Goal: Information Seeking & Learning: Check status

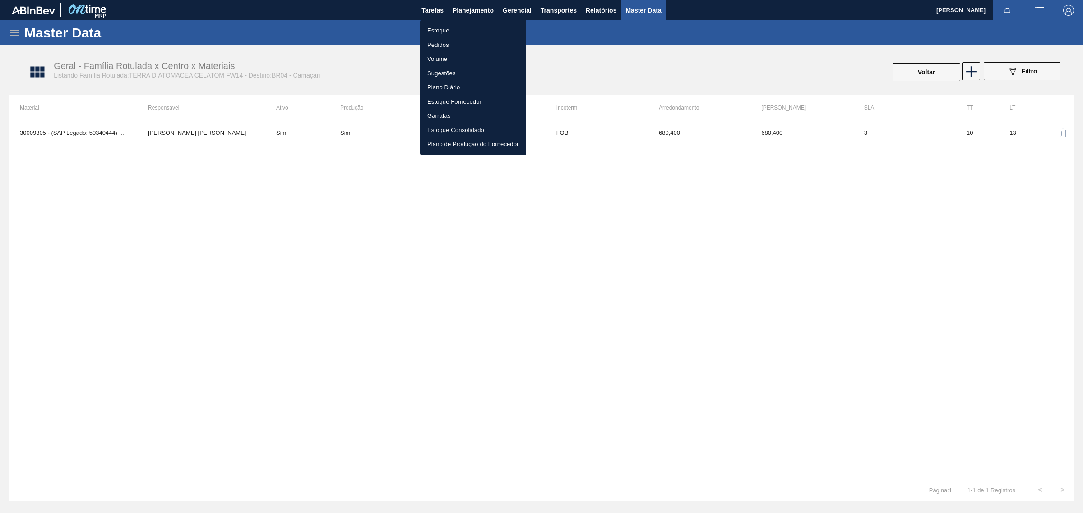
click at [650, 12] on div at bounding box center [541, 256] width 1083 height 513
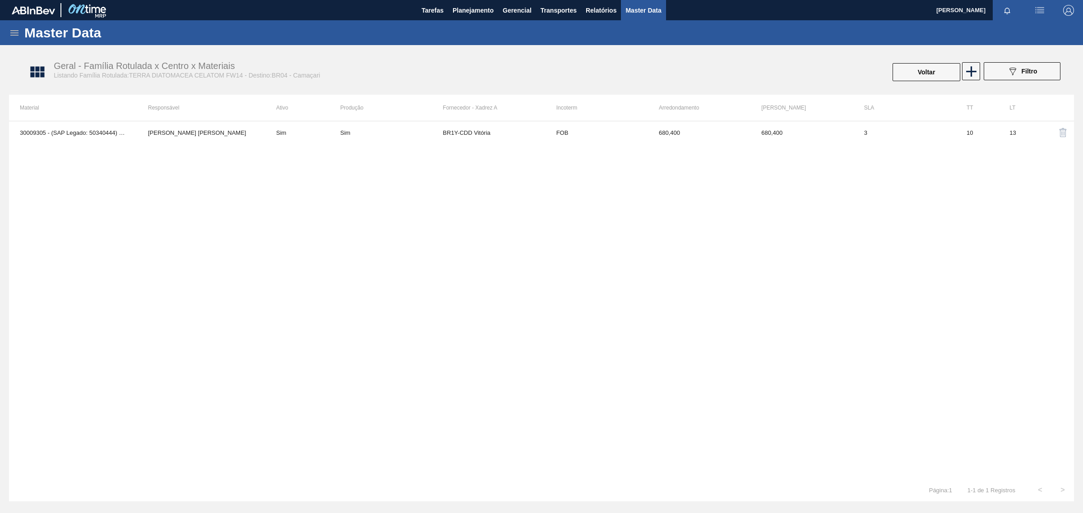
click at [650, 12] on span "Master Data" at bounding box center [643, 10] width 36 height 11
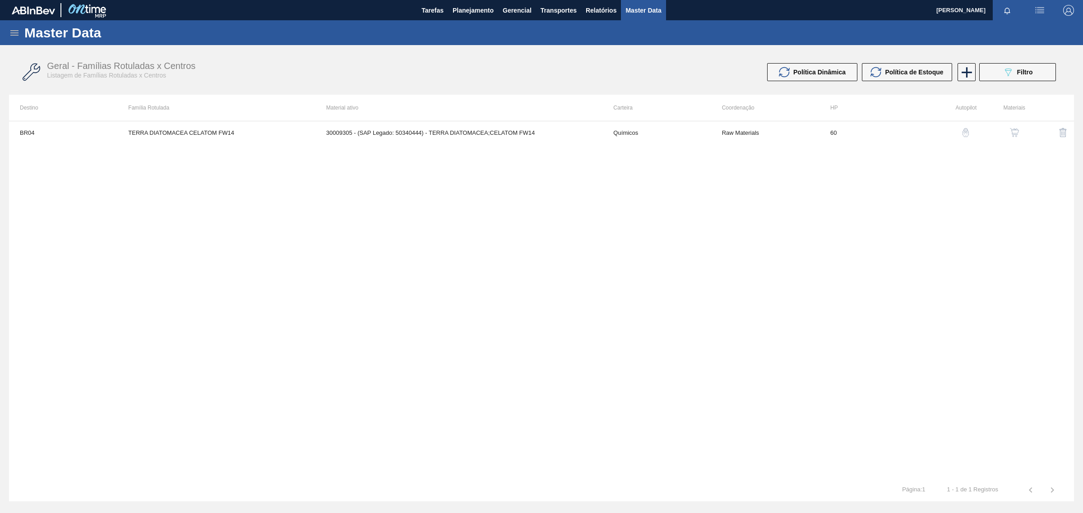
click at [16, 33] on icon at bounding box center [14, 33] width 11 height 11
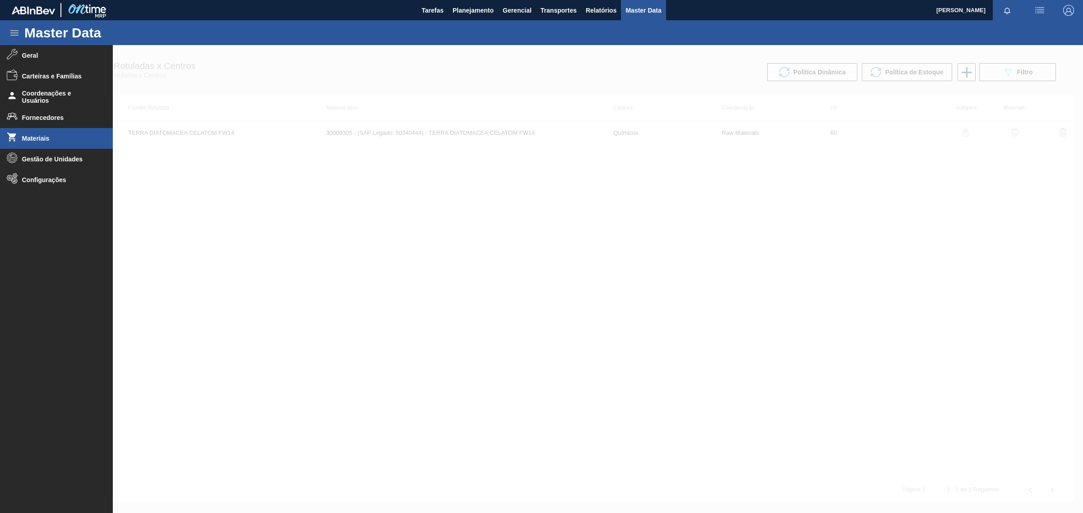
click at [44, 138] on span "Materiais" at bounding box center [59, 138] width 74 height 7
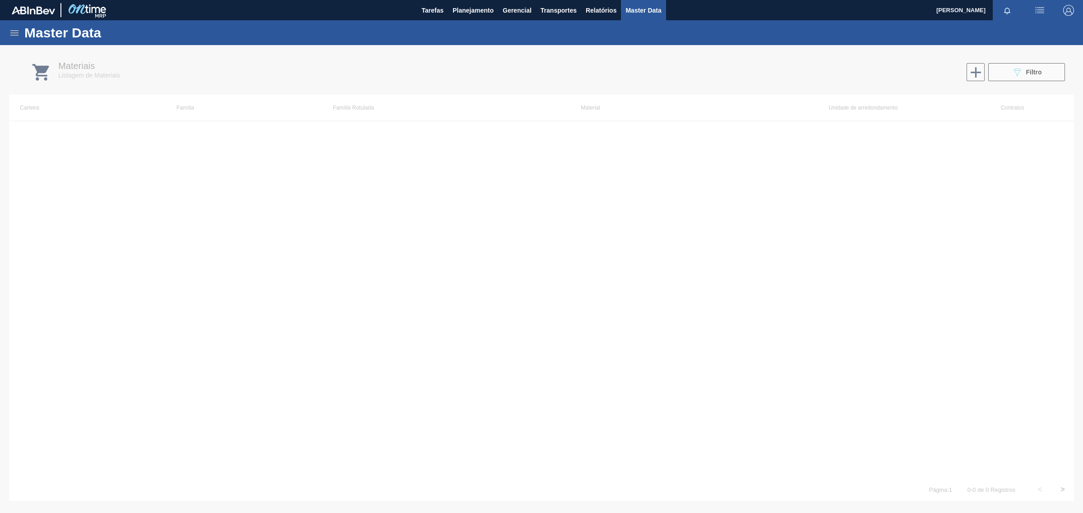
click at [1040, 71] on div at bounding box center [541, 279] width 1083 height 468
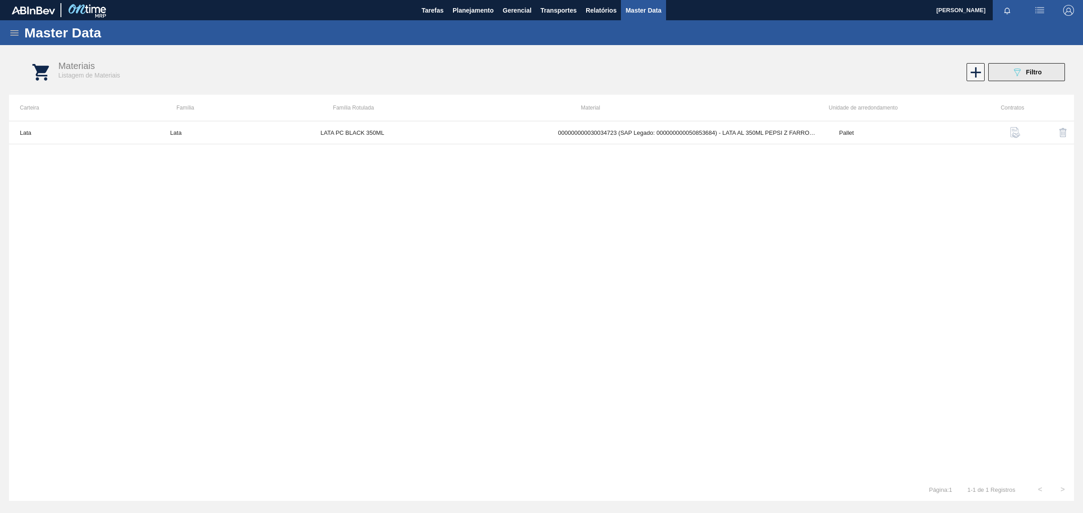
click at [1032, 71] on span "Filtro" at bounding box center [1034, 72] width 16 height 7
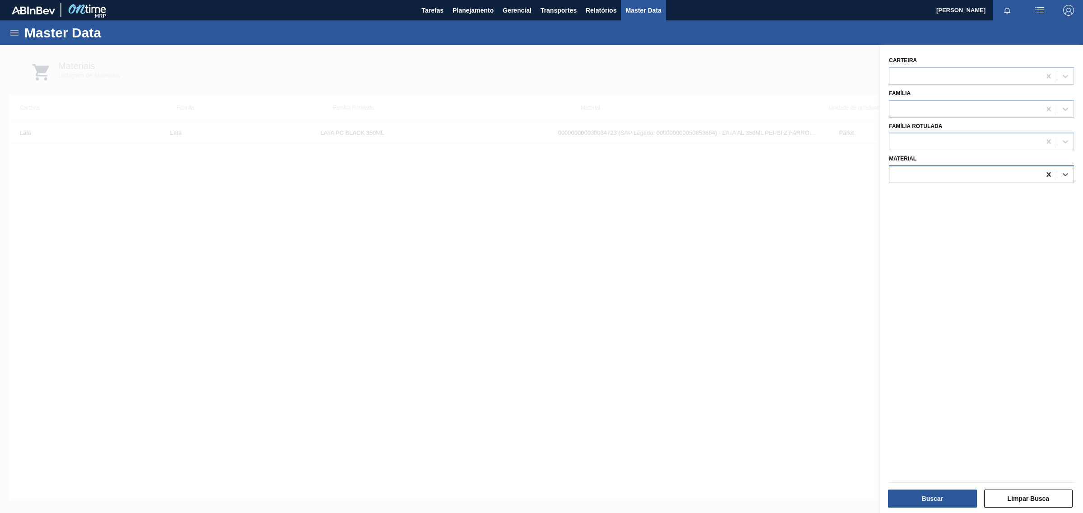
click at [1045, 176] on icon at bounding box center [1048, 174] width 9 height 9
paste input "INC7973431"
type input "INC7973431"
paste input "30003637"
type input "30003637"
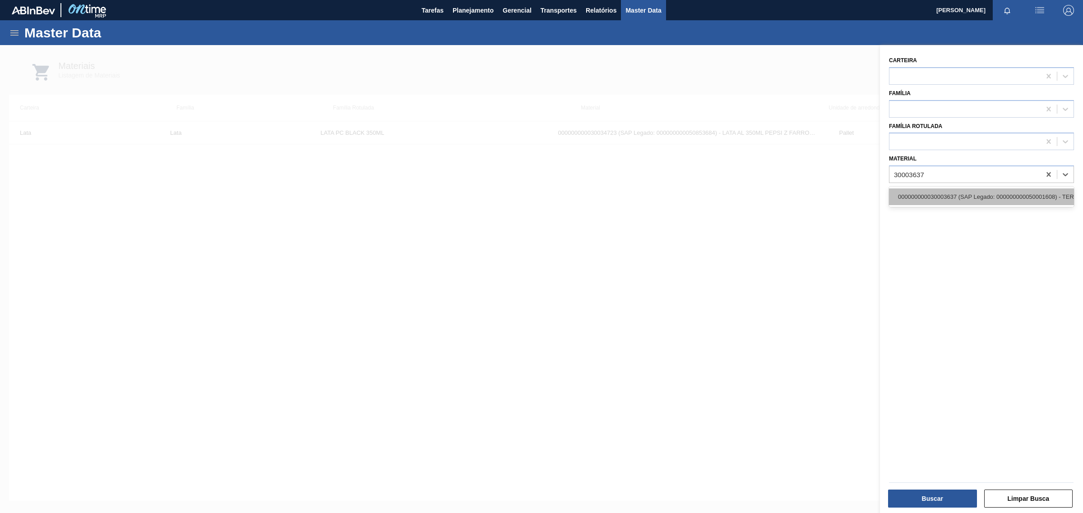
click at [939, 202] on div "000000000030003637 (SAP Legado: 000000000050001608) - TERRA INFUSORIA;HYFLO SUP…" at bounding box center [981, 197] width 185 height 17
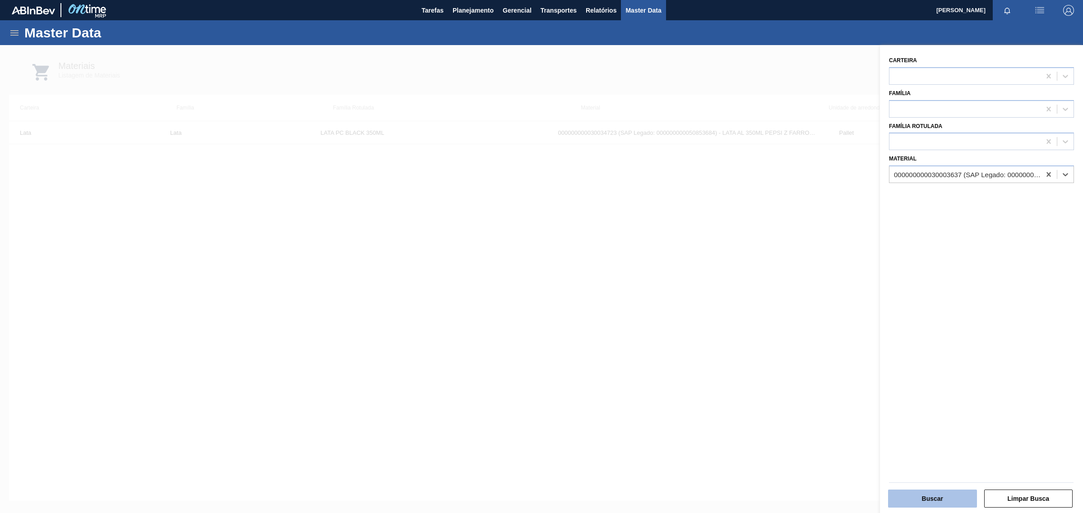
click at [946, 498] on button "Buscar" at bounding box center [932, 499] width 89 height 18
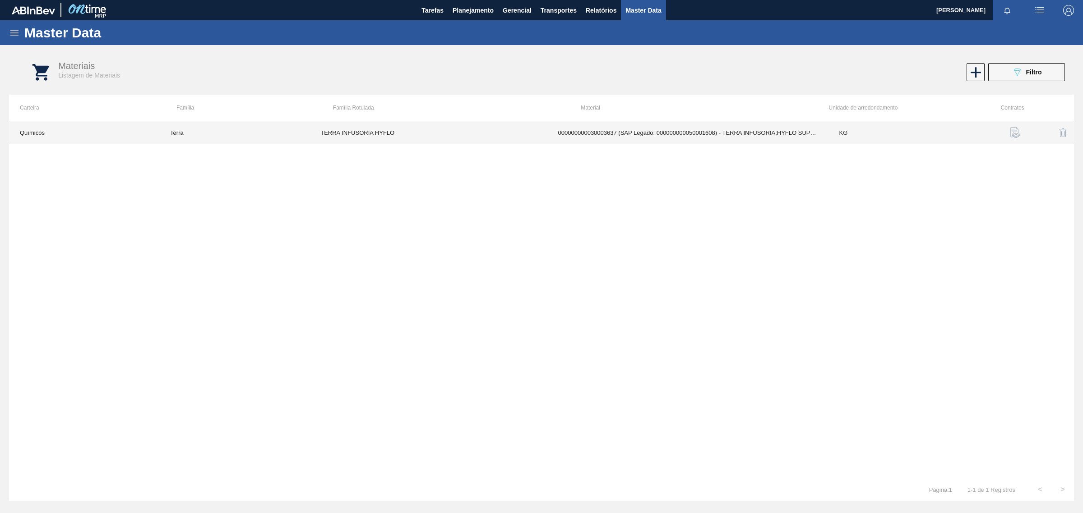
click at [637, 134] on td "000000000030003637 (SAP Legado: 000000000050001608) - TERRA INFUSORIA;HYFLO SUP…" at bounding box center [687, 132] width 281 height 23
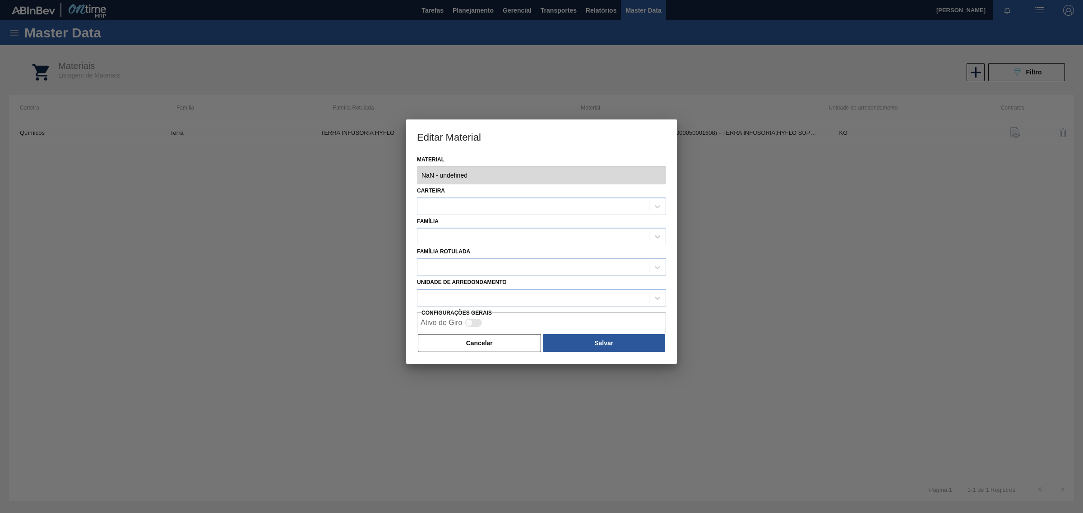
type input "30003637 - 000000000030003637 (SAP Legado: 000000000050001608) - TERRA INFUSORI…"
click at [493, 344] on button "Cancelar" at bounding box center [479, 343] width 123 height 18
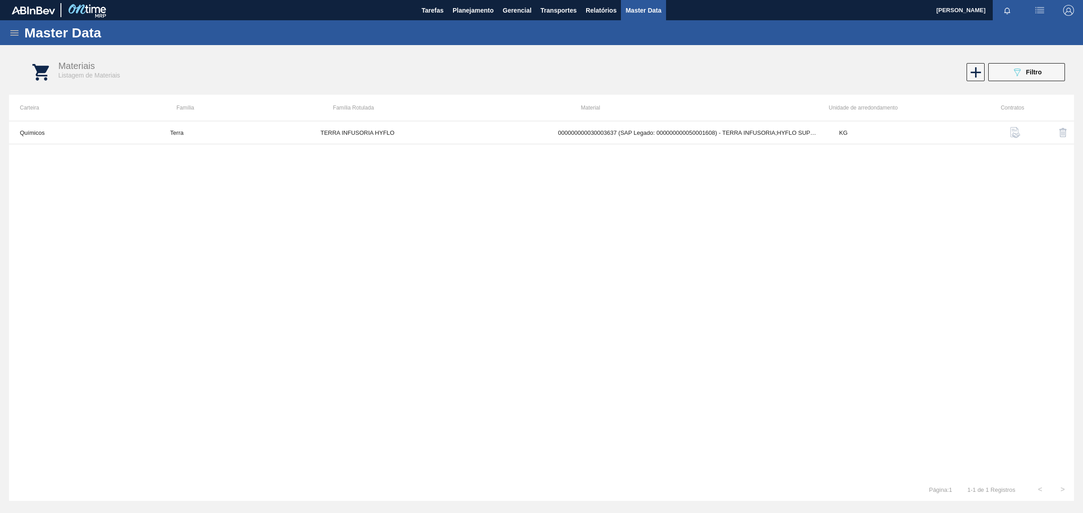
click at [16, 30] on icon at bounding box center [14, 33] width 11 height 11
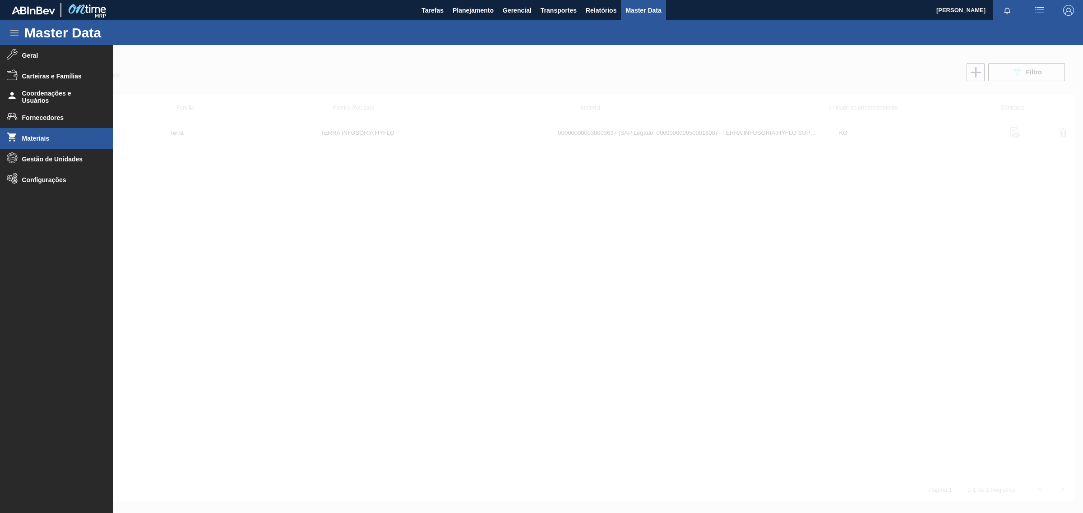
click at [412, 248] on div at bounding box center [541, 279] width 1083 height 468
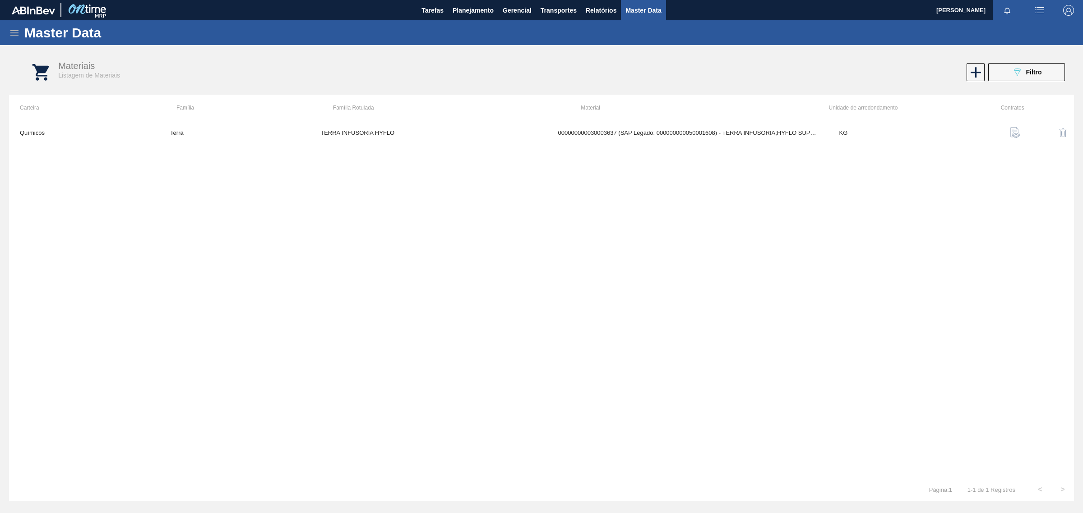
click at [13, 37] on icon at bounding box center [14, 33] width 11 height 11
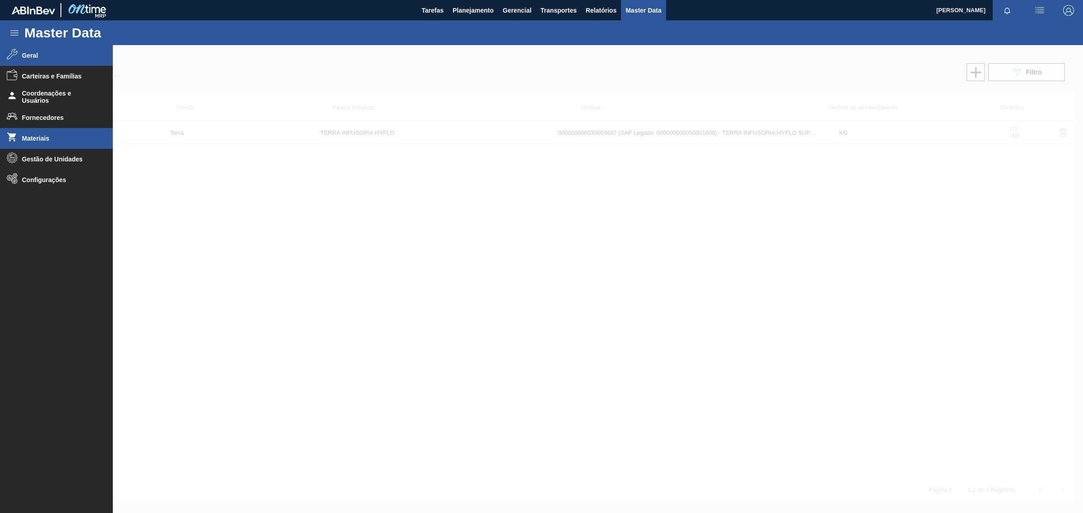
click at [11, 53] on icon at bounding box center [12, 54] width 11 height 11
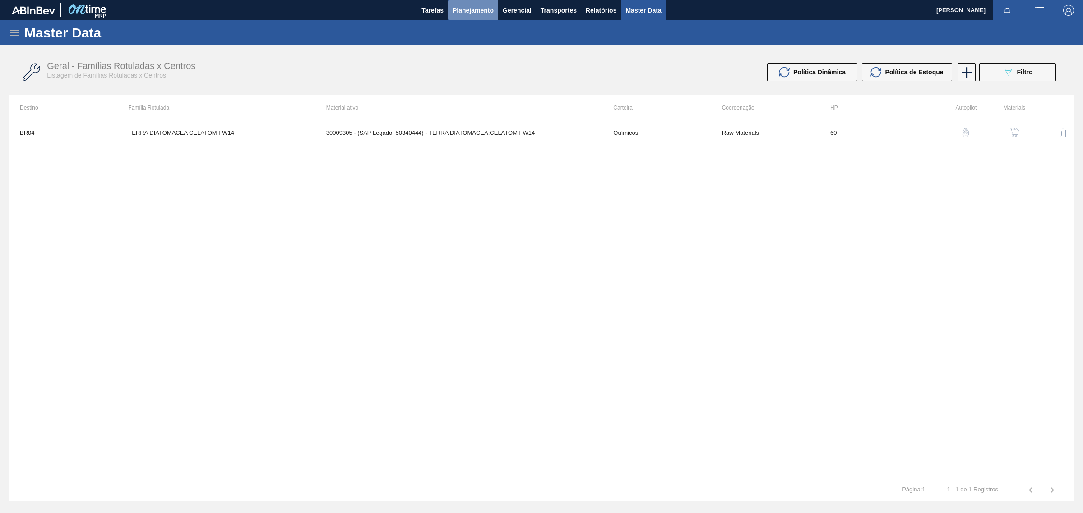
click at [473, 15] on button "Planejamento" at bounding box center [473, 10] width 50 height 20
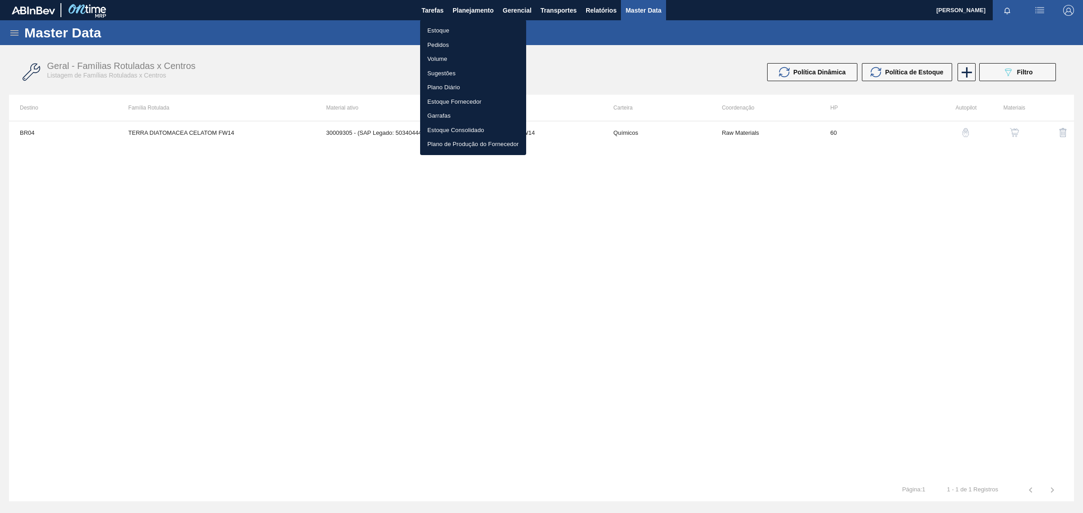
click at [447, 30] on li "Estoque" at bounding box center [473, 30] width 106 height 14
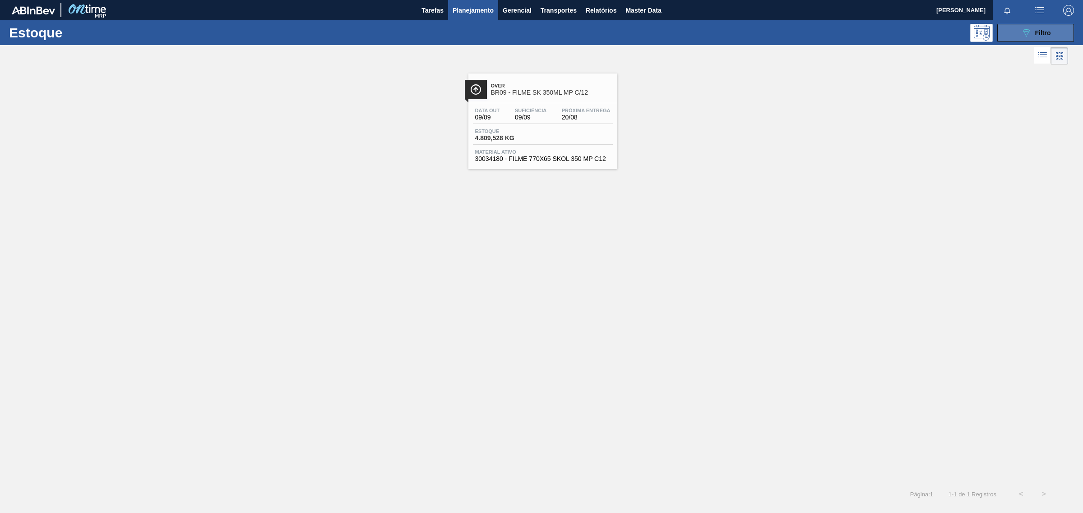
click at [1032, 33] on div "089F7B8B-B2A5-4AFE-B5C0-19BA573D28AC Filtro" at bounding box center [1035, 33] width 30 height 11
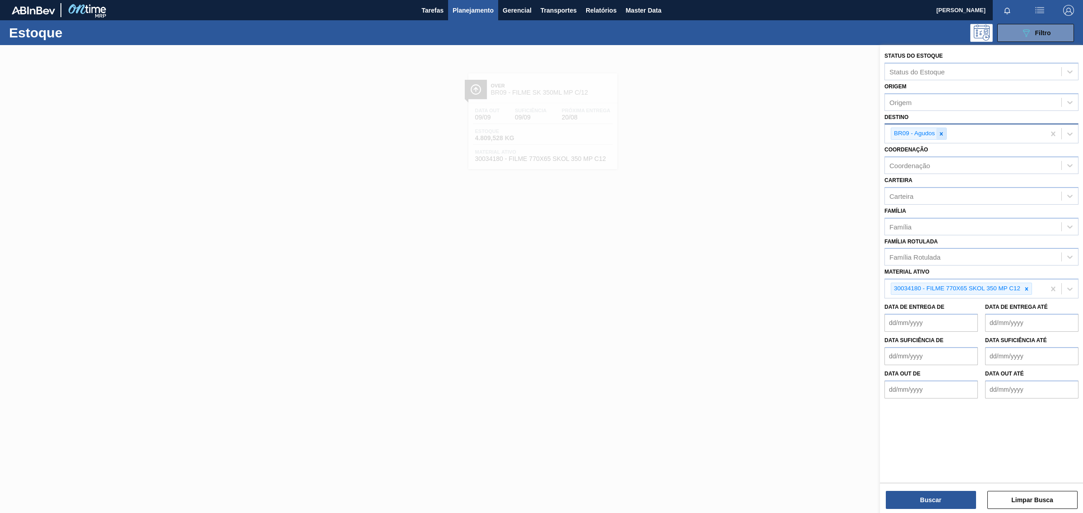
click at [939, 131] on icon at bounding box center [941, 134] width 6 height 6
click at [1023, 285] on icon at bounding box center [1026, 287] width 6 height 6
paste ativo "30003637"
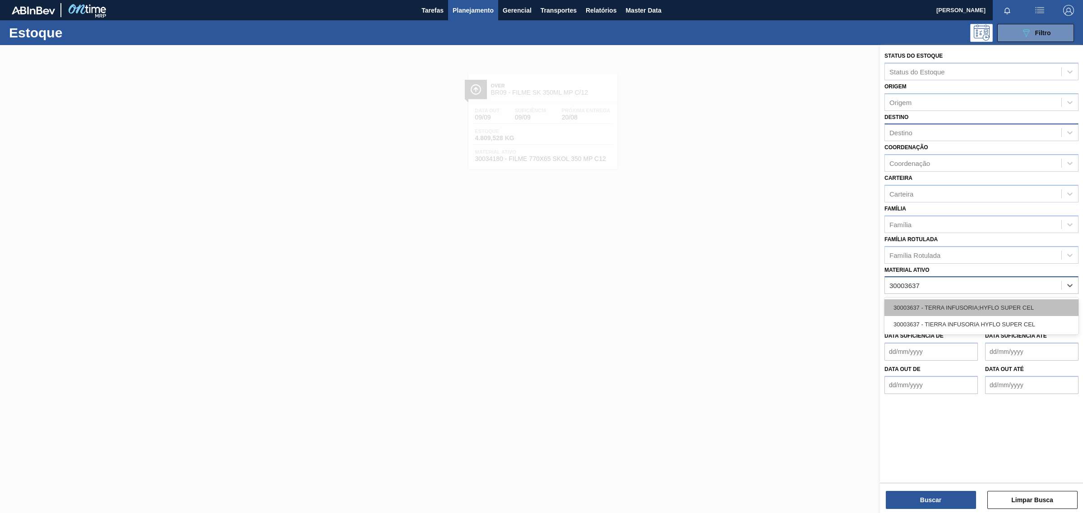
type ativo "30003637"
click at [782, 273] on div at bounding box center [541, 301] width 1083 height 513
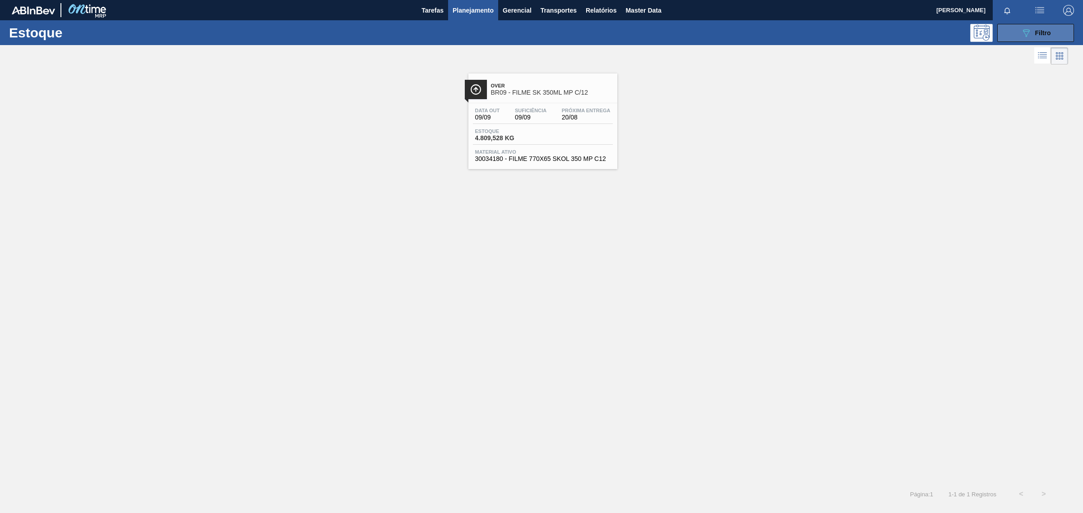
click at [1053, 26] on button "089F7B8B-B2A5-4AFE-B5C0-19BA573D28AC Filtro" at bounding box center [1035, 33] width 77 height 18
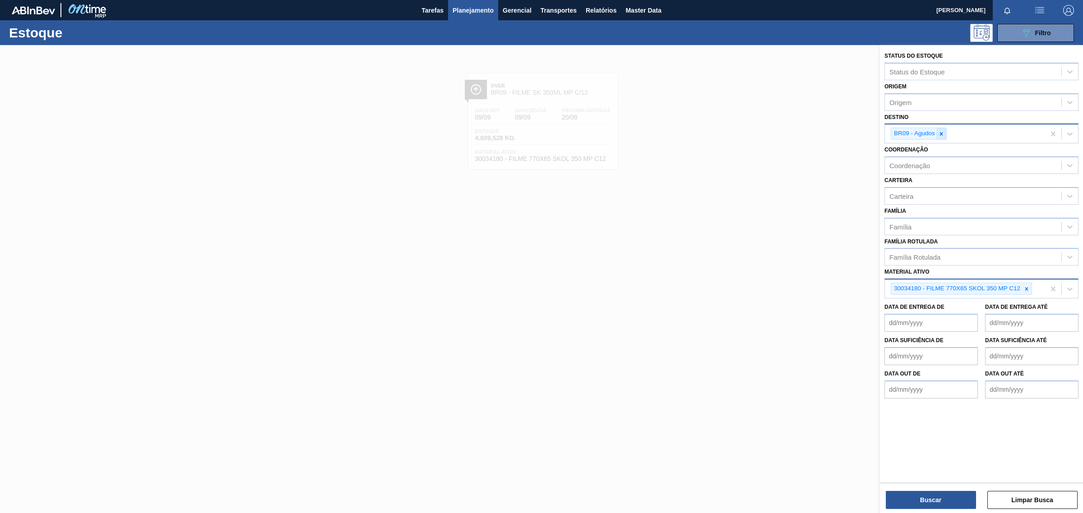
click at [940, 131] on icon at bounding box center [941, 134] width 6 height 6
click at [942, 132] on div "Destino" at bounding box center [973, 132] width 176 height 13
type input "Uberl"
click at [932, 160] on div "BR26 - Uberlândia" at bounding box center [981, 155] width 194 height 17
click at [1027, 287] on icon at bounding box center [1026, 288] width 3 height 3
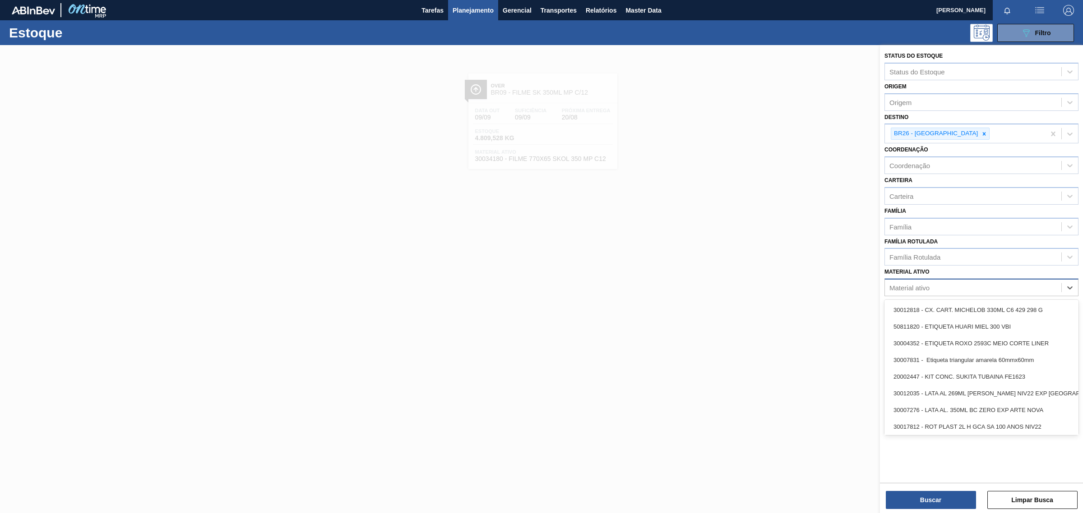
click at [977, 282] on div "Material ativo" at bounding box center [973, 287] width 176 height 13
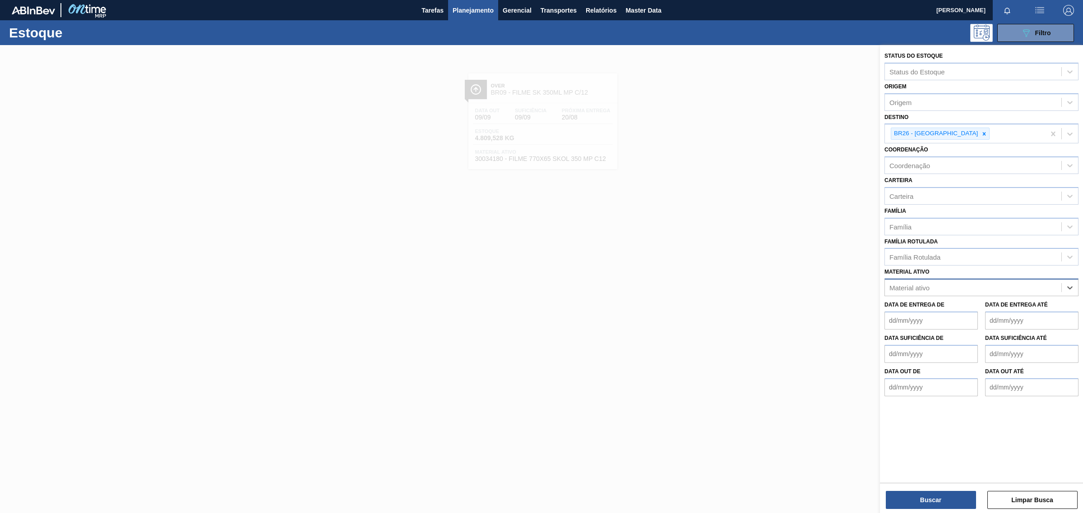
click at [905, 284] on div "Material ativo" at bounding box center [909, 288] width 40 height 8
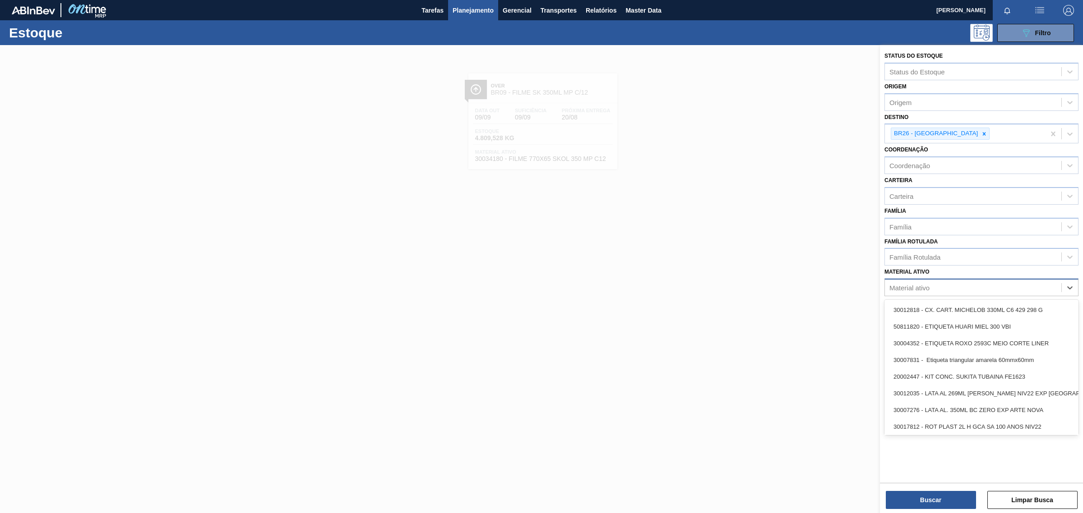
paste ativo "30003637"
type ativo "30003637"
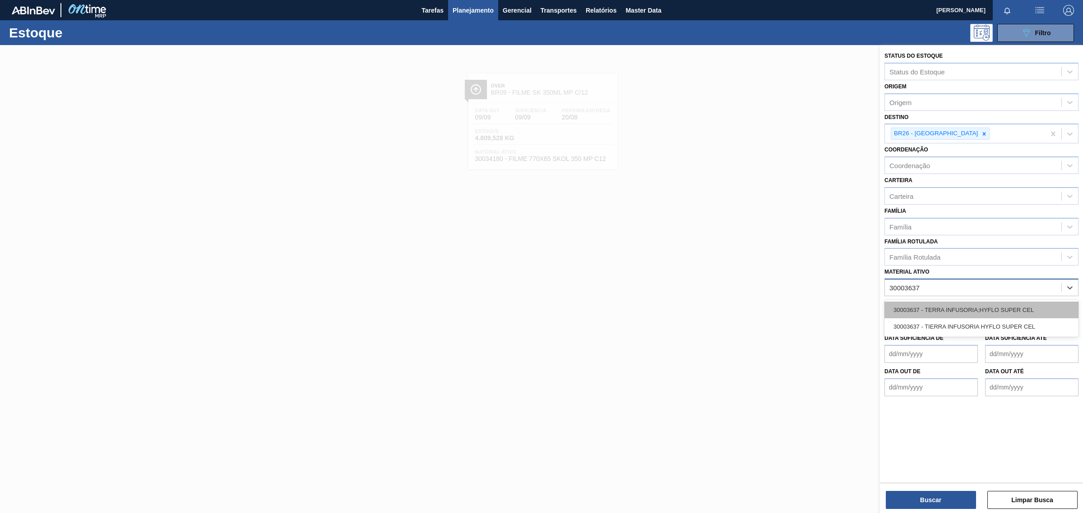
click at [928, 309] on div "30003637 - TERRA INFUSORIA;HYFLO SUPER CEL" at bounding box center [981, 310] width 194 height 17
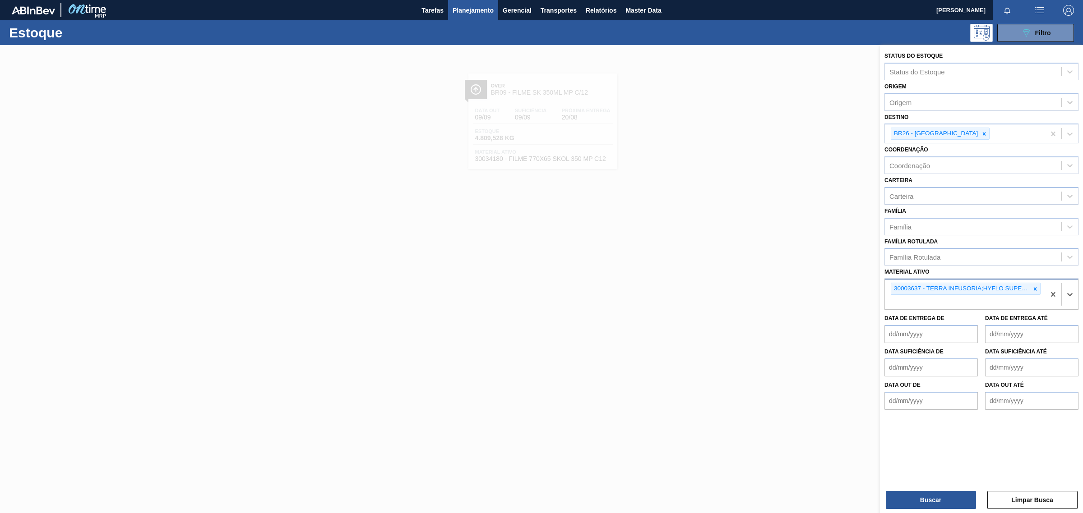
paste ativo "30003637"
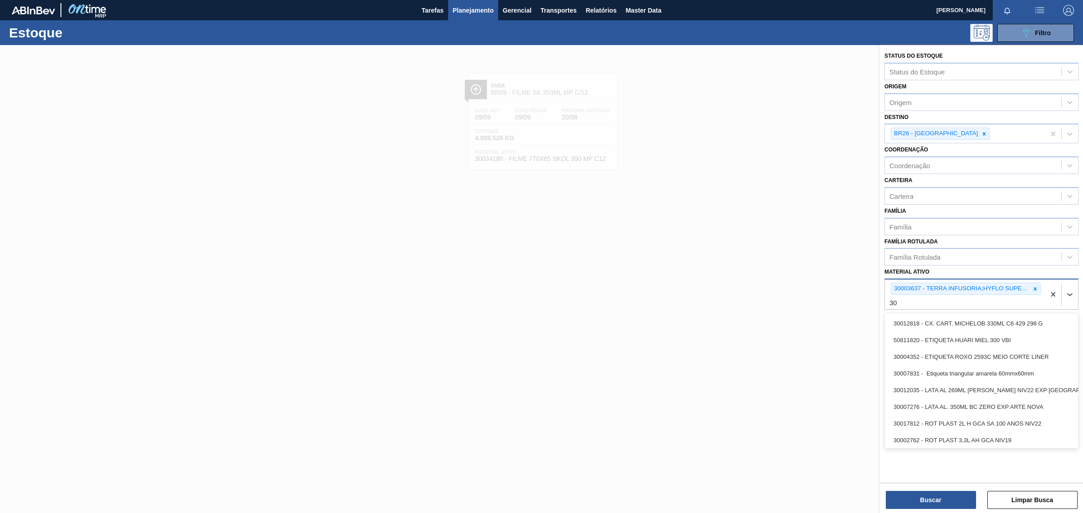
type ativo "3"
click at [908, 499] on button "Buscar" at bounding box center [931, 500] width 90 height 18
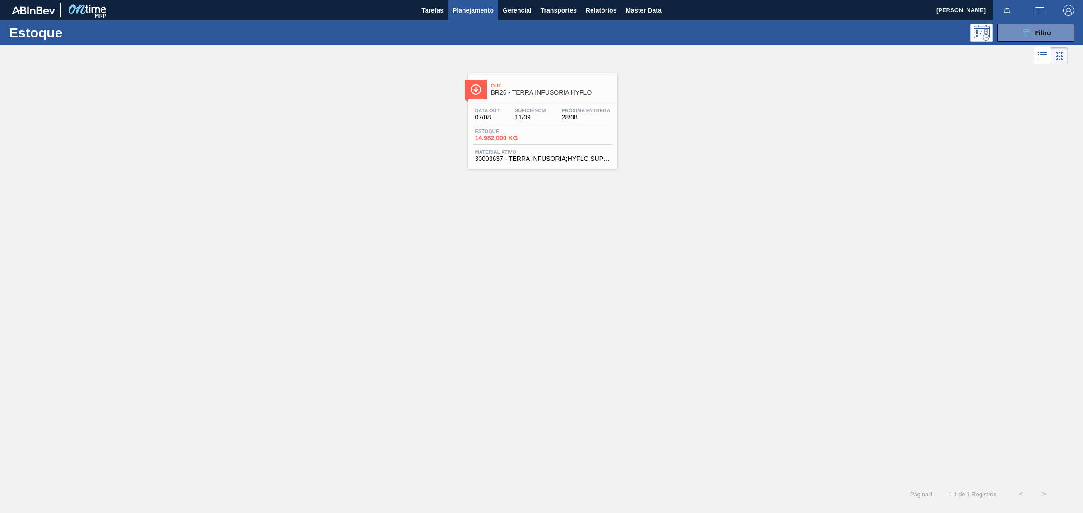
click at [551, 129] on div "Estoque 14.982,000 KG" at bounding box center [543, 137] width 140 height 16
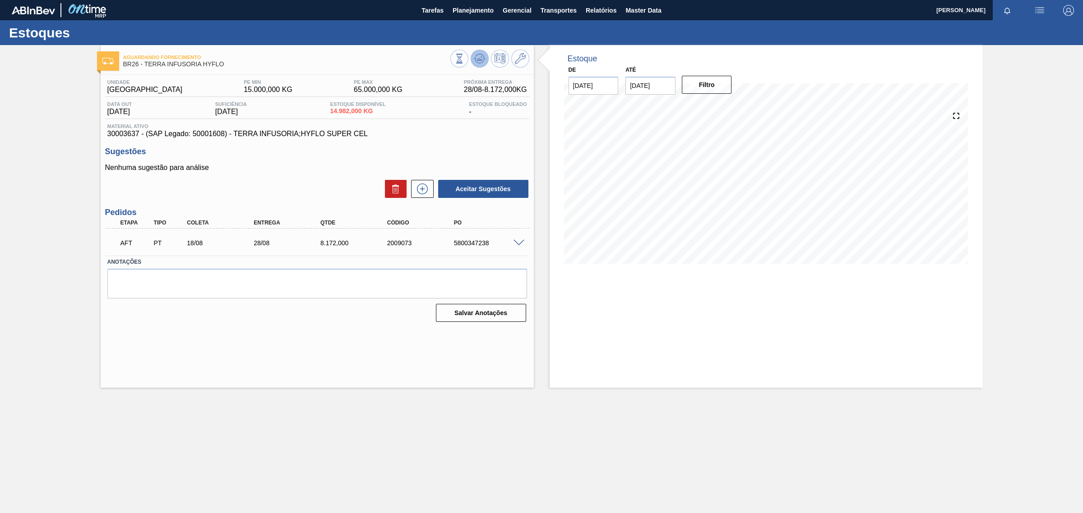
click at [471, 59] on button at bounding box center [479, 59] width 18 height 18
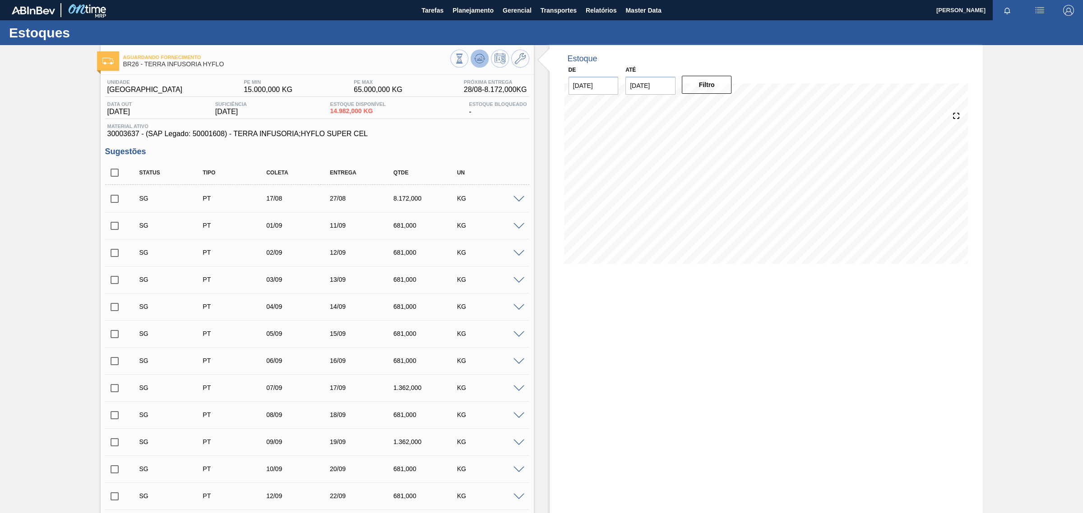
click at [480, 59] on polygon at bounding box center [480, 59] width 0 height 4
click at [630, 12] on span "Master Data" at bounding box center [643, 10] width 36 height 11
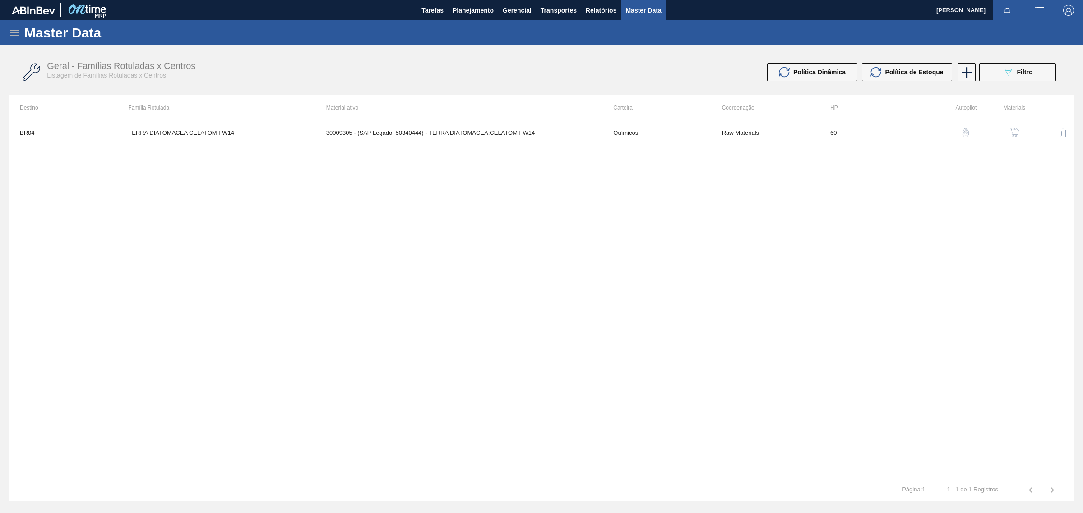
click at [11, 31] on icon at bounding box center [14, 33] width 11 height 11
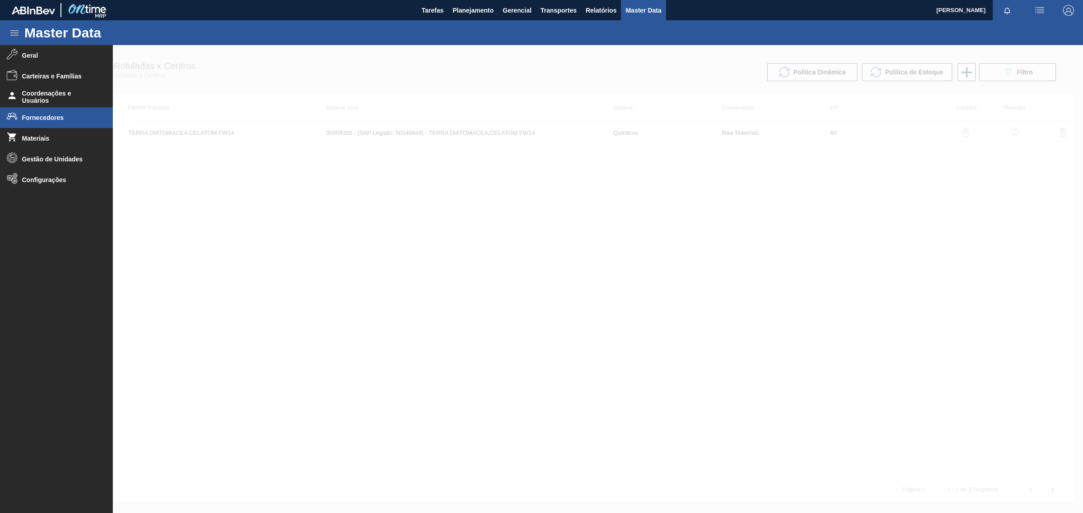
click at [23, 114] on span "Fornecedores" at bounding box center [59, 117] width 74 height 7
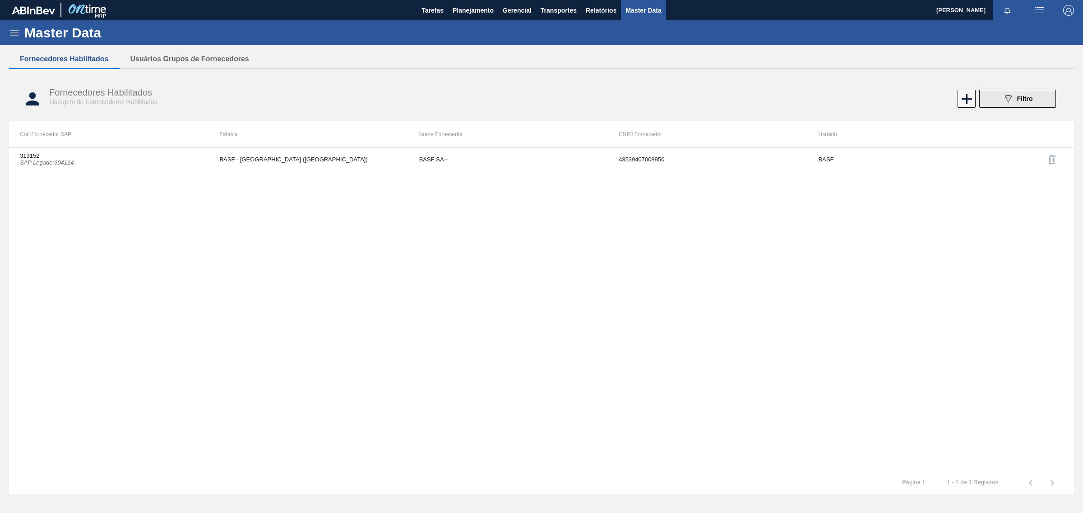
click at [1039, 107] on button "089F7B8B-B2A5-4AFE-B5C0-19BA573D28AC Filtro" at bounding box center [1017, 99] width 77 height 18
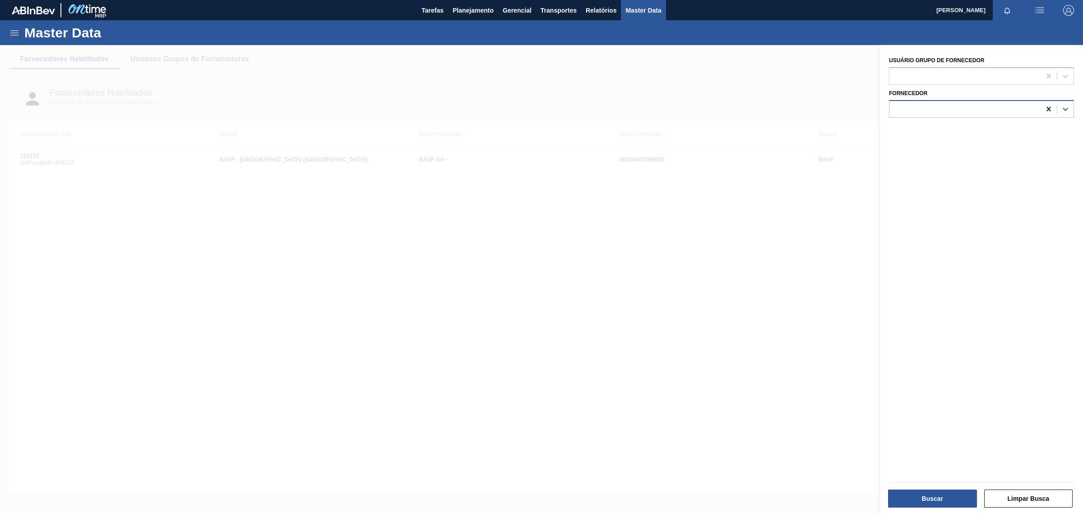
click at [1048, 107] on icon at bounding box center [1048, 108] width 4 height 5
paste input "241403"
type input "241403"
click at [975, 124] on div "241403 (SAP Legado: 345082) - BOX PRINT LTDA" at bounding box center [981, 131] width 185 height 17
click at [932, 508] on button "Buscar" at bounding box center [932, 499] width 89 height 18
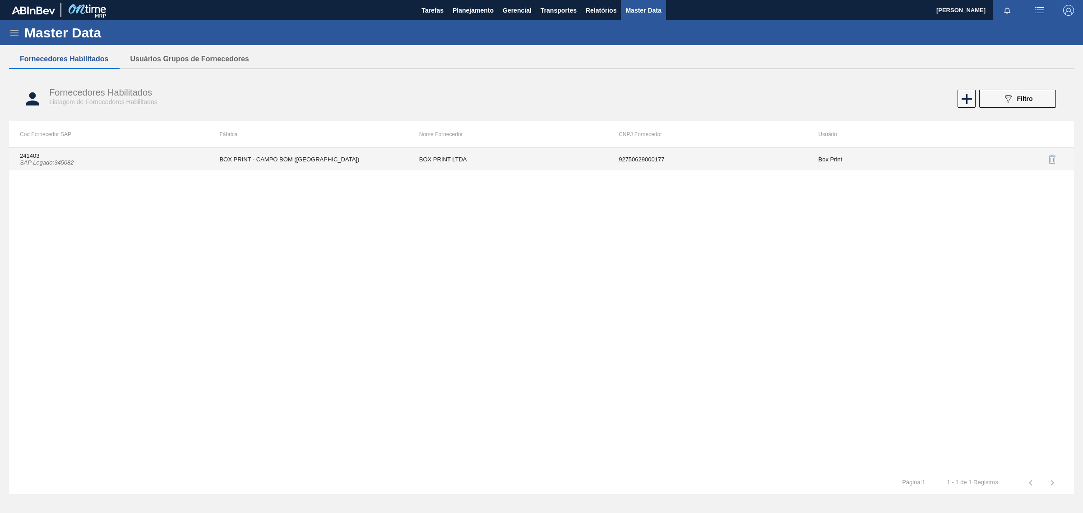
click at [391, 161] on td "BOX PRINT - CAMPO BOM (RS)" at bounding box center [307, 159] width 199 height 23
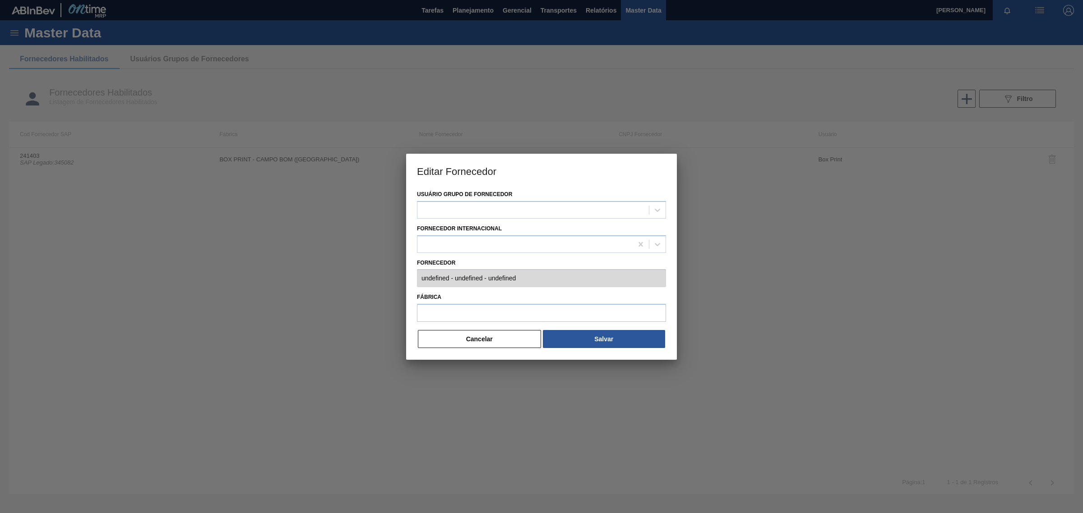
type input "241403 (SAP Legado: 345082) - BOX PRINT LTDA - 92750629000177"
type input "BOX PRINT - CAMPO BOM (RS)"
click at [798, 339] on div at bounding box center [541, 256] width 1083 height 513
click at [491, 346] on button "Cancelar" at bounding box center [479, 339] width 123 height 18
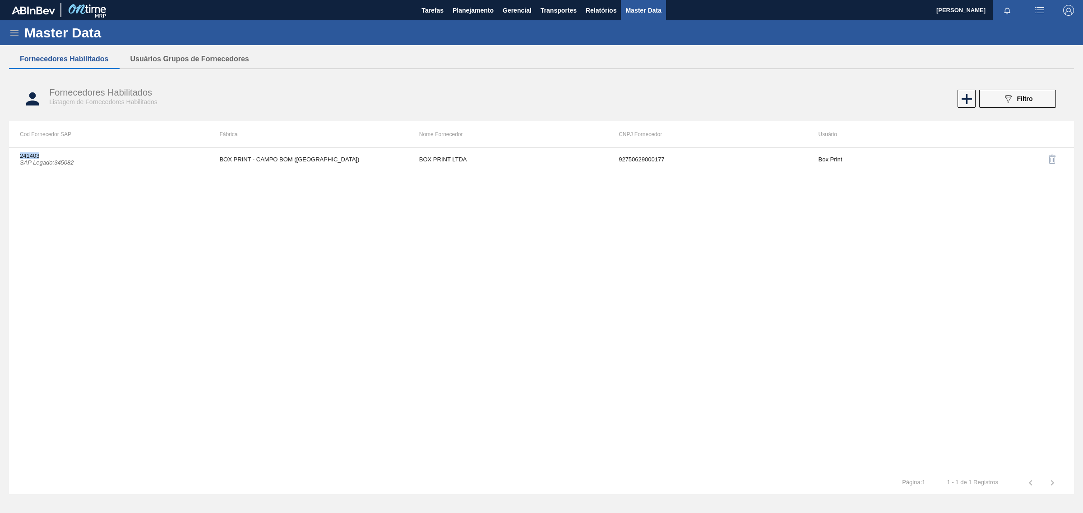
drag, startPoint x: 43, startPoint y: 155, endPoint x: 5, endPoint y: 155, distance: 38.8
click at [5, 155] on div "Master Data Geral Carteiras e Famílias Coordenações e Usuários Fornecedores Mat…" at bounding box center [541, 261] width 1083 height 482
copy tbody "241403"
click at [10, 33] on icon at bounding box center [14, 33] width 11 height 11
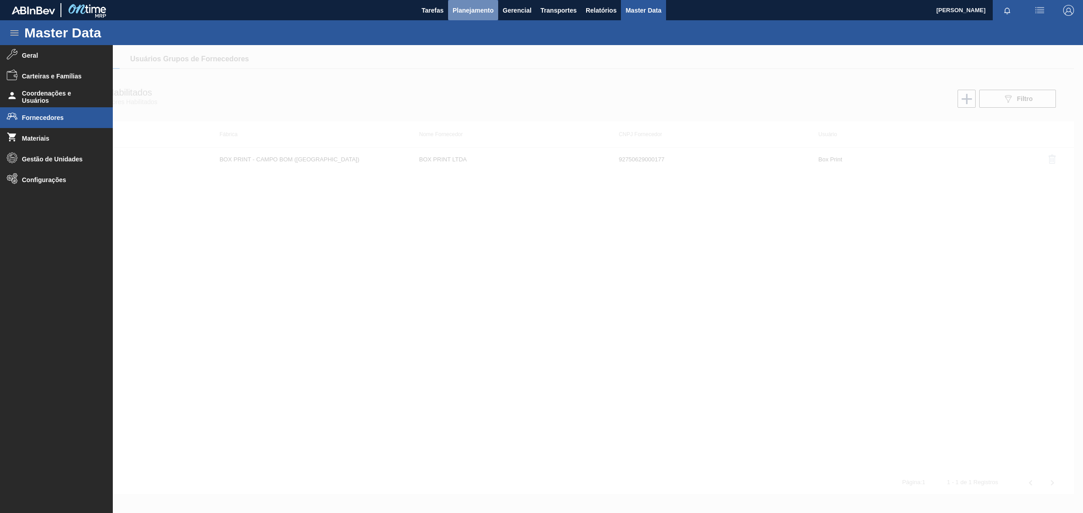
click at [490, 8] on span "Planejamento" at bounding box center [472, 10] width 41 height 11
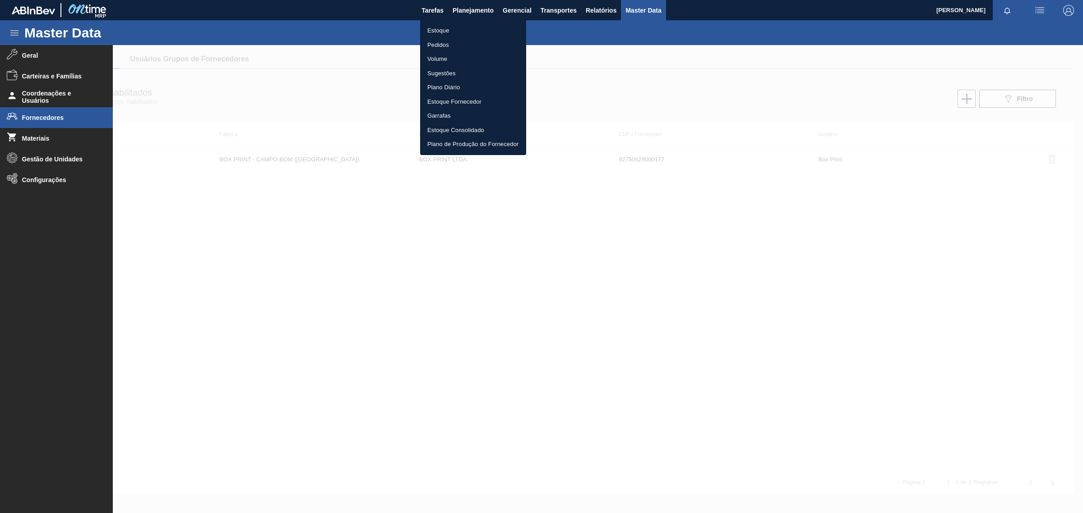
click at [447, 25] on li "Estoque" at bounding box center [473, 30] width 106 height 14
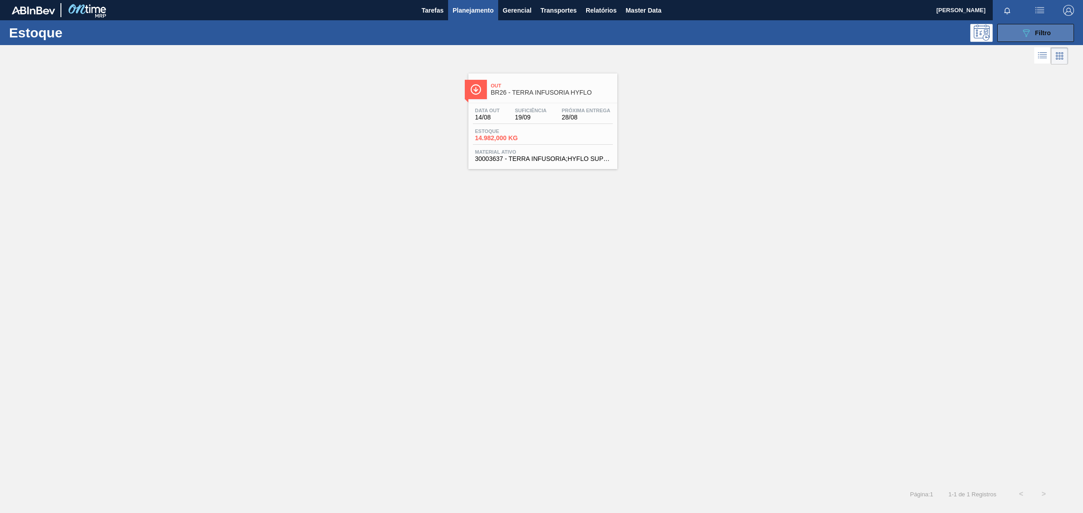
click at [1015, 32] on button "089F7B8B-B2A5-4AFE-B5C0-19BA573D28AC Filtro" at bounding box center [1035, 33] width 77 height 18
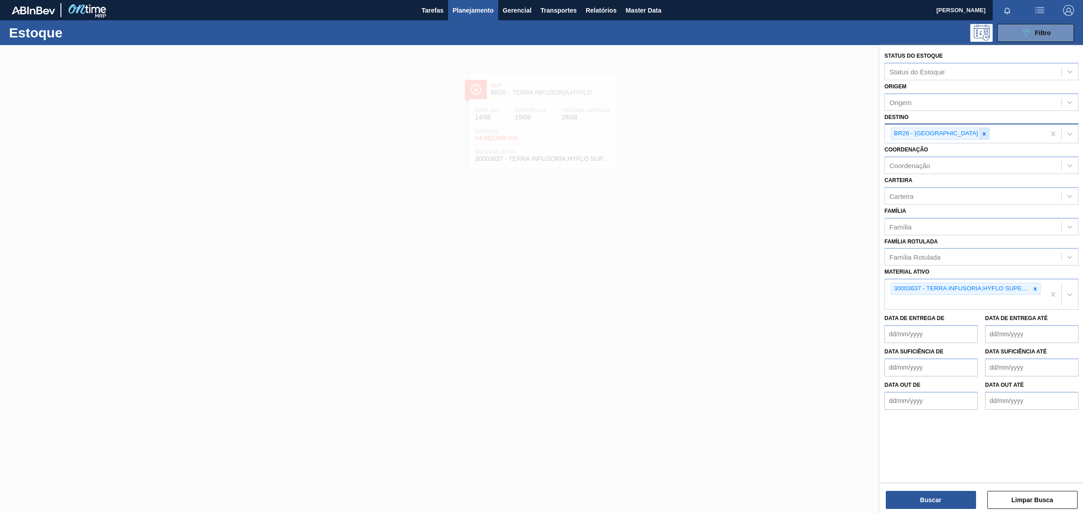
click at [982, 134] on icon at bounding box center [983, 133] width 3 height 3
click at [1032, 286] on icon at bounding box center [1035, 287] width 6 height 6
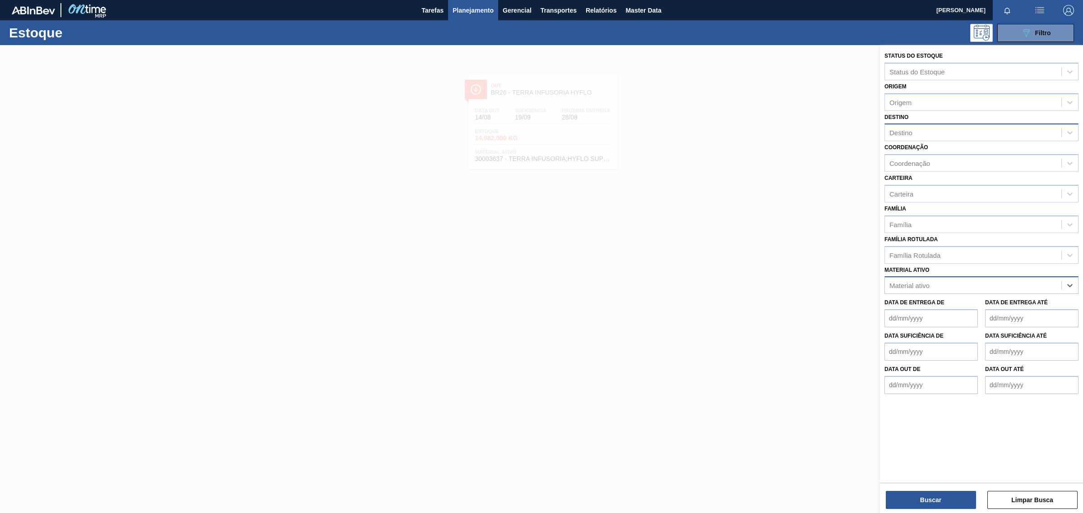
paste ativo "30008438"
type ativo "30008438"
click at [1016, 301] on div "30008438 - TAMPA CX CARTAO CAPSULA SUN ZERO LMAO" at bounding box center [981, 308] width 194 height 17
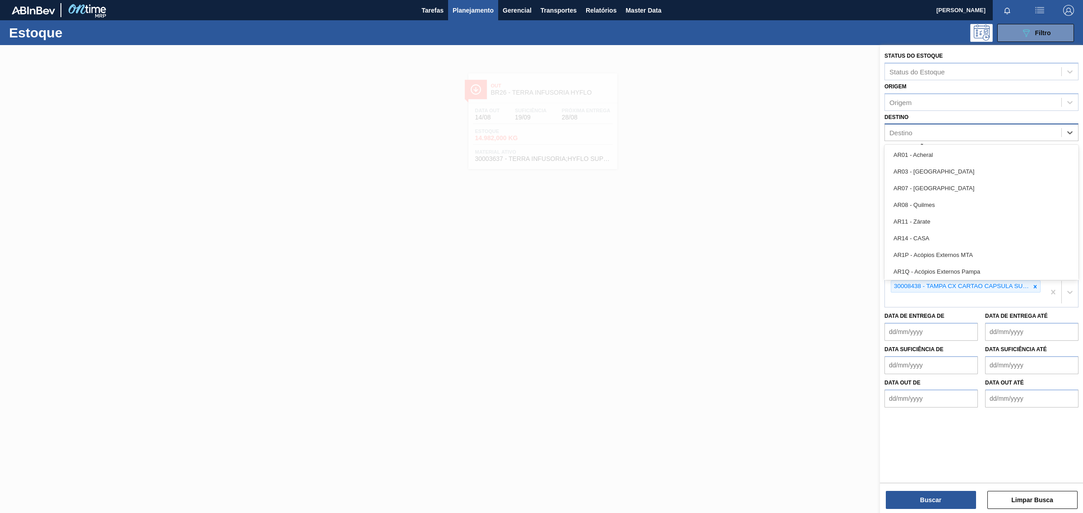
click at [917, 132] on div "Destino" at bounding box center [973, 132] width 176 height 13
type input "BR27"
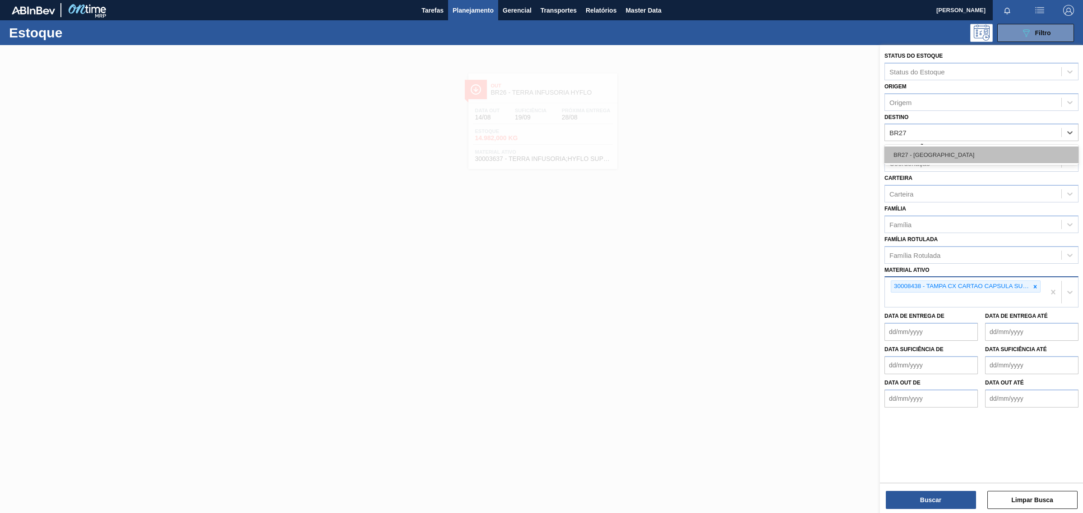
click at [913, 162] on div "BR27 - Nova Minas" at bounding box center [981, 155] width 194 height 17
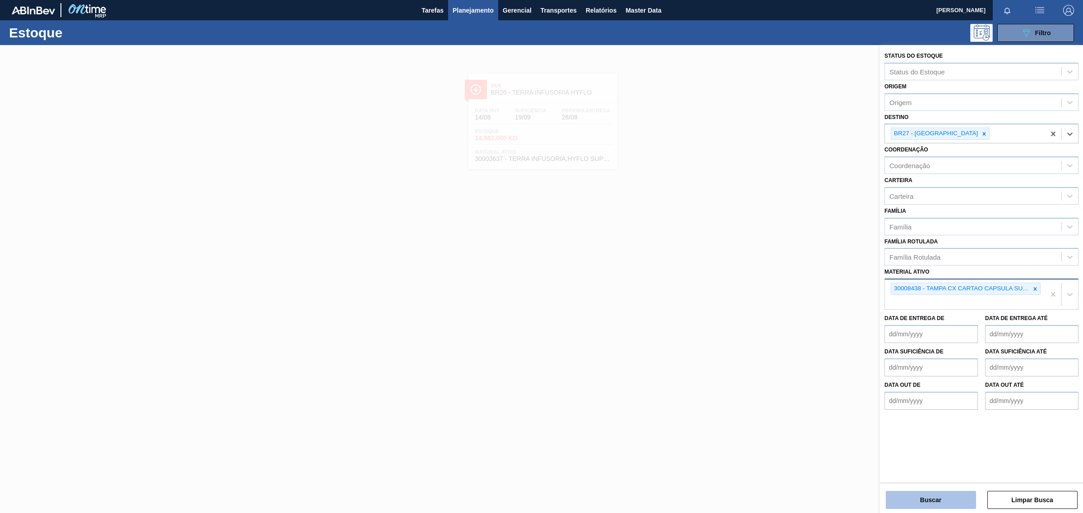
click at [904, 499] on button "Buscar" at bounding box center [931, 500] width 90 height 18
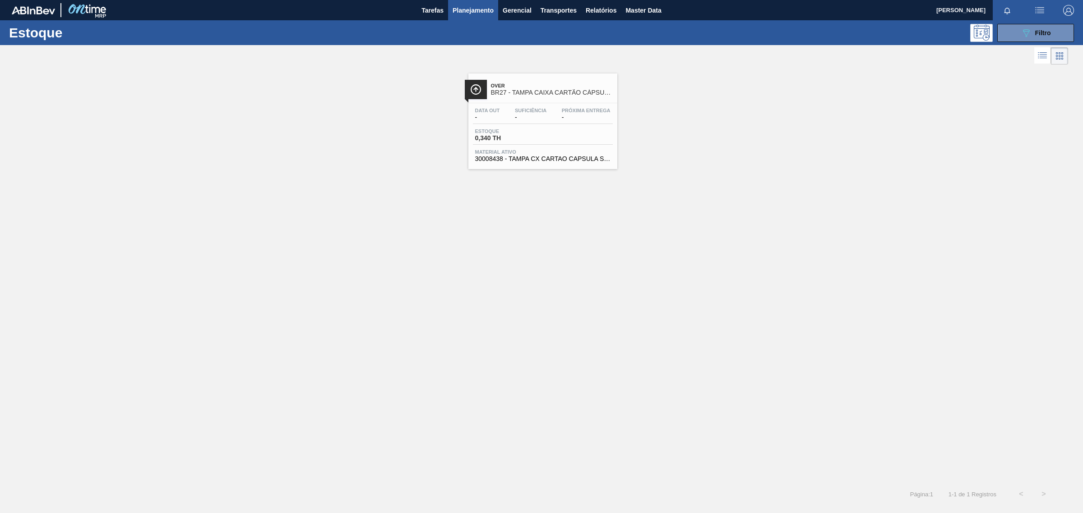
click at [547, 87] on span "Over" at bounding box center [552, 85] width 122 height 5
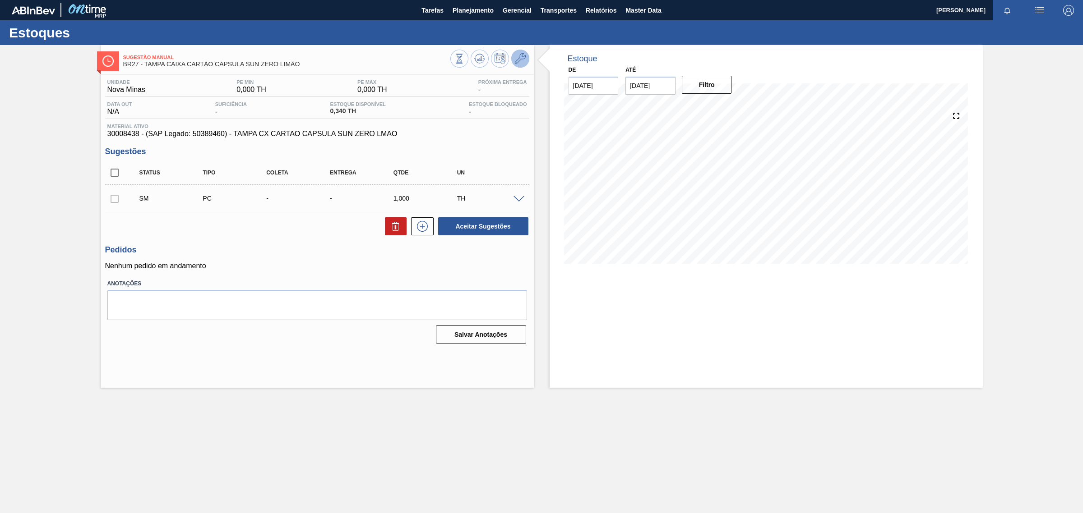
click at [512, 56] on button at bounding box center [520, 59] width 18 height 18
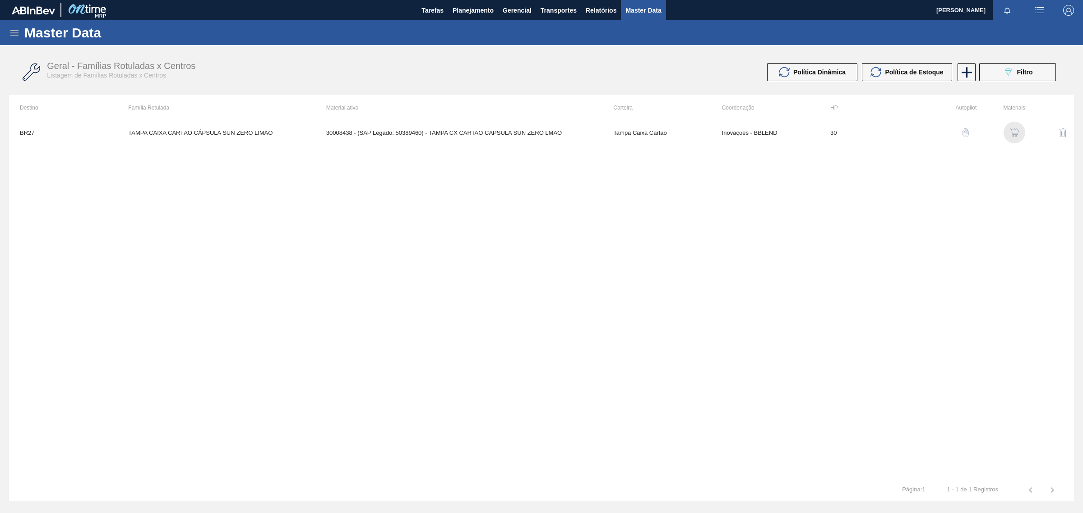
click at [1014, 132] on img "button" at bounding box center [1014, 132] width 9 height 9
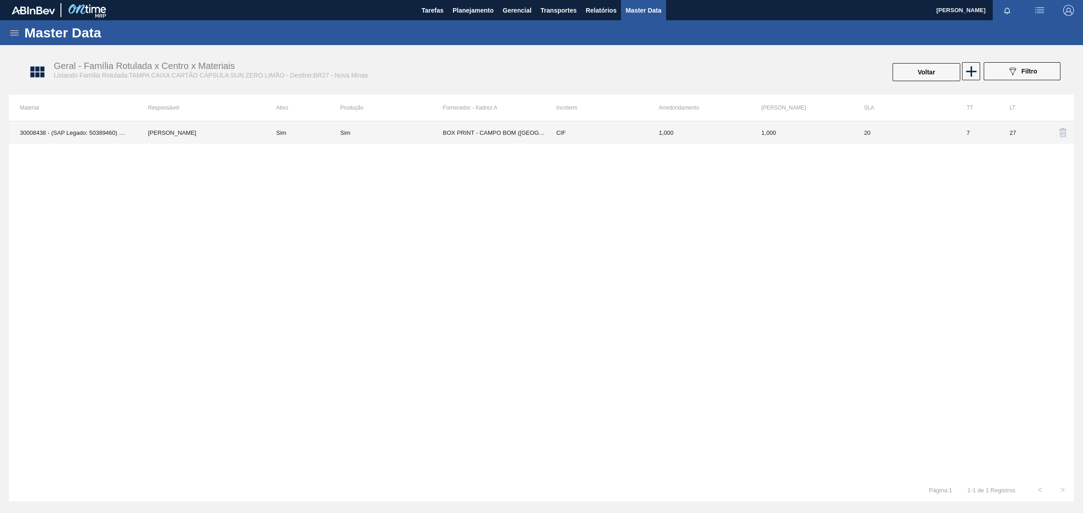
click at [815, 136] on td "1,000" at bounding box center [801, 132] width 102 height 23
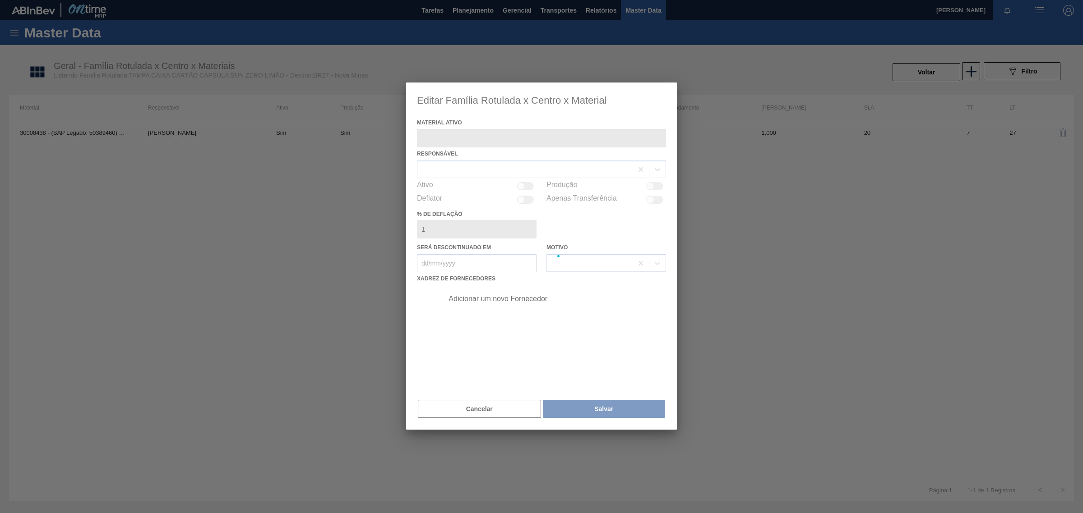
type ativo "30008438 - (SAP Legado: 50389460) - TAMPA CX CARTAO CAPSULA SUN ZERO LMAO"
checkbox input "true"
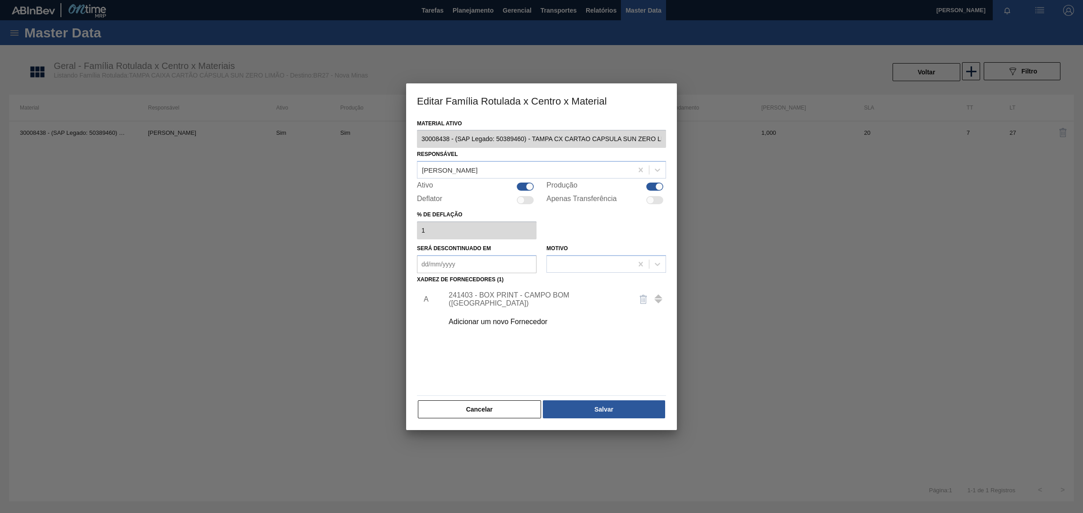
click at [526, 296] on div "241403 - BOX PRINT - CAMPO BOM (RS)" at bounding box center [536, 299] width 177 height 16
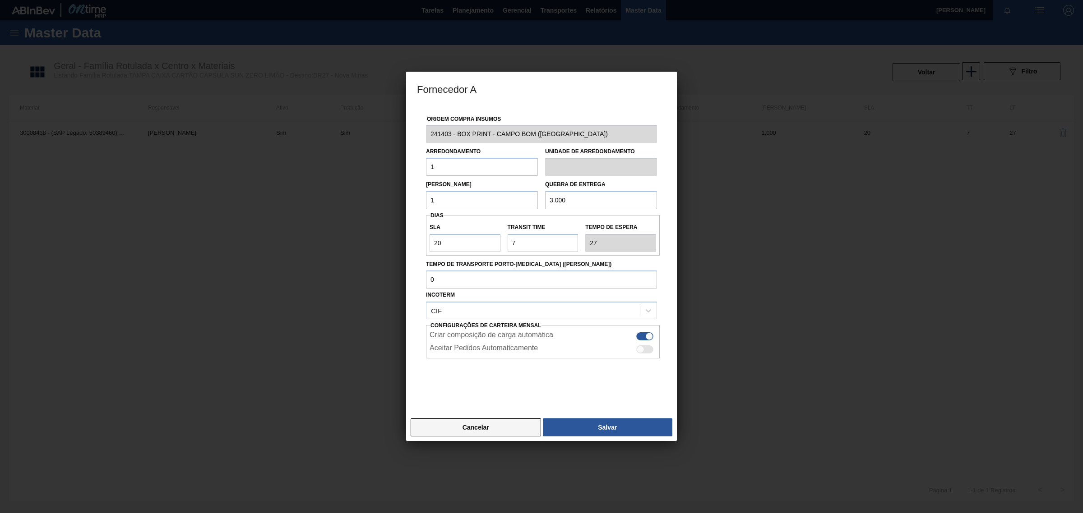
click at [472, 432] on button "Cancelar" at bounding box center [475, 428] width 130 height 18
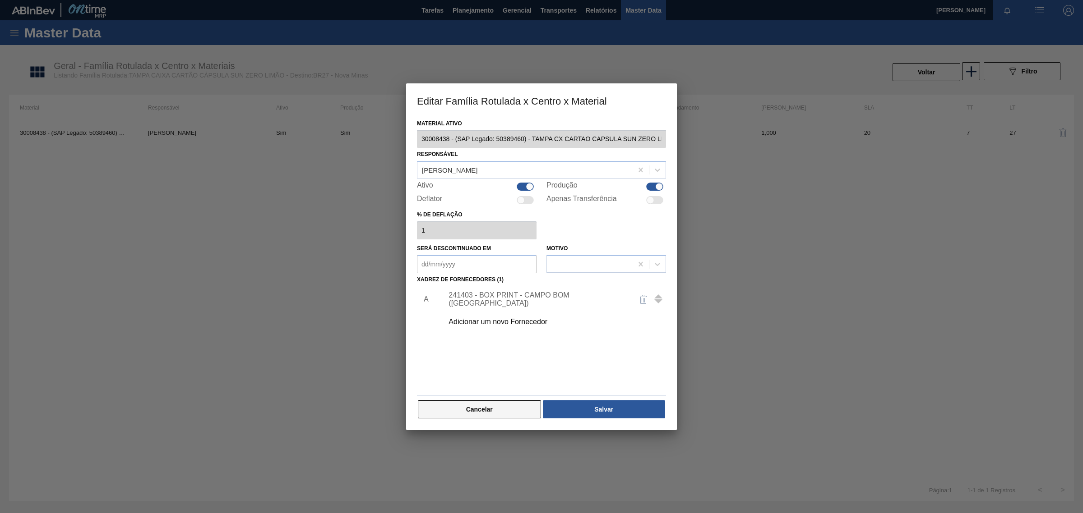
click at [425, 405] on button "Cancelar" at bounding box center [479, 410] width 123 height 18
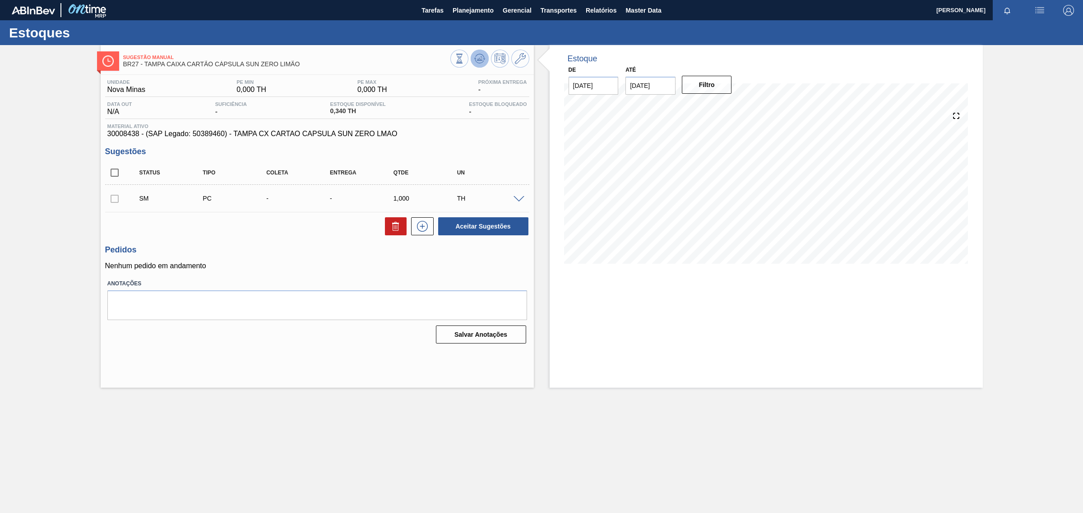
click at [464, 59] on icon at bounding box center [459, 59] width 10 height 10
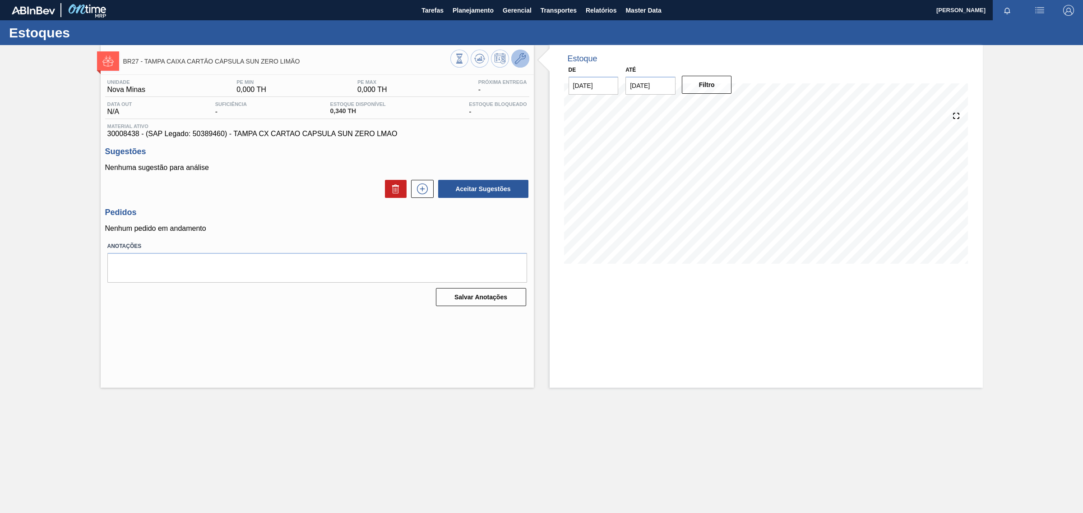
click at [519, 59] on icon at bounding box center [520, 58] width 11 height 11
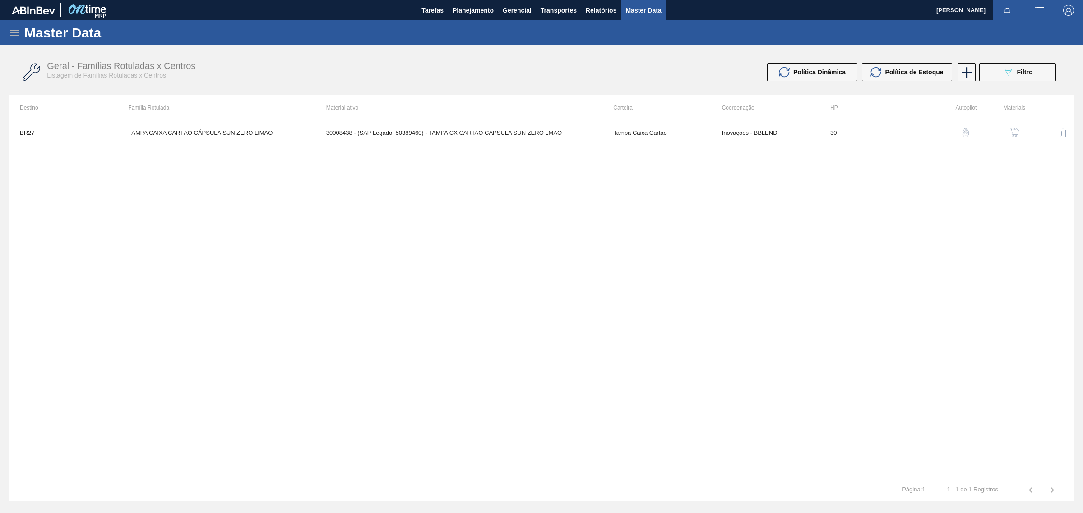
click at [1015, 128] on img "button" at bounding box center [1014, 132] width 9 height 9
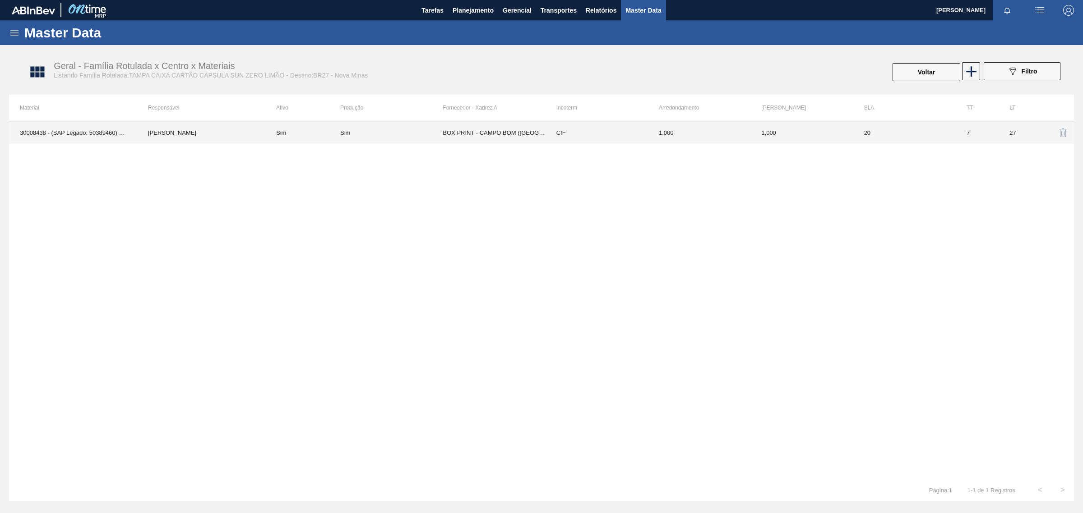
click at [557, 124] on td "CIF" at bounding box center [596, 132] width 102 height 23
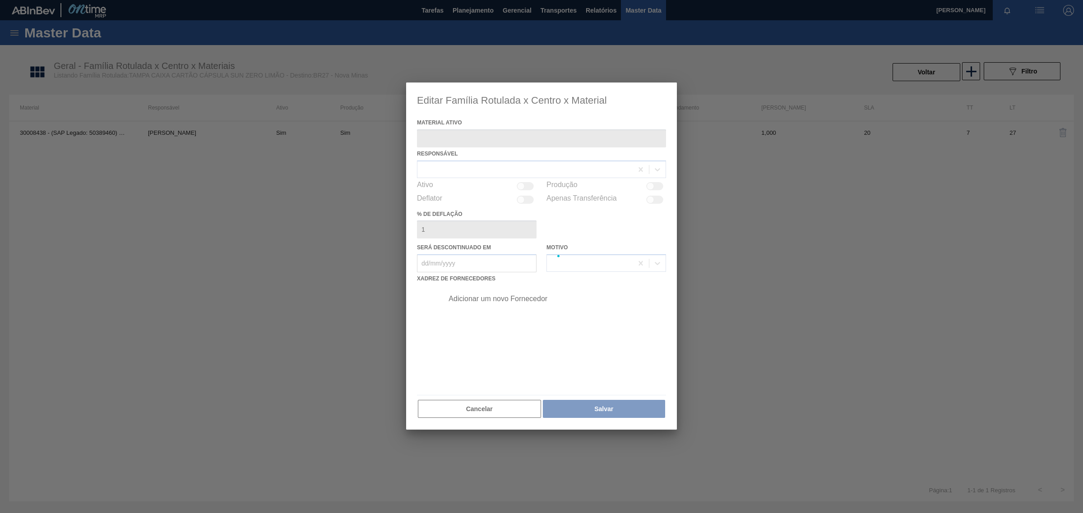
type ativo "30008438 - (SAP Legado: 50389460) - TAMPA CX CARTAO CAPSULA SUN ZERO LMAO"
checkbox input "true"
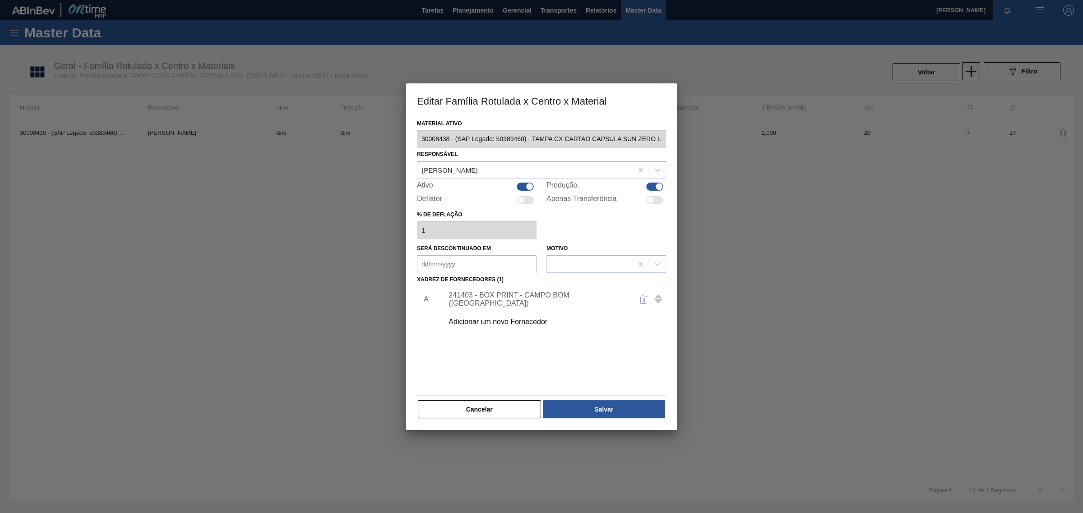
click at [446, 413] on button "Cancelar" at bounding box center [479, 410] width 123 height 18
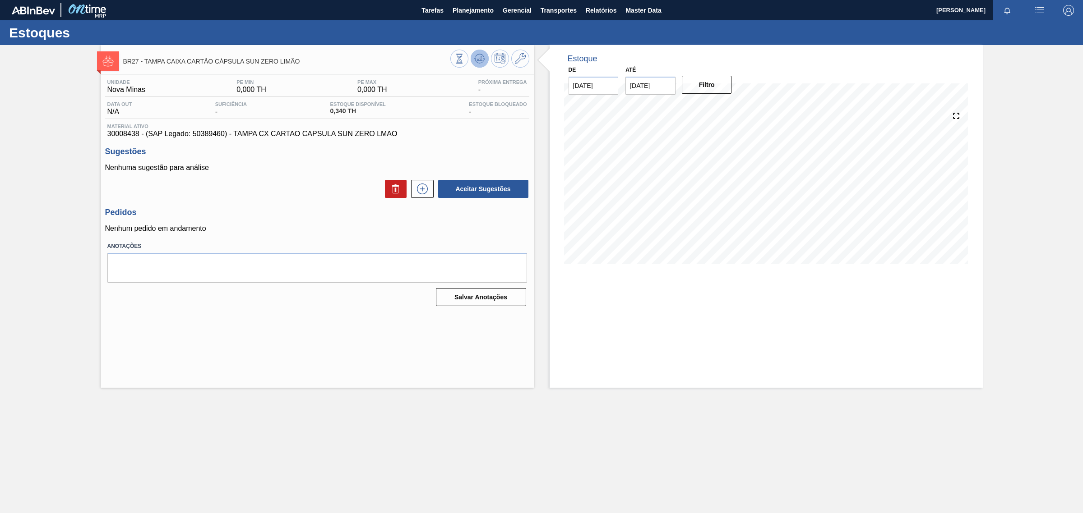
click at [464, 60] on icon at bounding box center [459, 59] width 10 height 10
click at [421, 192] on icon at bounding box center [422, 189] width 14 height 11
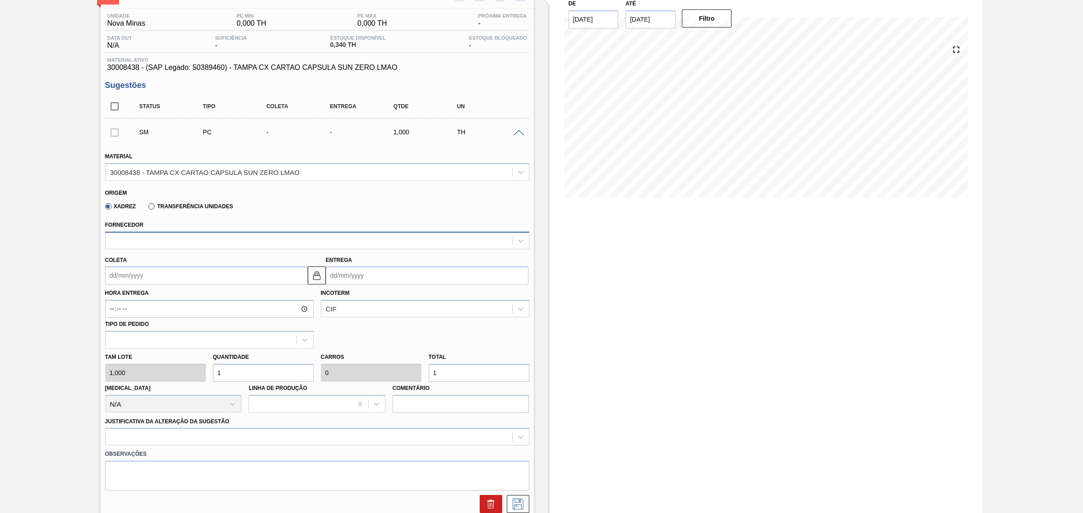
scroll to position [75, 0]
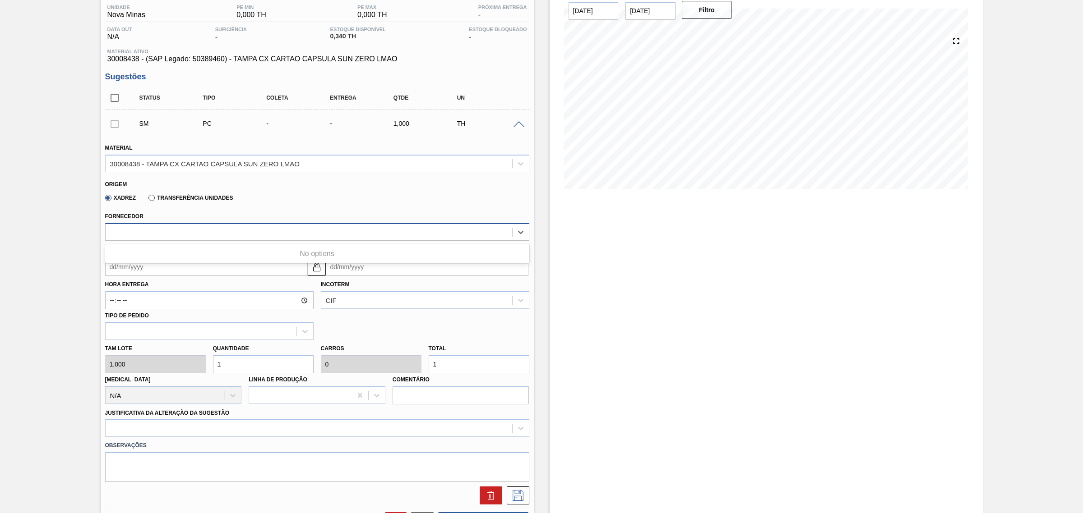
click at [462, 225] on div at bounding box center [317, 232] width 424 height 18
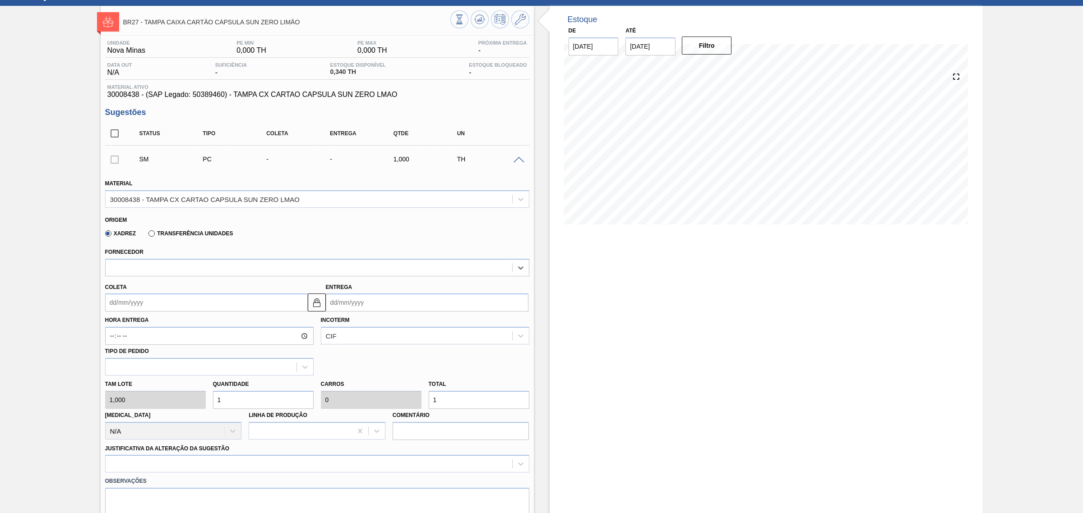
scroll to position [0, 0]
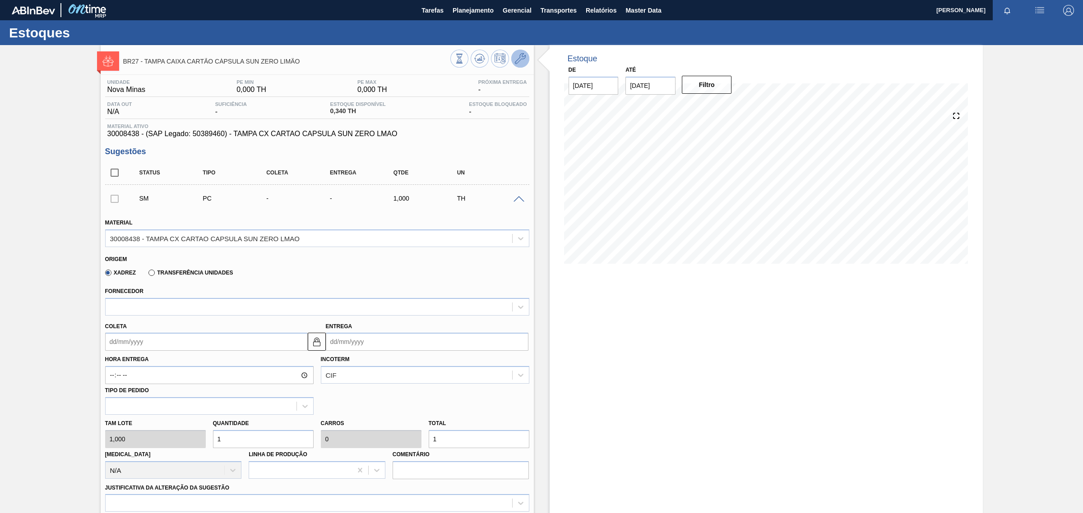
click at [521, 59] on icon at bounding box center [520, 58] width 11 height 11
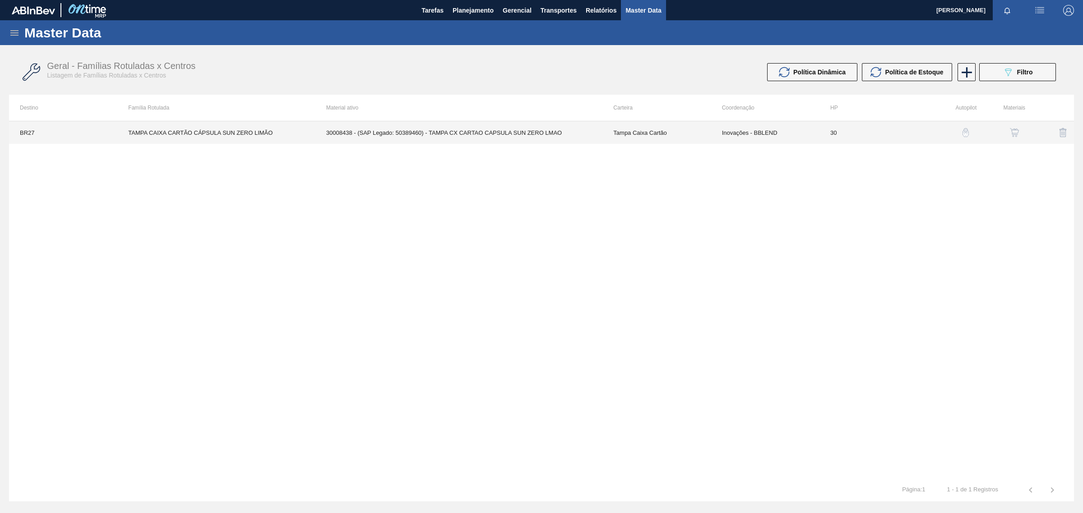
click at [402, 134] on td "30008438 - (SAP Legado: 50389460) - TAMPA CX CARTAO CAPSULA SUN ZERO LMAO" at bounding box center [458, 132] width 287 height 23
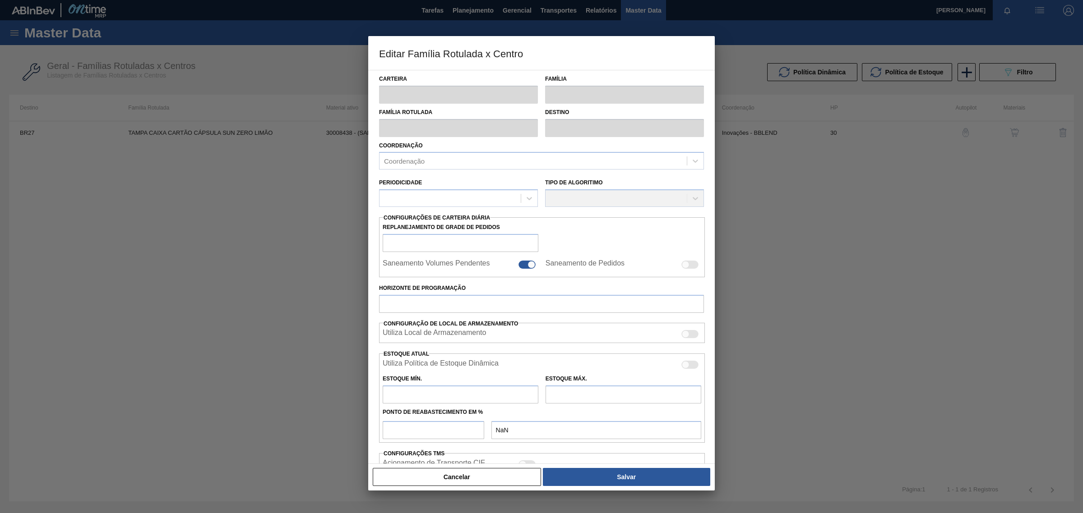
type input "Tampa Caixa Cartão"
type input "TAMPA CAIXA CARTÃO CÁPSULA SUN ZERO LIMÃO"
type input "BR27 - Nova Minas"
type input "30"
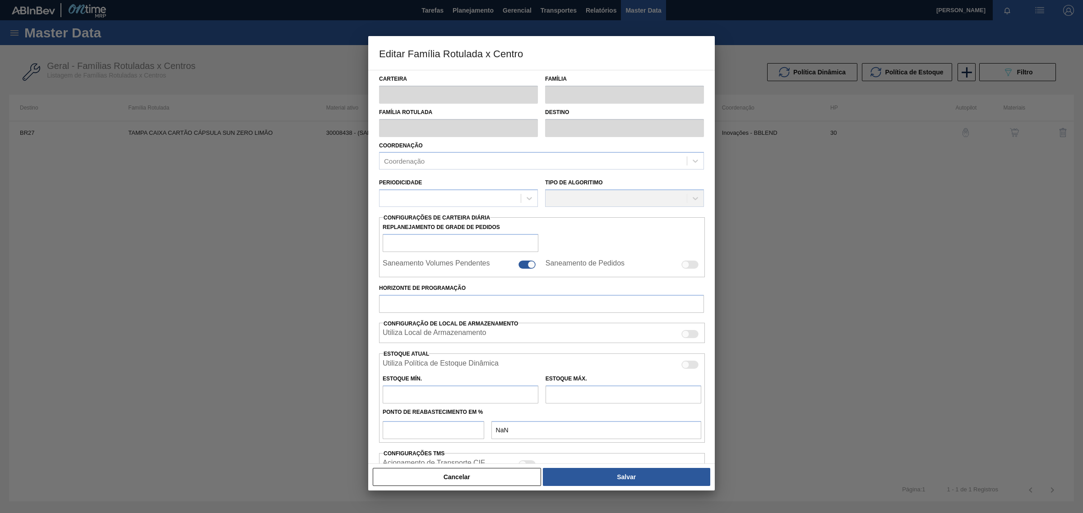
type input "0"
type input "100"
type input "0,000"
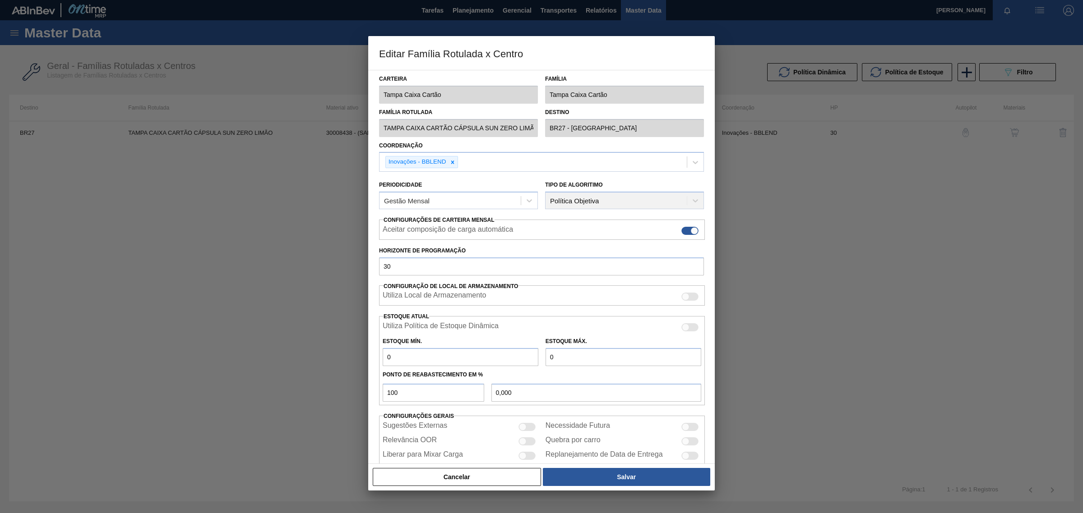
click at [320, 224] on div at bounding box center [541, 256] width 1083 height 513
click at [424, 479] on button "Cancelar" at bounding box center [457, 477] width 168 height 18
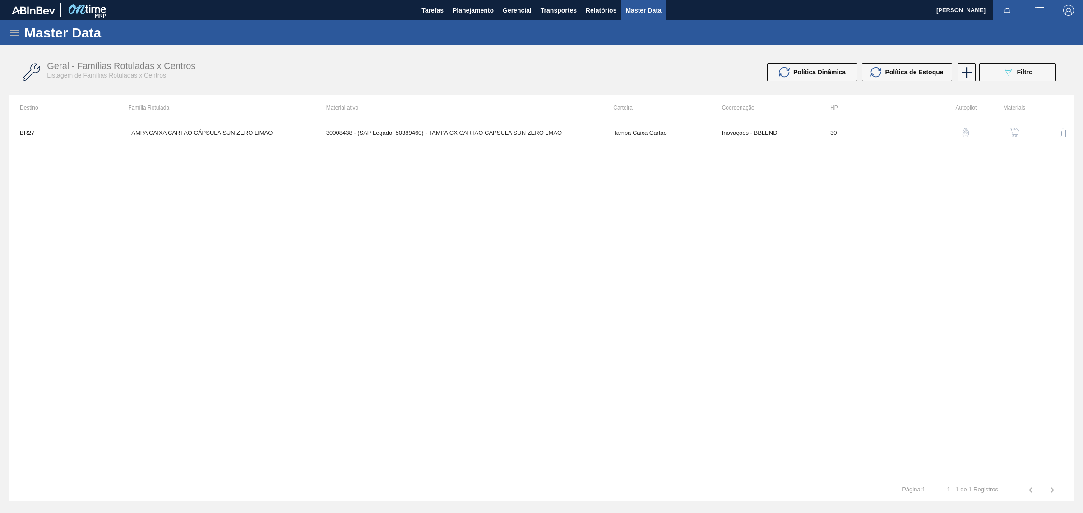
click at [1019, 127] on button "button" at bounding box center [1014, 133] width 22 height 22
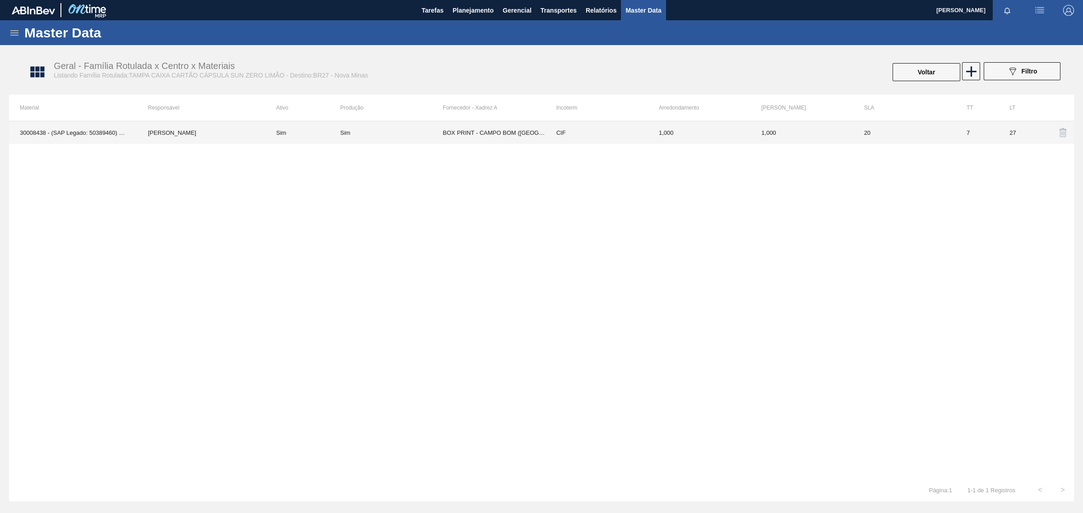
click at [549, 129] on td "CIF" at bounding box center [596, 132] width 102 height 23
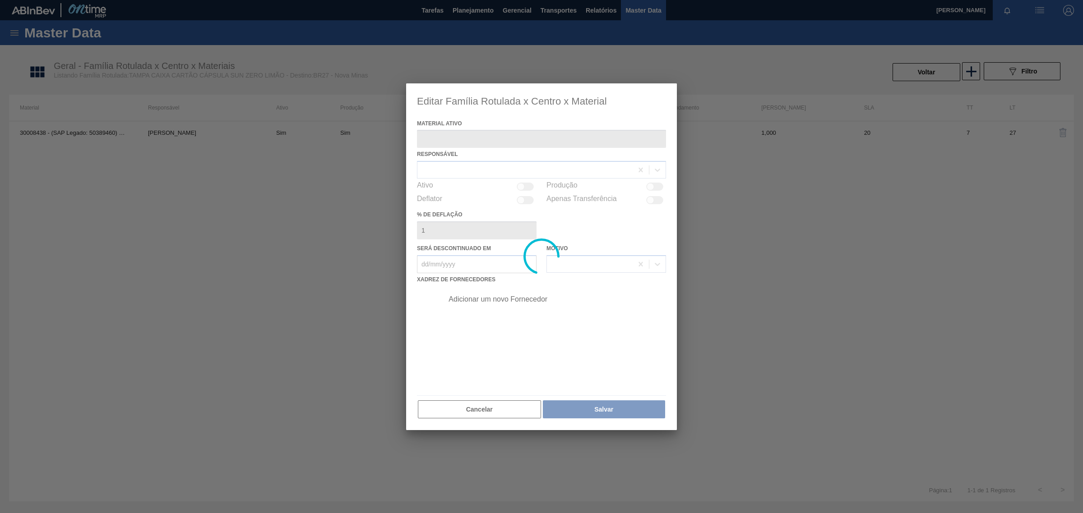
type ativo "30008438 - (SAP Legado: 50389460) - TAMPA CX CARTAO CAPSULA SUN ZERO LMAO"
checkbox input "true"
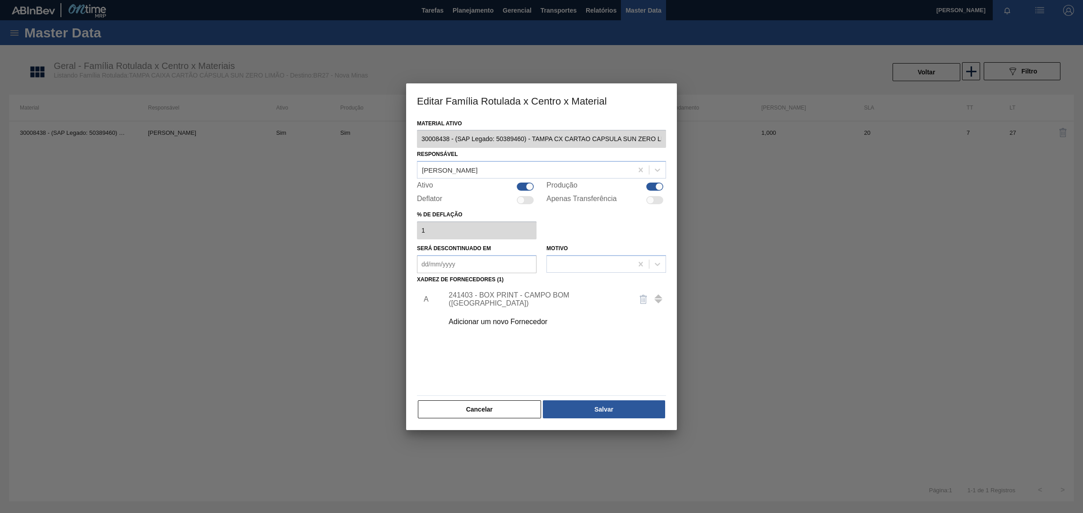
click at [537, 301] on div "241403 - BOX PRINT - CAMPO BOM (RS)" at bounding box center [536, 299] width 177 height 16
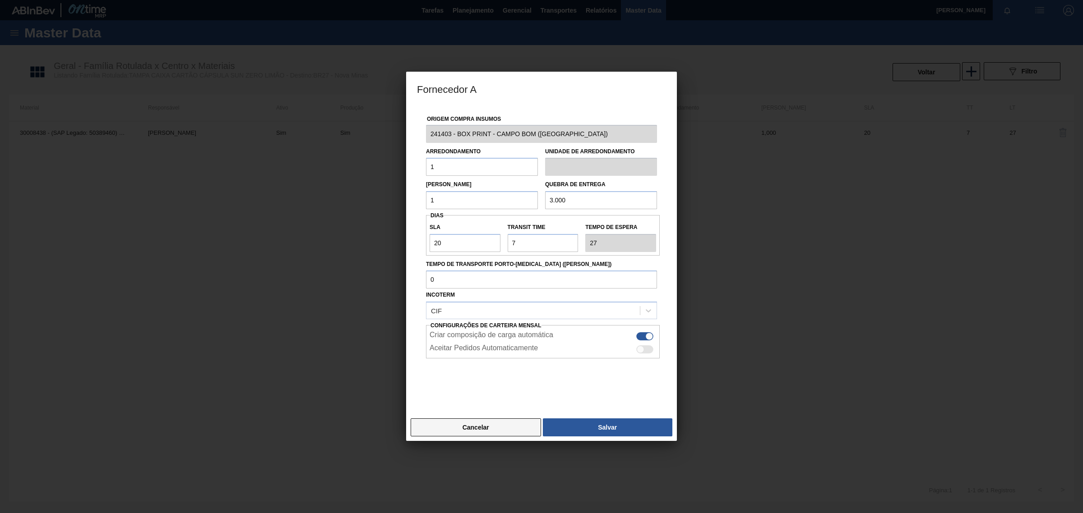
click at [450, 427] on button "Cancelar" at bounding box center [475, 428] width 130 height 18
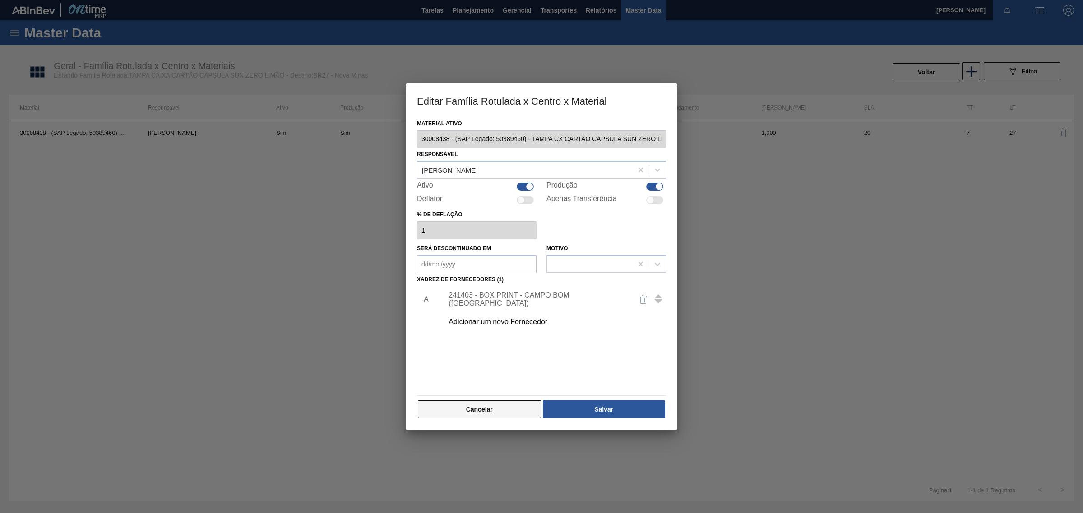
click at [464, 409] on button "Cancelar" at bounding box center [479, 410] width 123 height 18
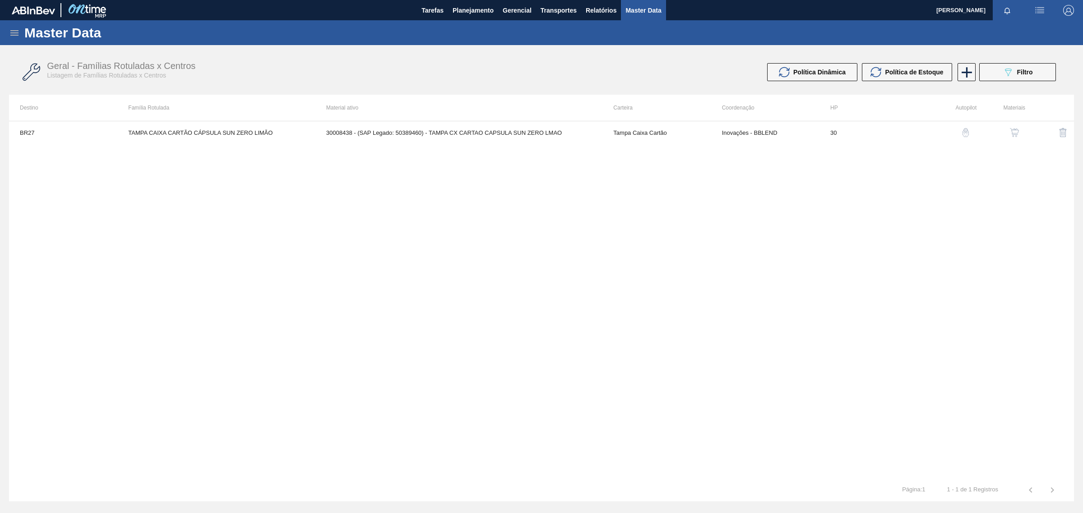
click at [10, 28] on icon at bounding box center [14, 33] width 11 height 11
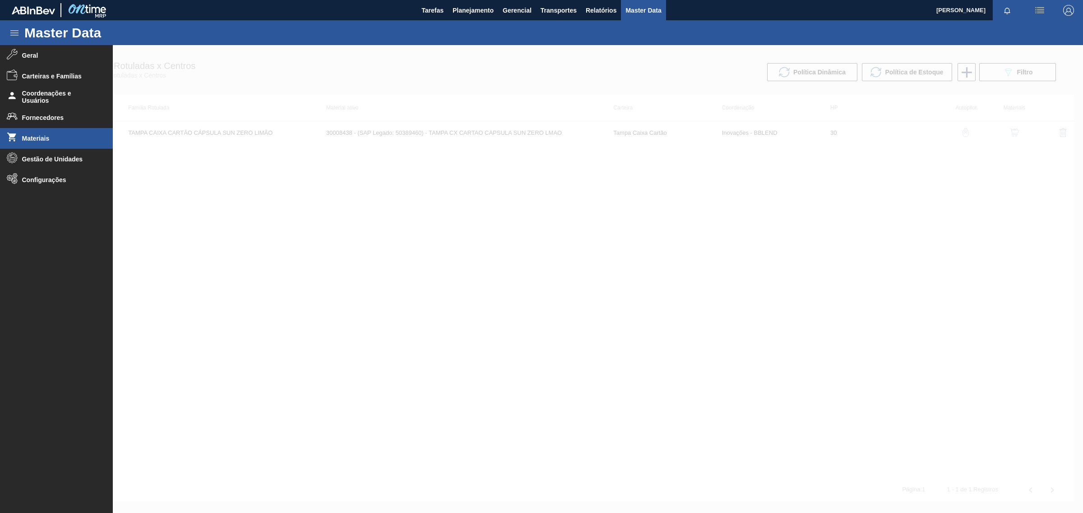
click at [39, 148] on li "Materiais" at bounding box center [56, 138] width 113 height 21
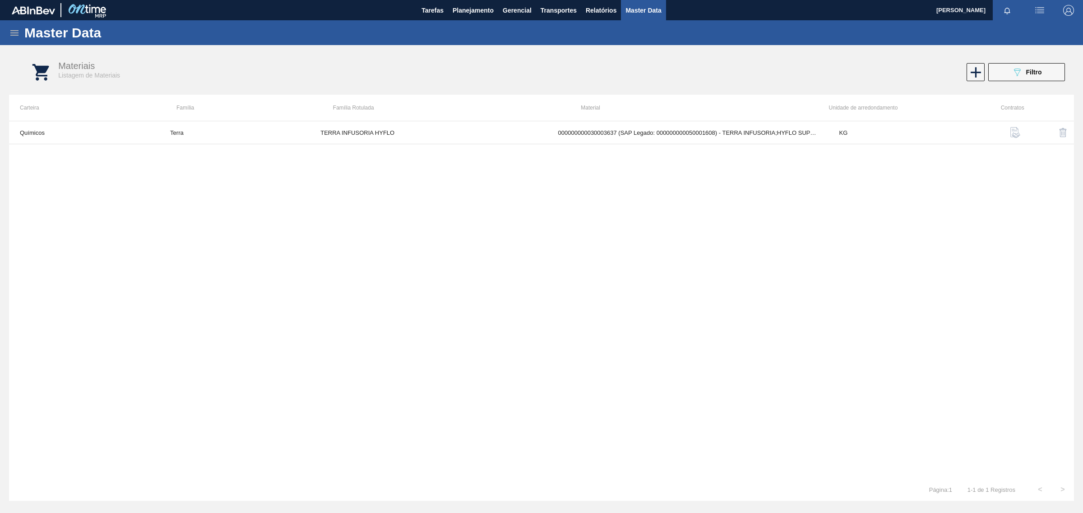
click at [1016, 134] on img "button" at bounding box center [1015, 132] width 11 height 11
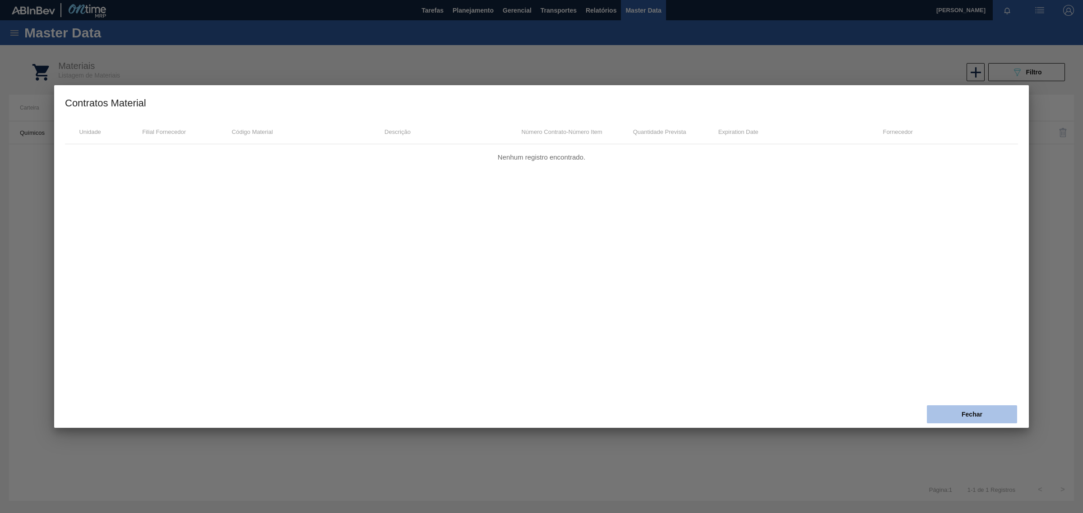
click at [941, 423] on button "Fechar" at bounding box center [972, 415] width 90 height 18
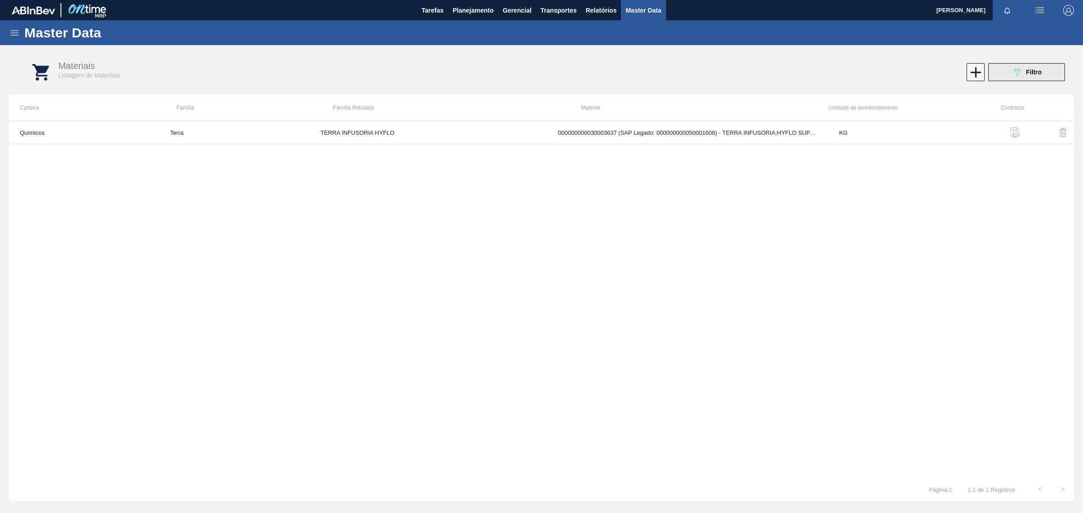
click at [1036, 75] on div "089F7B8B-B2A5-4AFE-B5C0-19BA573D28AC Filtro" at bounding box center [1026, 72] width 30 height 11
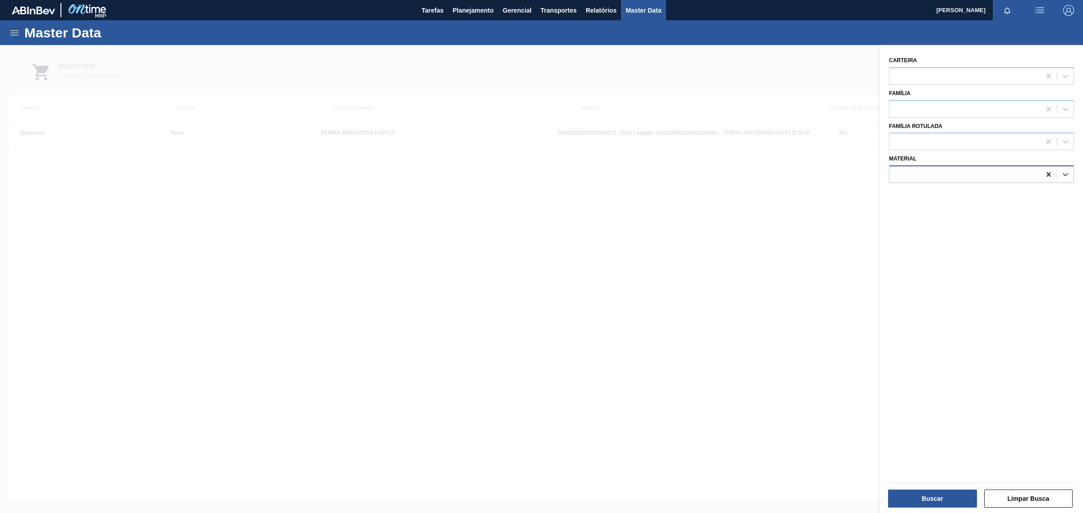
click at [1049, 174] on icon at bounding box center [1048, 174] width 9 height 9
paste input "30008438"
type input "30008438"
click at [948, 199] on div "000000000030008438 (SAP Legado: 000000000050389460) - TAMPA CX CARTAO CAPSULA S…" at bounding box center [981, 197] width 185 height 17
click at [932, 503] on button "Buscar" at bounding box center [932, 499] width 89 height 18
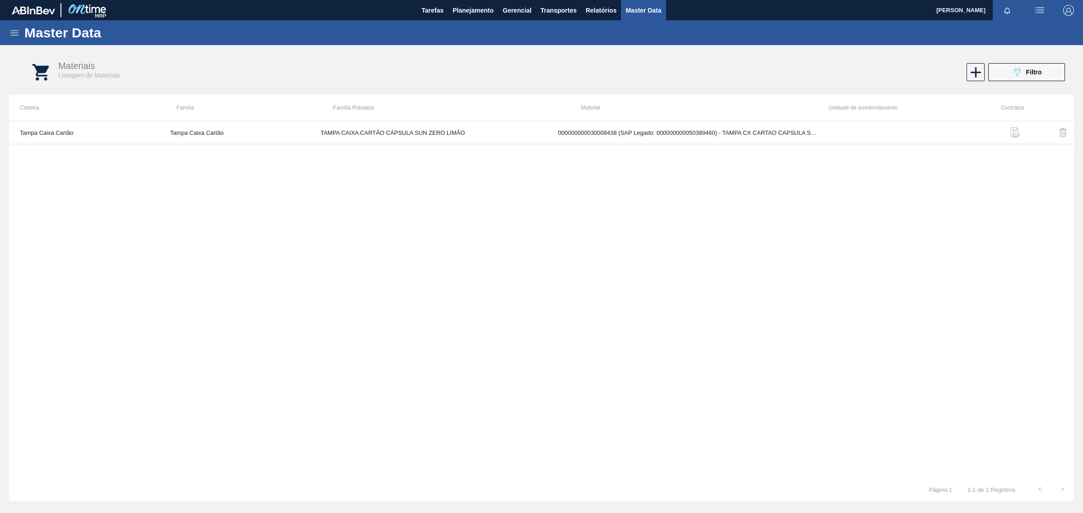
click at [1014, 131] on img "button" at bounding box center [1015, 132] width 11 height 11
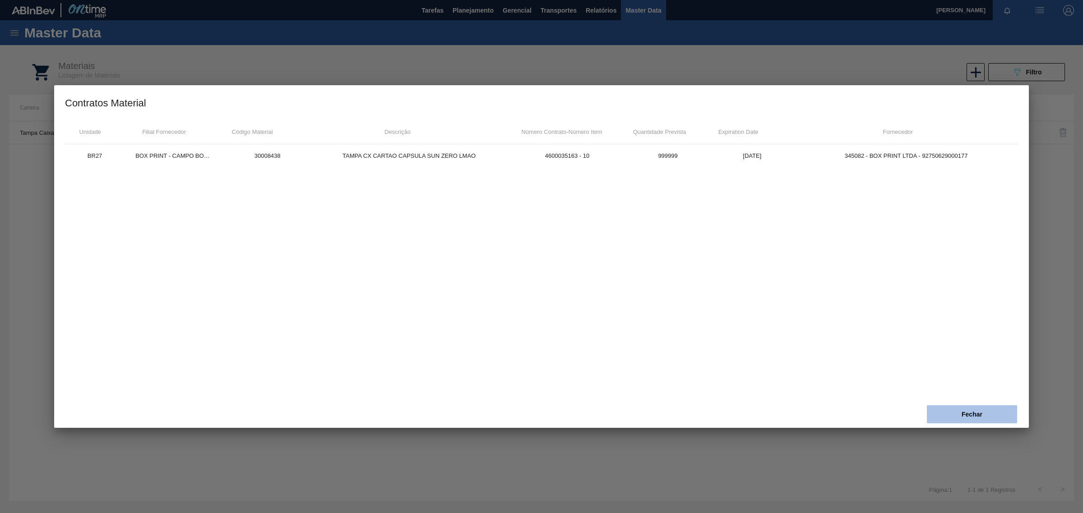
click at [940, 410] on button "Fechar" at bounding box center [972, 415] width 90 height 18
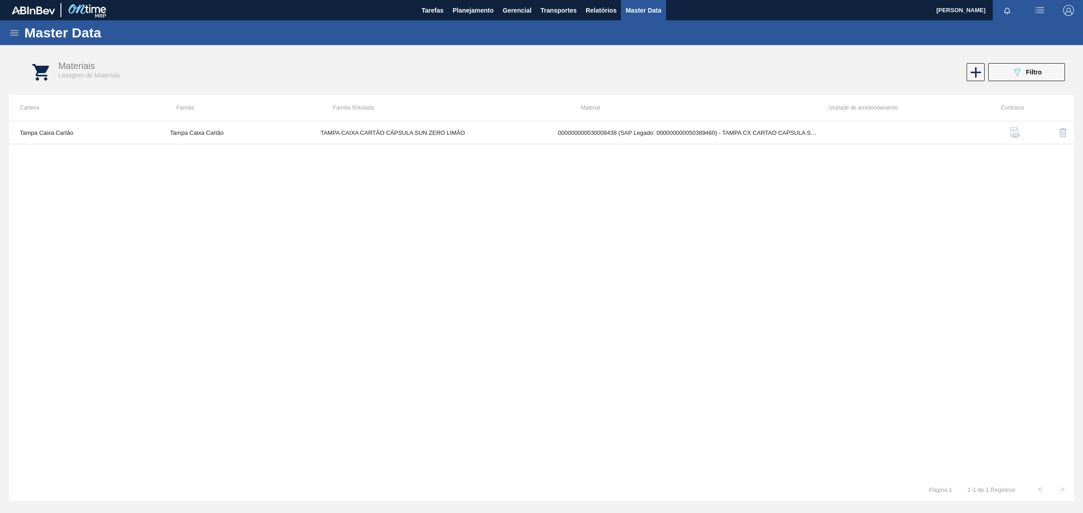
click at [524, 243] on div "Tampa Caixa Cartão Tampa Caixa Cartão TAMPA CAIXA CARTÃO CÁPSULA SUN ZERO LIMÃO…" at bounding box center [541, 300] width 1065 height 358
click at [462, 11] on span "Planejamento" at bounding box center [472, 10] width 41 height 11
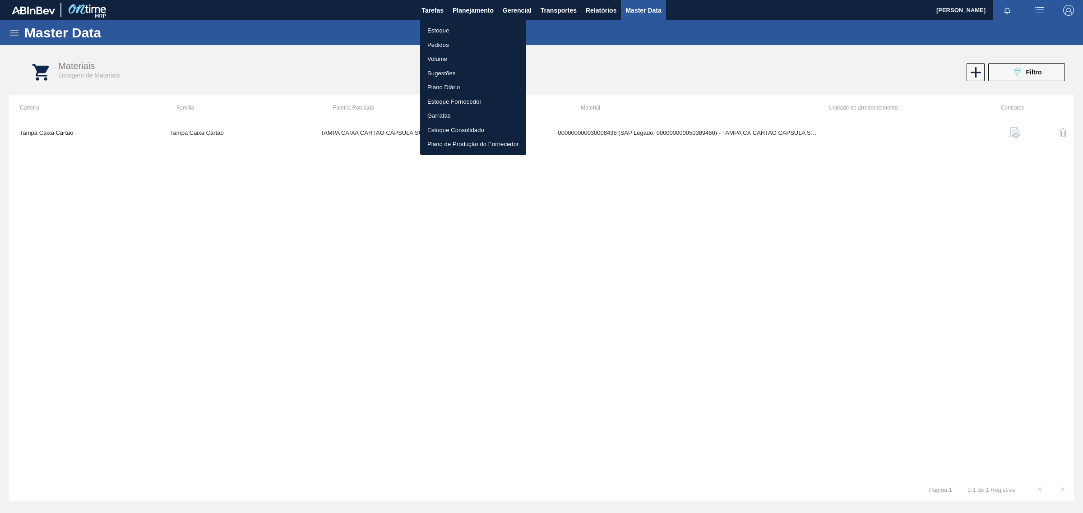
click at [443, 28] on li "Estoque" at bounding box center [473, 30] width 106 height 14
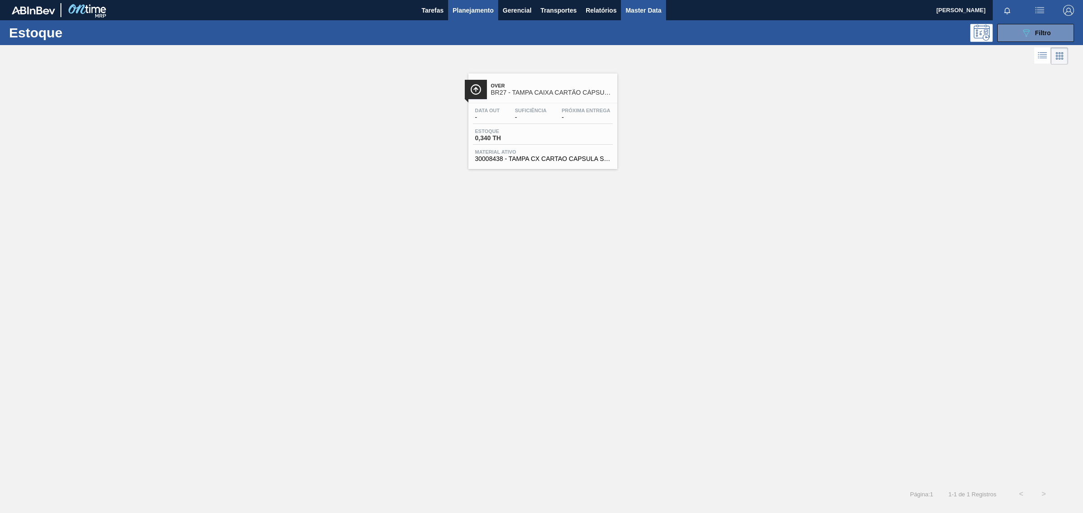
click at [635, 9] on span "Master Data" at bounding box center [643, 10] width 36 height 11
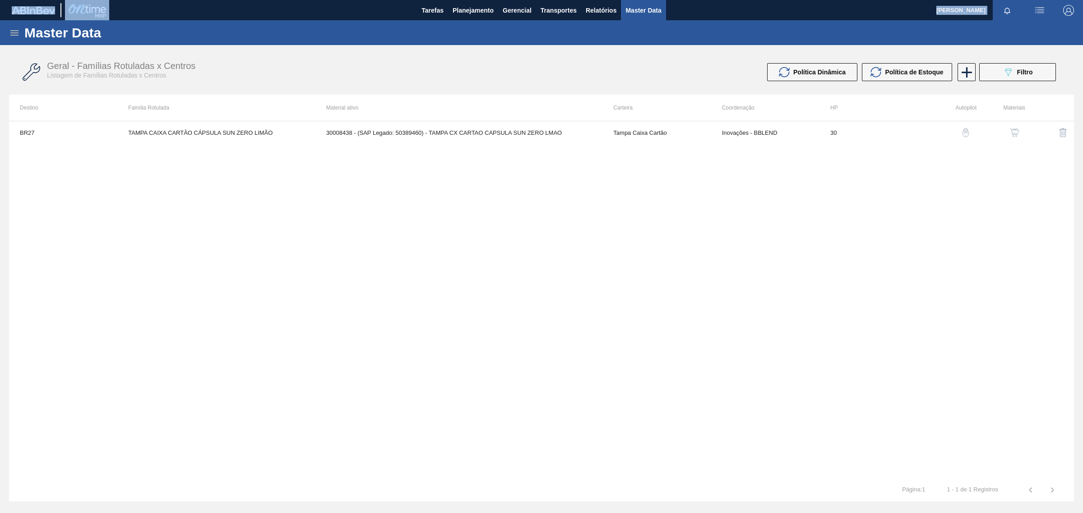
click at [20, 20] on div "Master Data" at bounding box center [541, 32] width 1083 height 25
click at [14, 28] on icon at bounding box center [14, 33] width 11 height 11
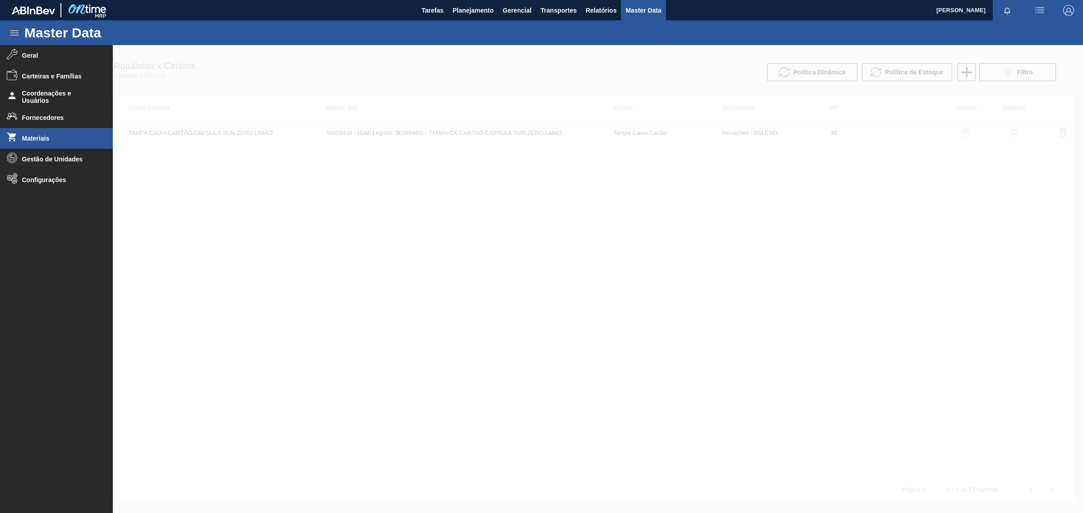
click at [33, 138] on span "Materiais" at bounding box center [59, 138] width 74 height 7
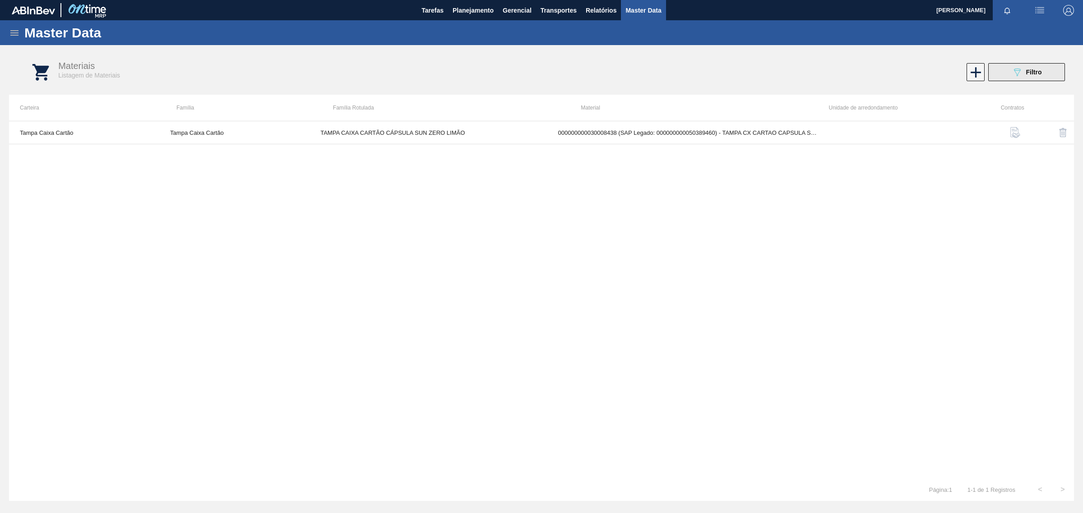
click at [1017, 74] on icon at bounding box center [1017, 73] width 7 height 8
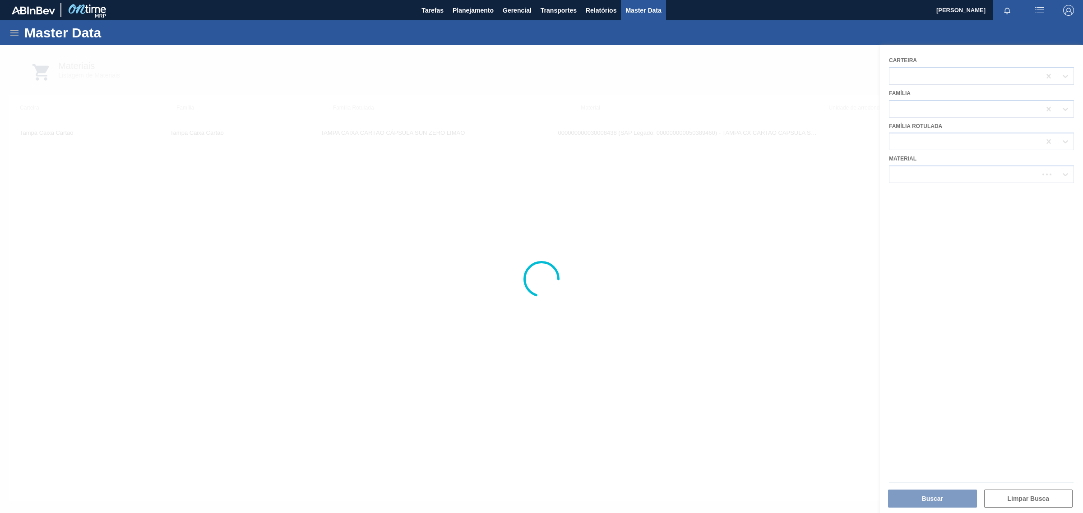
click at [412, 179] on div at bounding box center [541, 279] width 1083 height 468
click at [943, 497] on button "Buscar" at bounding box center [932, 499] width 89 height 18
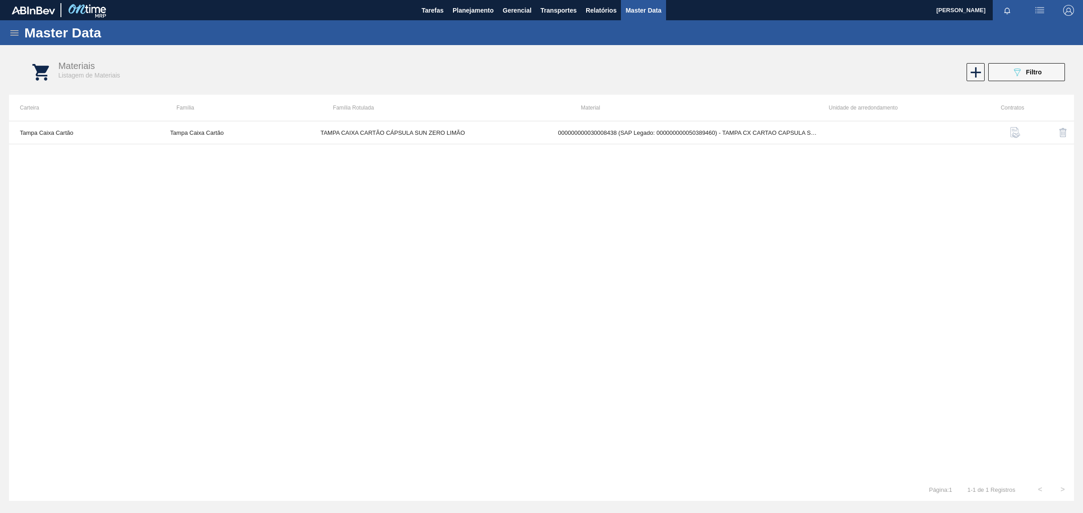
click at [14, 32] on icon at bounding box center [14, 33] width 11 height 11
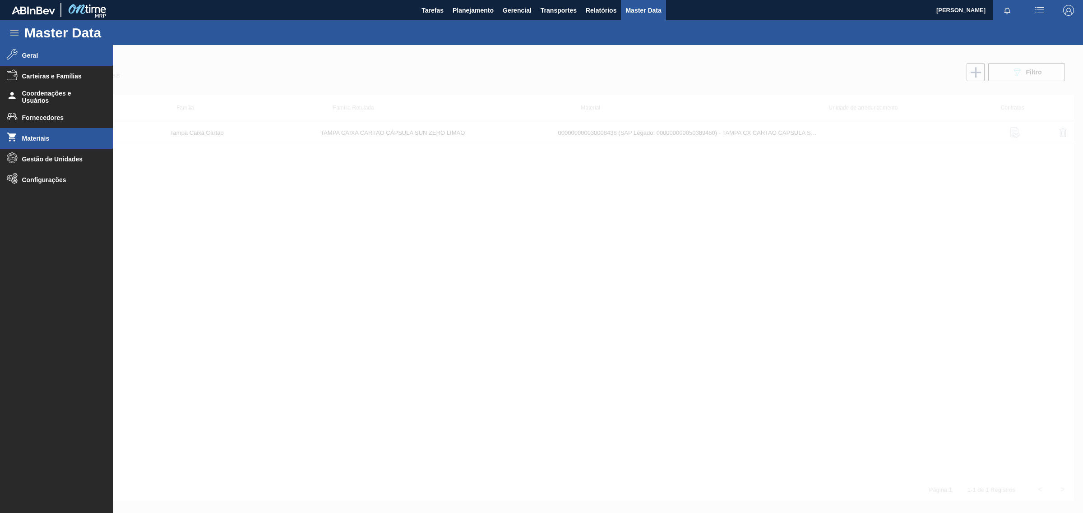
click at [22, 54] on span "Geral" at bounding box center [59, 55] width 74 height 7
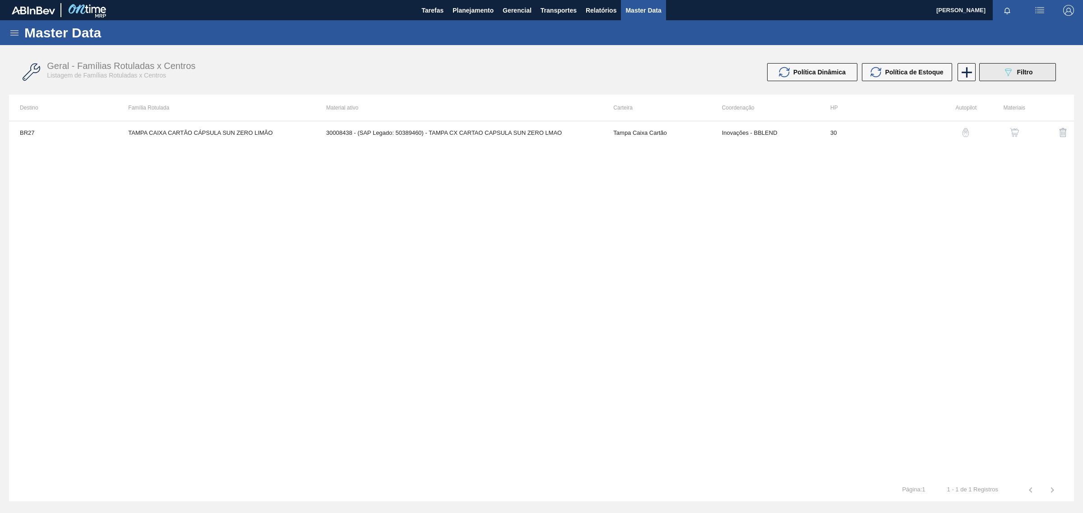
click at [1004, 69] on icon "089F7B8B-B2A5-4AFE-B5C0-19BA573D28AC" at bounding box center [1007, 72] width 11 height 11
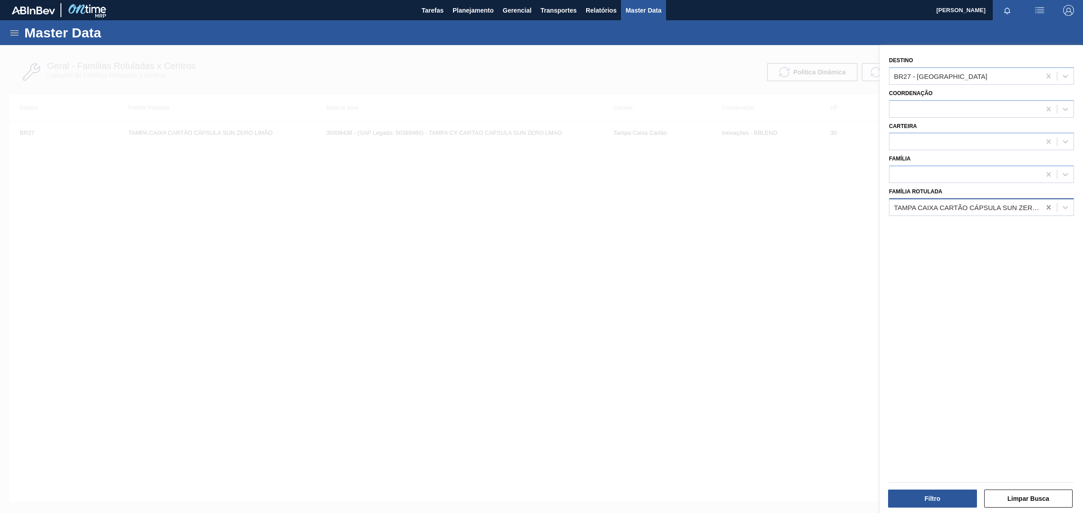
click at [1048, 206] on icon at bounding box center [1048, 207] width 9 height 9
click at [1047, 74] on icon at bounding box center [1048, 76] width 4 height 5
type input "BR19"
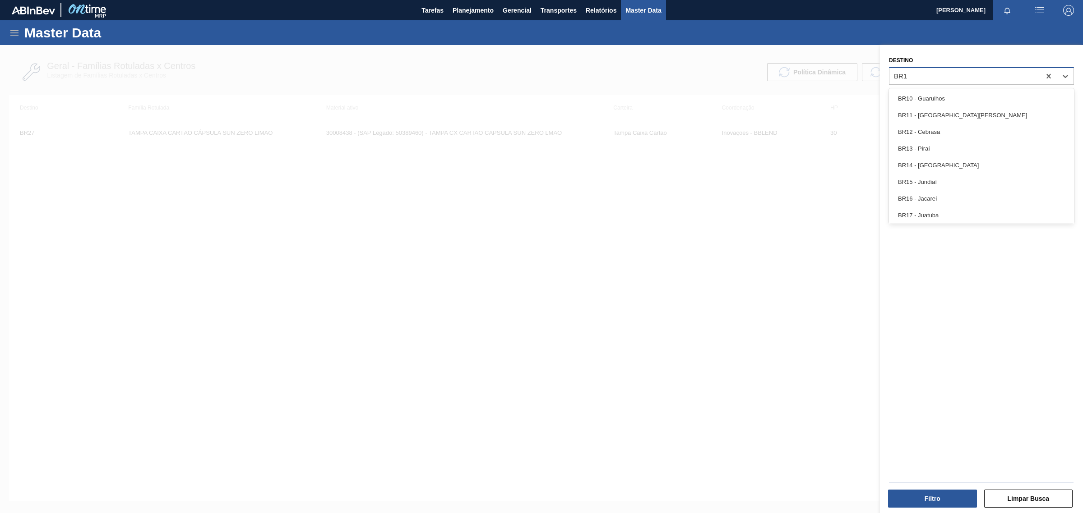
type input "BR19"
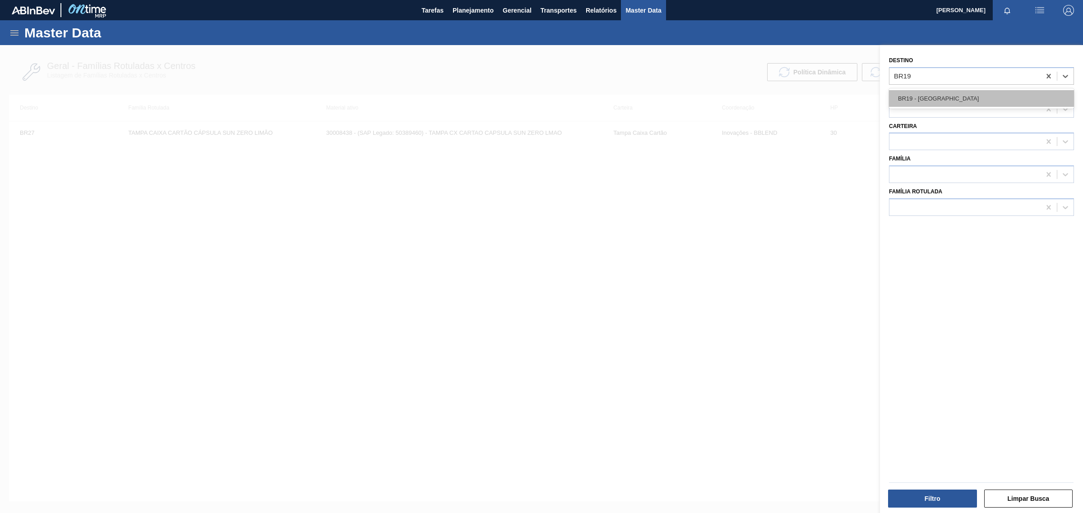
click at [946, 94] on div "BR19 - Nova Rio" at bounding box center [981, 98] width 185 height 17
click at [906, 210] on div at bounding box center [964, 207] width 151 height 13
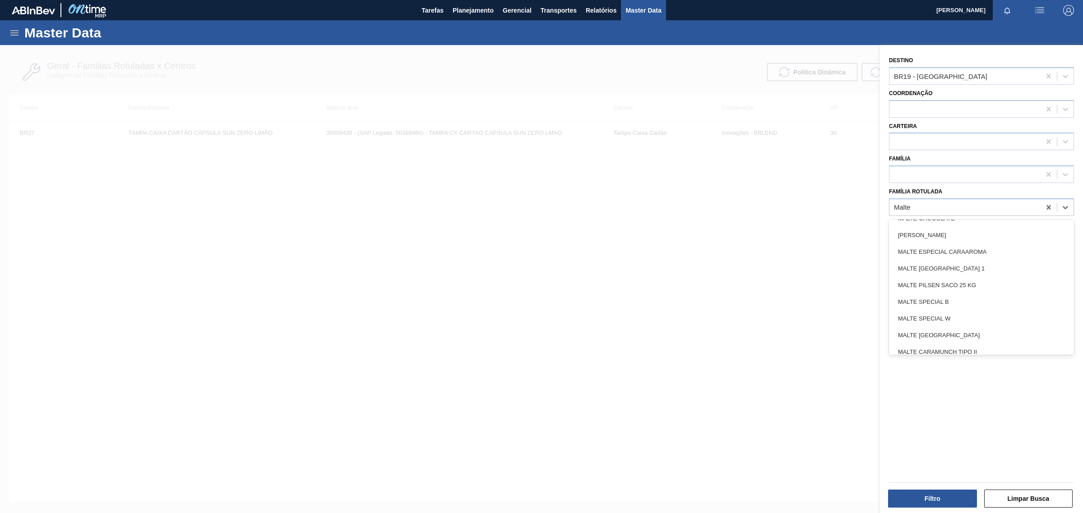
scroll to position [188, 0]
type Rotulada "Malte"
type Rotulada "MALTE MA"
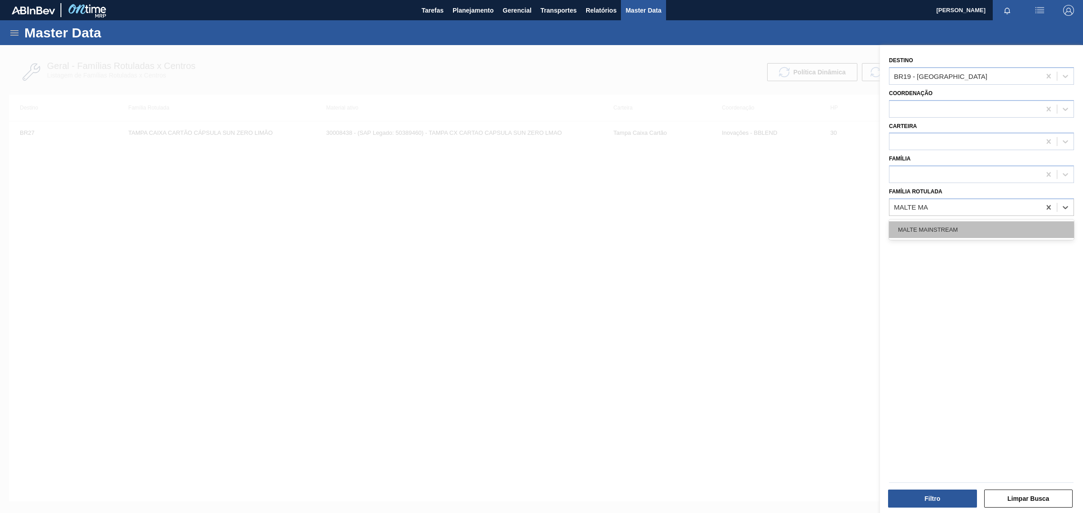
click at [964, 228] on div "MALTE MAINSTREAM" at bounding box center [981, 229] width 185 height 17
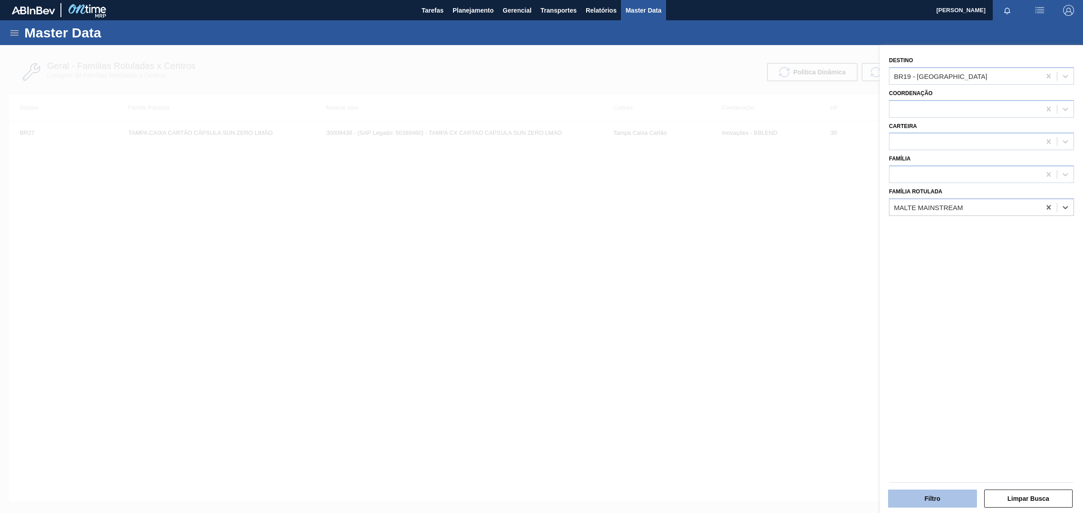
click at [928, 497] on button "Filtro" at bounding box center [932, 499] width 89 height 18
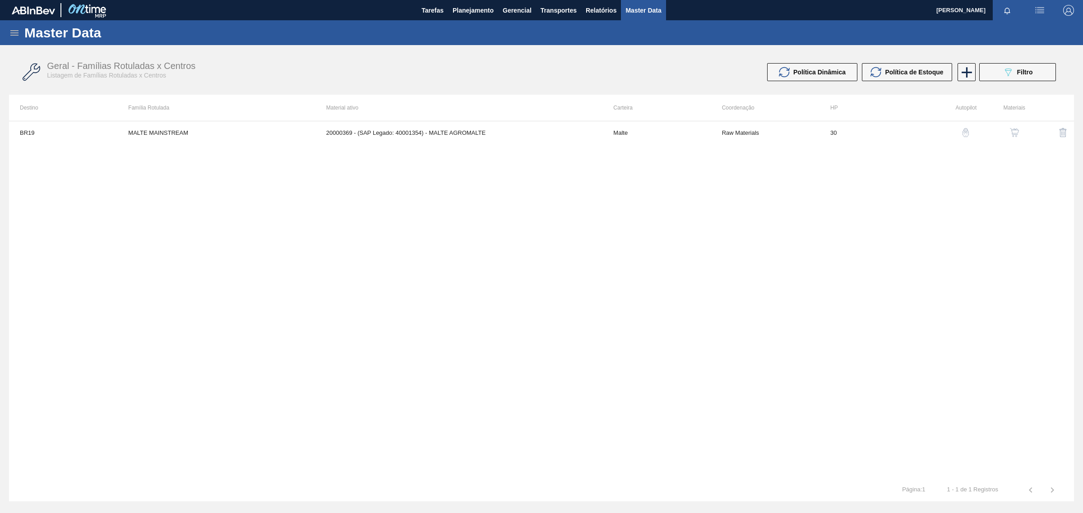
click at [1013, 132] on img "button" at bounding box center [1014, 132] width 9 height 9
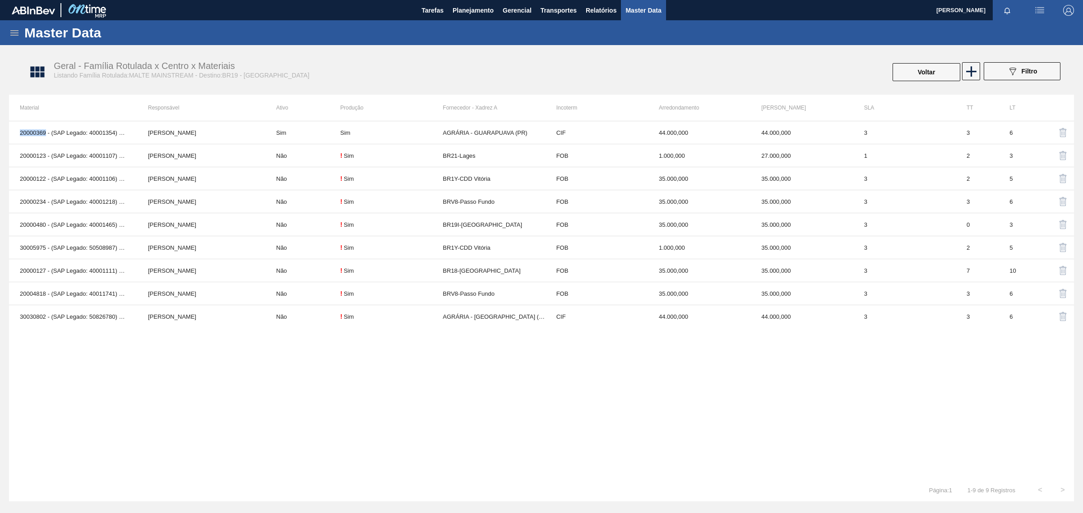
drag, startPoint x: 46, startPoint y: 133, endPoint x: 0, endPoint y: 130, distance: 45.7
click at [0, 130] on div "Master Data Geral Carteiras e Famílias Coordenações e Usuários Fornecedores Mat…" at bounding box center [541, 261] width 1083 height 482
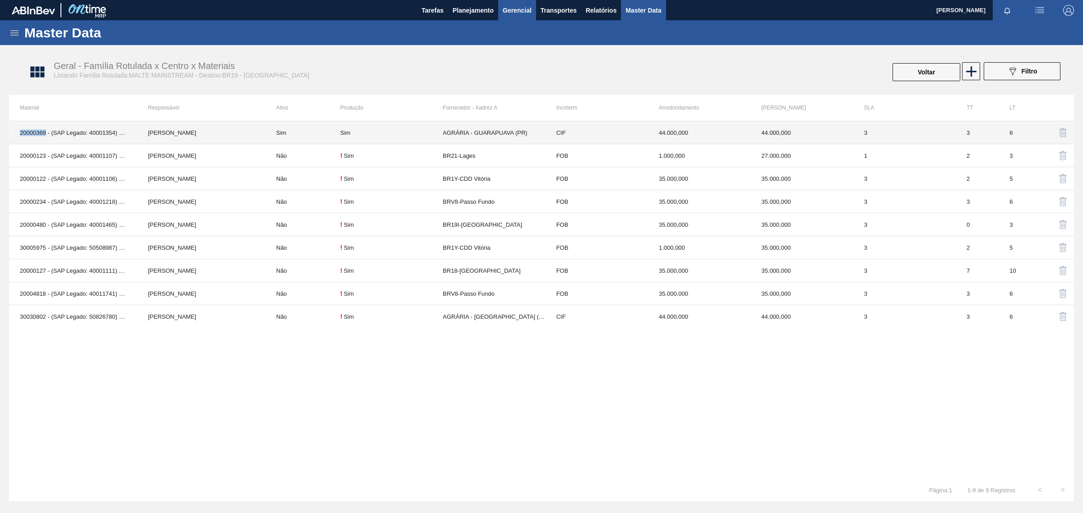
copy tbody "20000369"
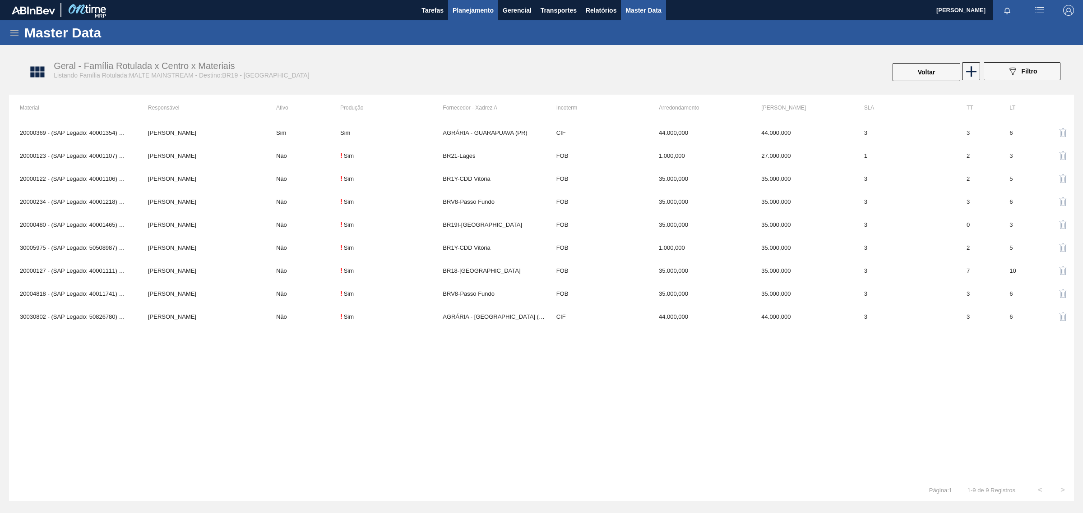
click at [473, 15] on span "Planejamento" at bounding box center [472, 10] width 41 height 11
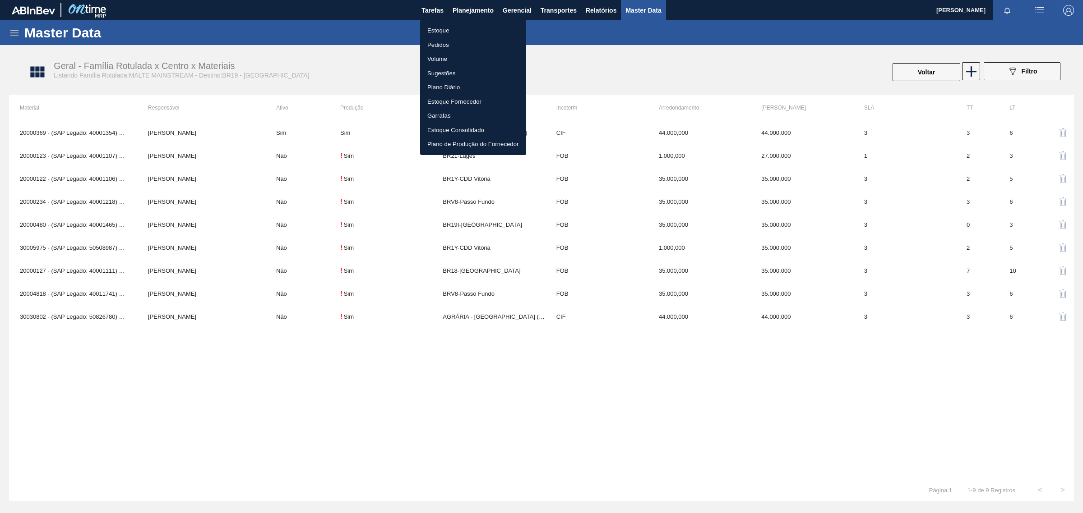
click at [447, 28] on li "Estoque" at bounding box center [473, 30] width 106 height 14
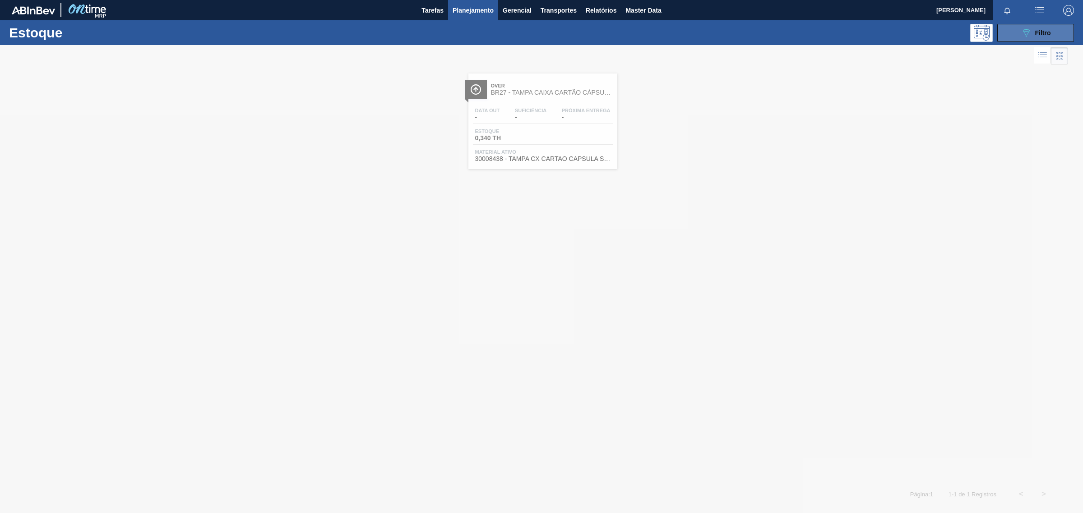
click at [1031, 37] on icon "089F7B8B-B2A5-4AFE-B5C0-19BA573D28AC" at bounding box center [1025, 33] width 11 height 11
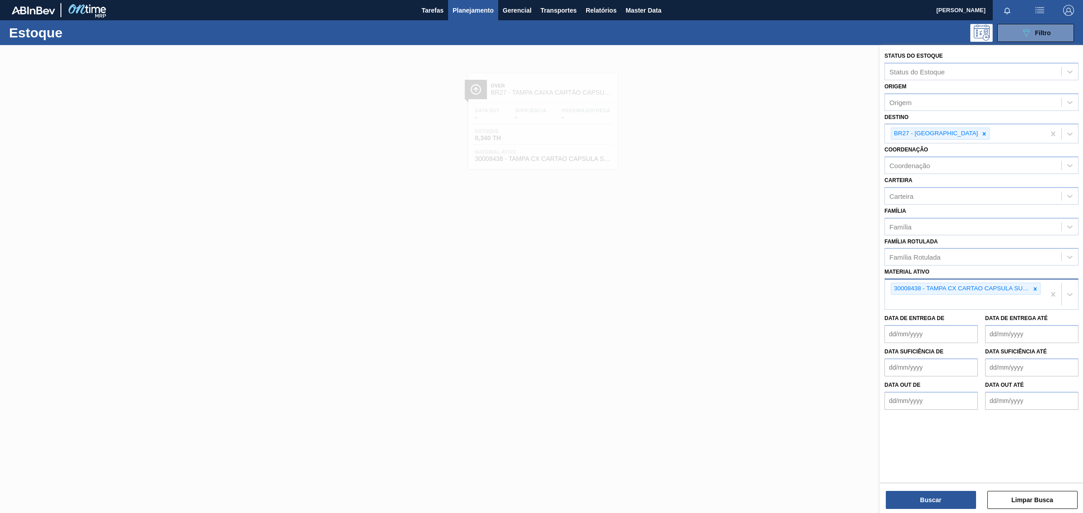
click at [1034, 286] on icon at bounding box center [1035, 289] width 6 height 6
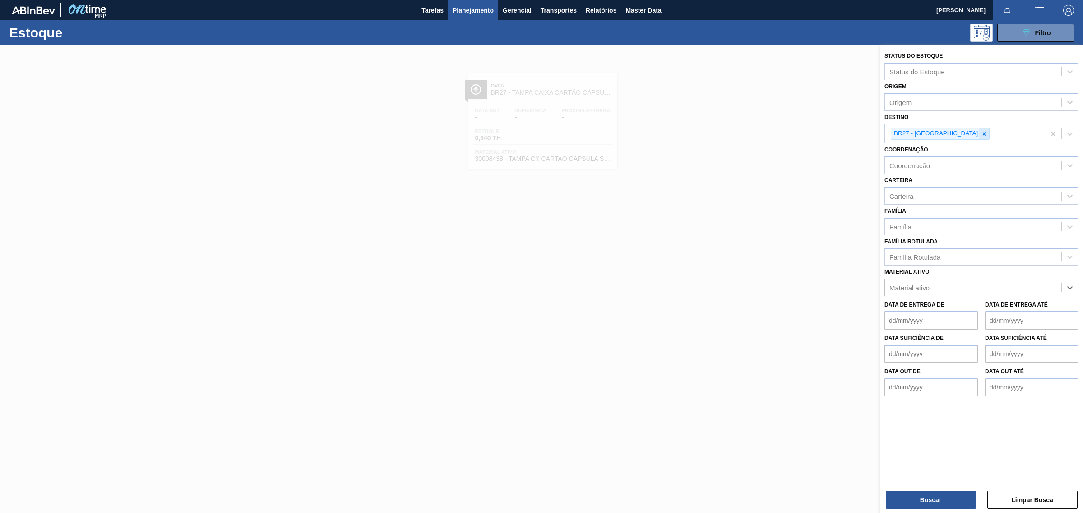
click at [981, 133] on icon at bounding box center [984, 134] width 6 height 6
click at [952, 133] on div "Destino" at bounding box center [973, 132] width 176 height 13
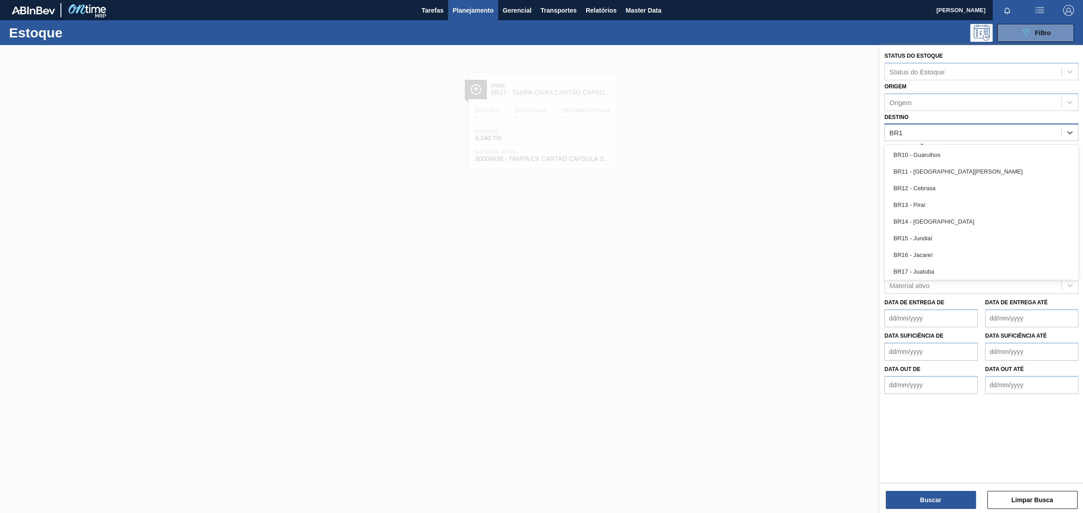
type input "BR19"
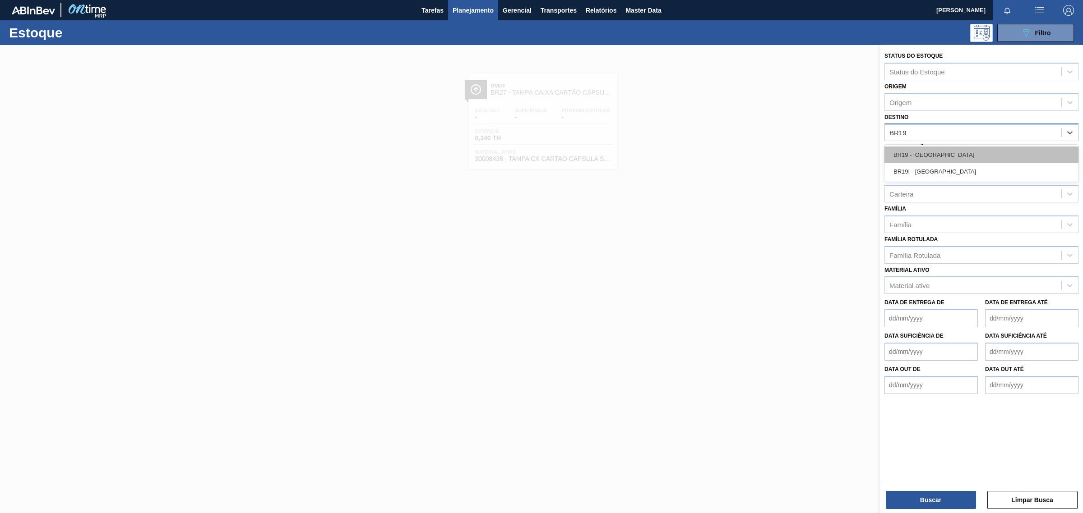
click at [939, 154] on div "BR19 - Nova Rio" at bounding box center [981, 155] width 194 height 17
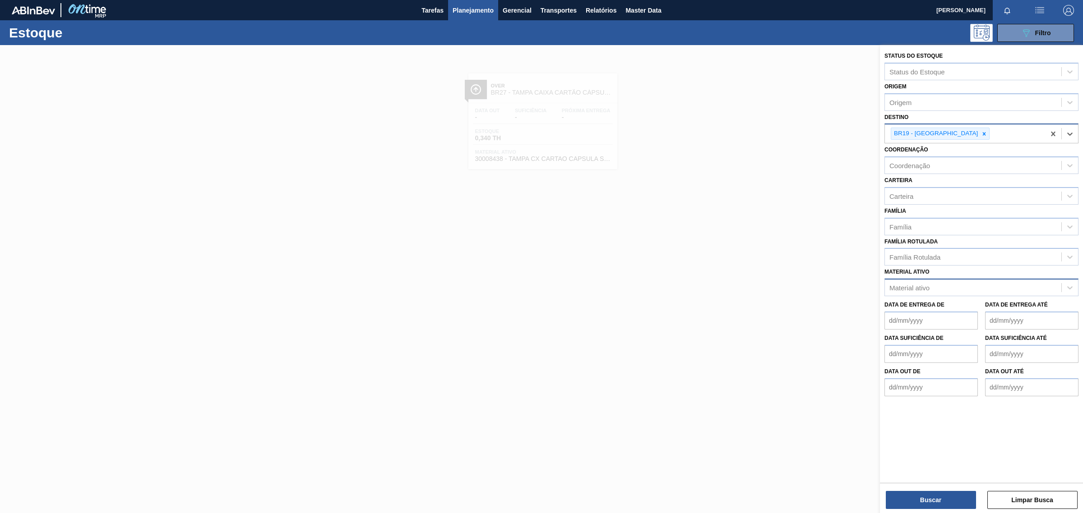
click at [923, 289] on div "Material ativo" at bounding box center [909, 288] width 40 height 8
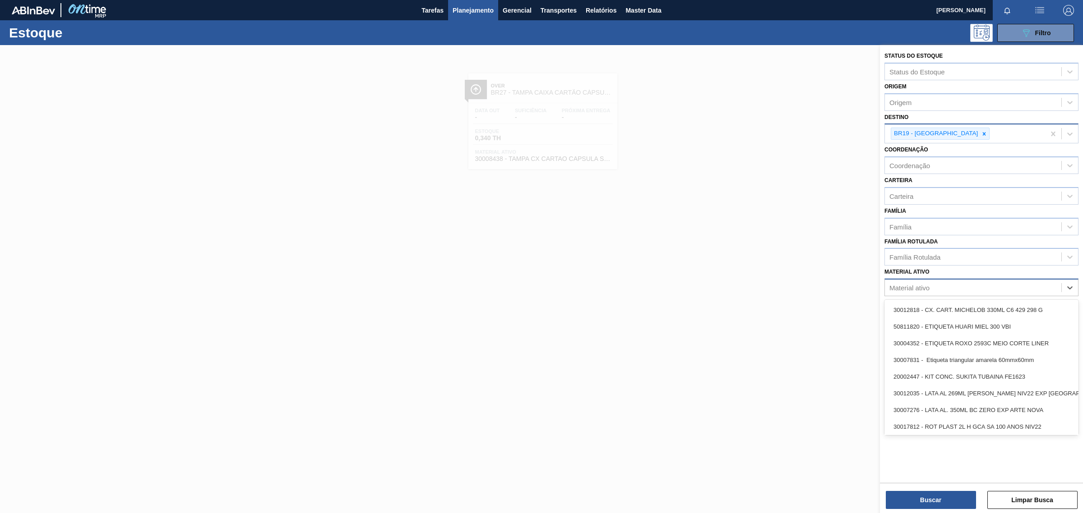
paste ativo "20000369"
type ativo "20000369"
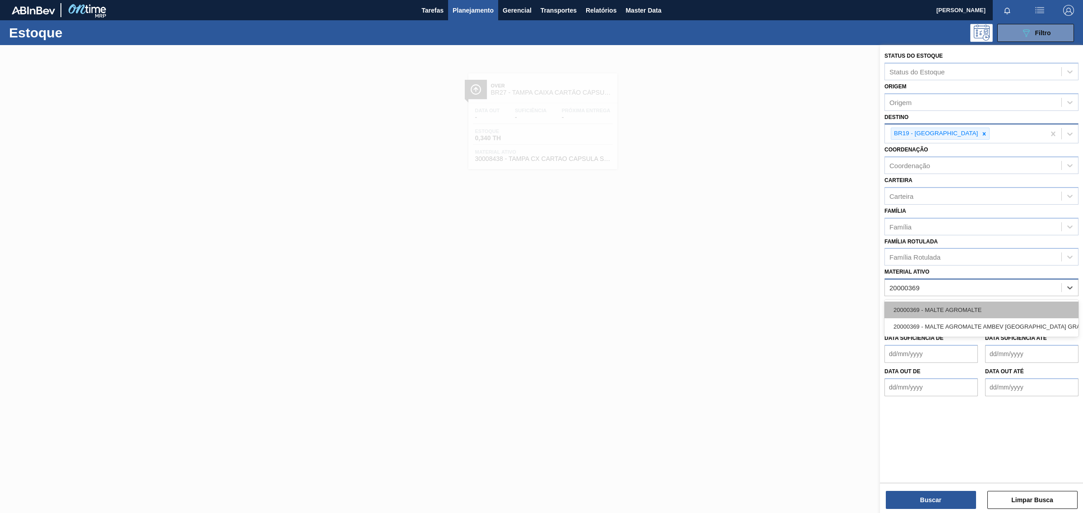
click at [1045, 309] on div "20000369 - MALTE AGROMALTE" at bounding box center [981, 310] width 194 height 17
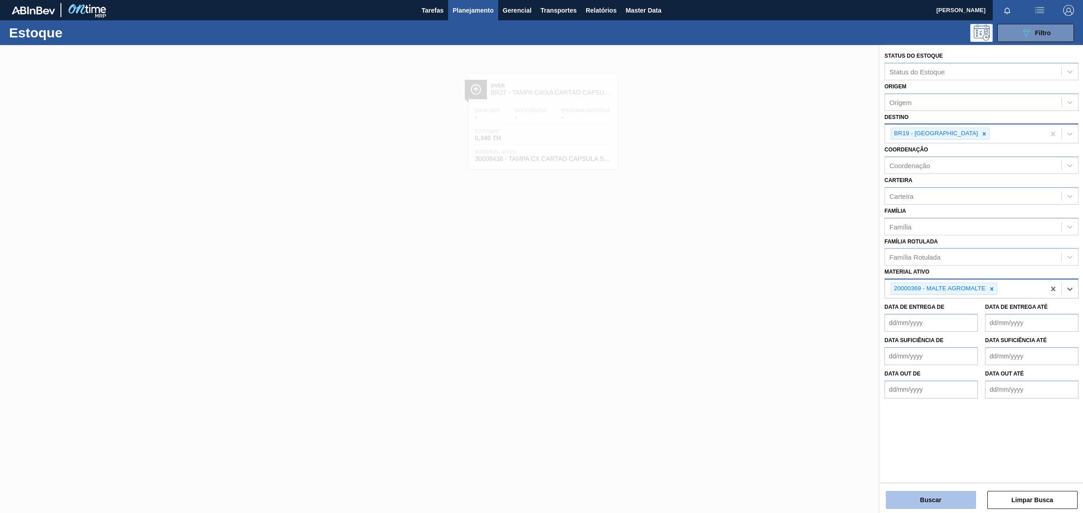
click at [935, 499] on button "Buscar" at bounding box center [931, 500] width 90 height 18
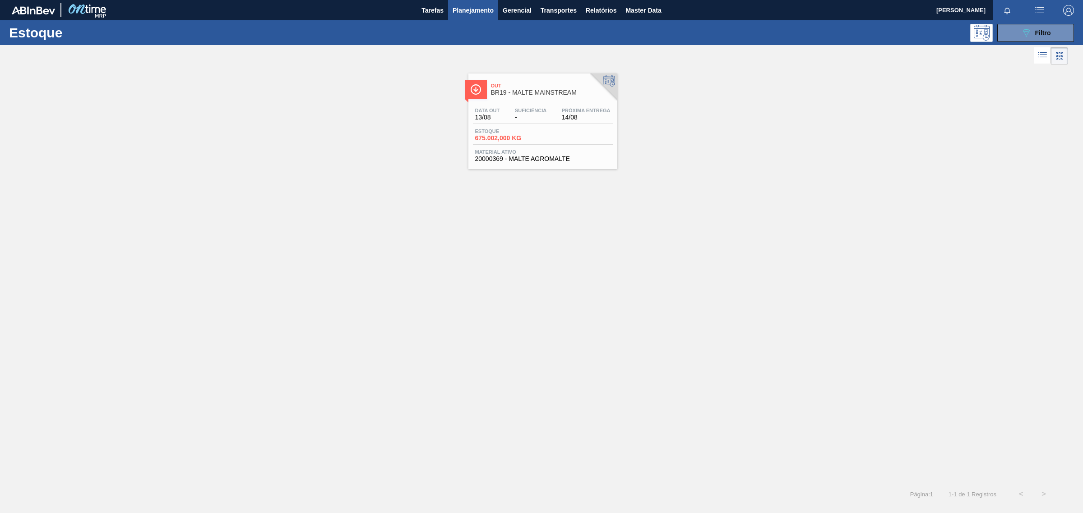
click at [562, 145] on div "Estoque 675.002,000 KG" at bounding box center [543, 137] width 140 height 16
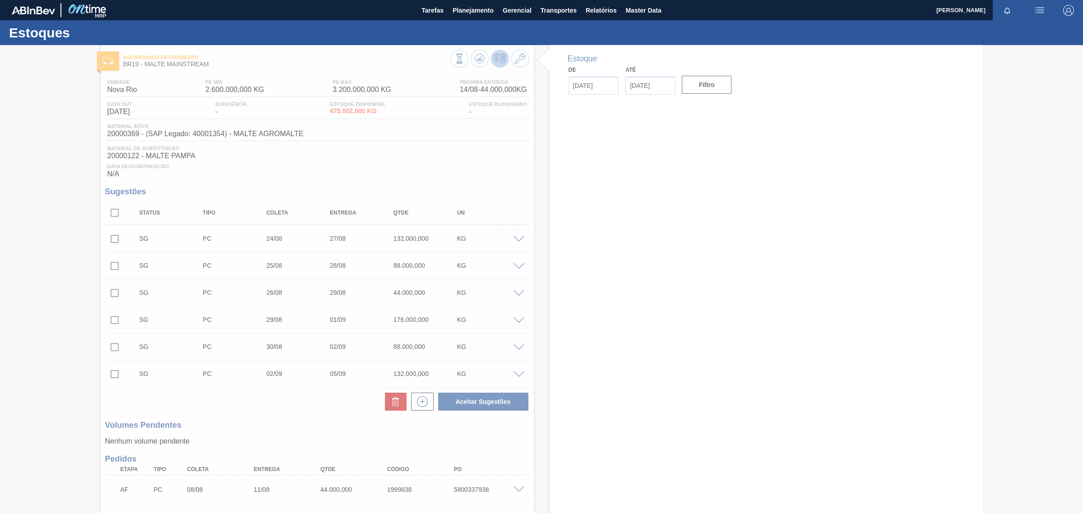
type input "[DATE]"
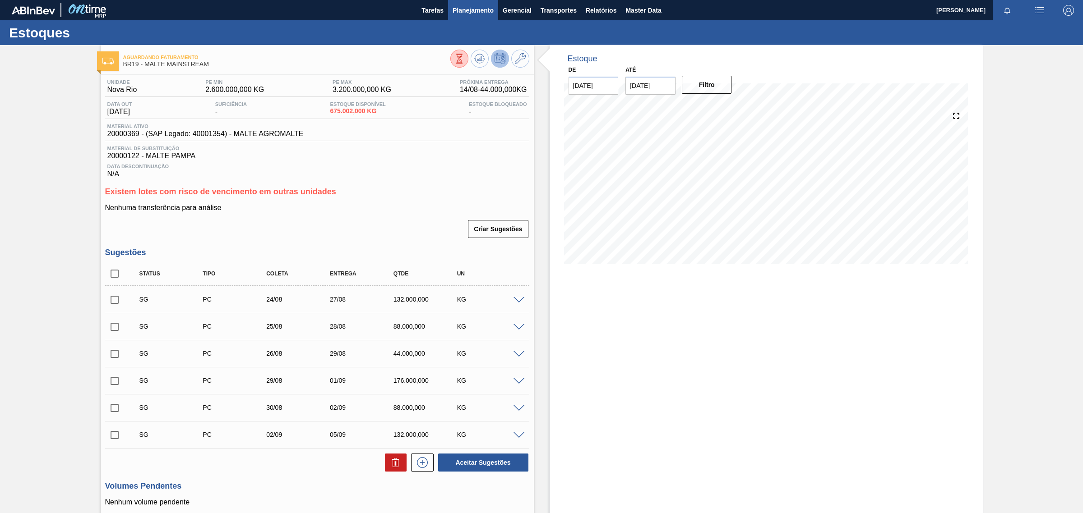
click at [463, 15] on span "Planejamento" at bounding box center [472, 10] width 41 height 11
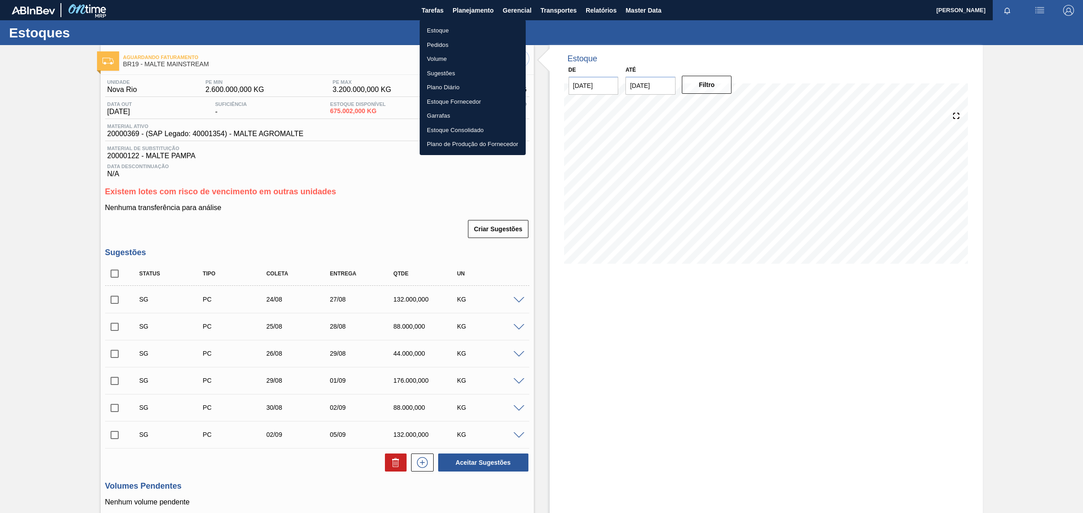
click at [476, 8] on div at bounding box center [541, 256] width 1083 height 513
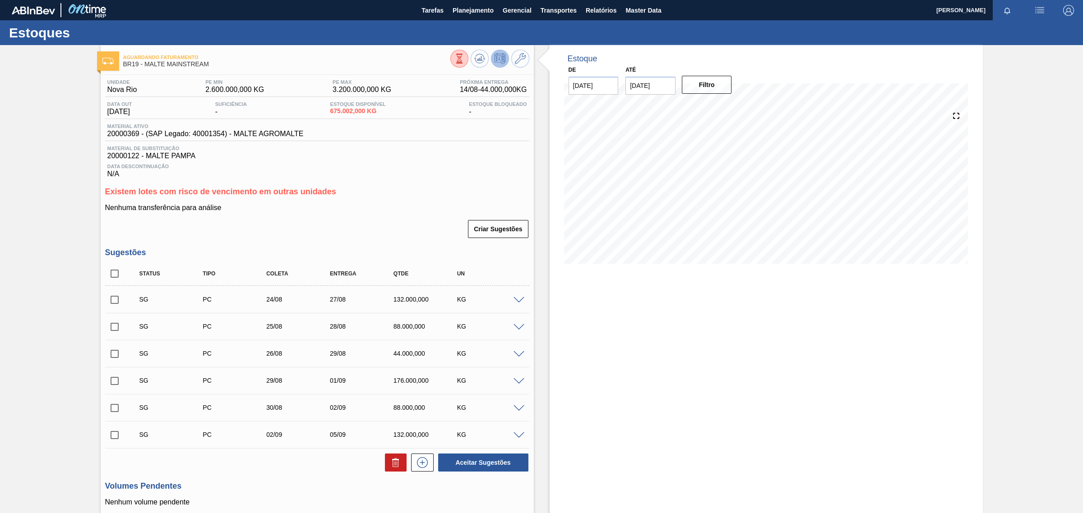
click at [476, 8] on span "Planejamento" at bounding box center [472, 10] width 41 height 11
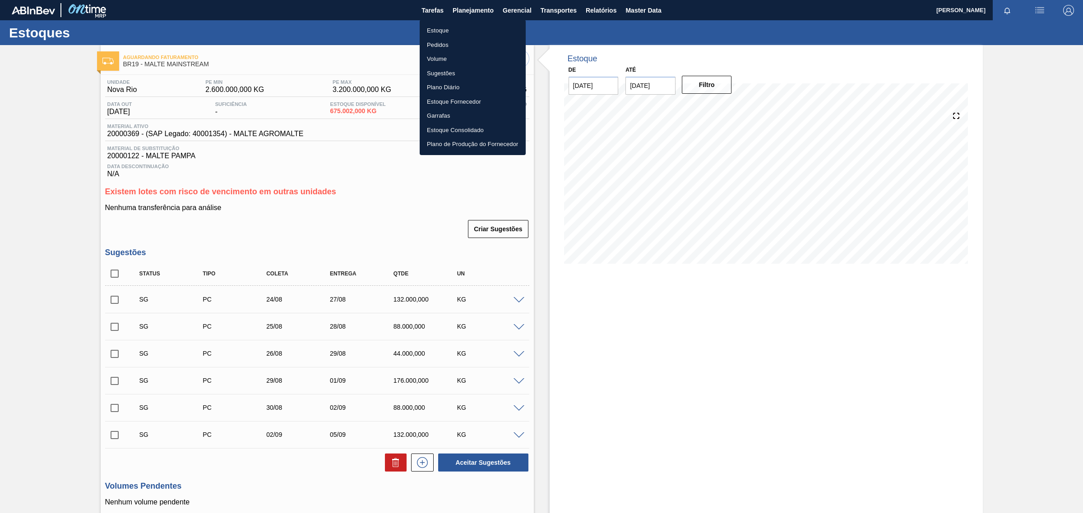
click at [522, 7] on div at bounding box center [541, 256] width 1083 height 513
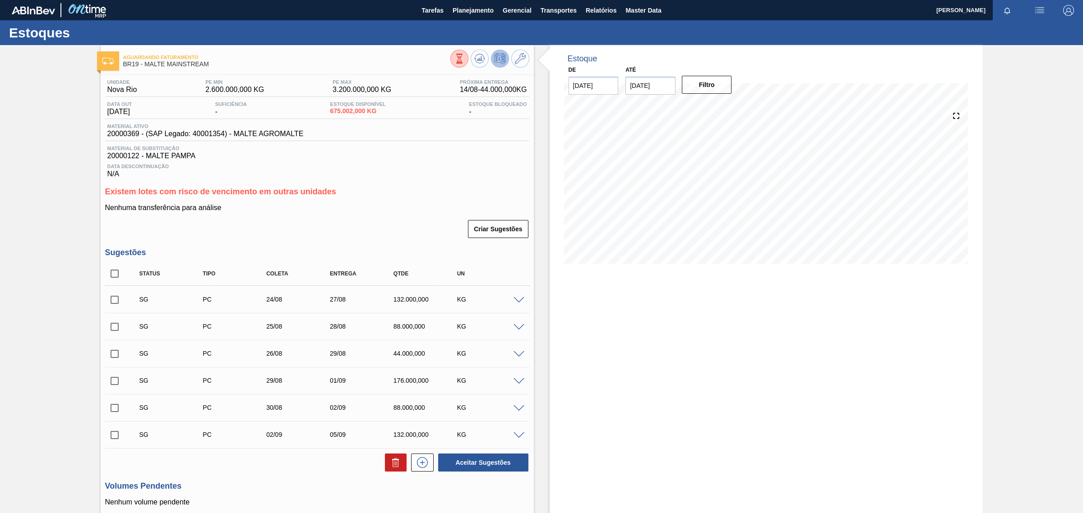
click at [522, 7] on span "Gerencial" at bounding box center [517, 10] width 29 height 11
click at [553, 4] on div at bounding box center [541, 256] width 1083 height 513
click at [556, 13] on span "Transportes" at bounding box center [558, 10] width 36 height 11
click at [416, 12] on div at bounding box center [541, 256] width 1083 height 513
click at [429, 0] on body "Tarefas Planejamento Gerencial Transportes Relatórios Master Data Amanda Ramos …" at bounding box center [541, 0] width 1083 height 0
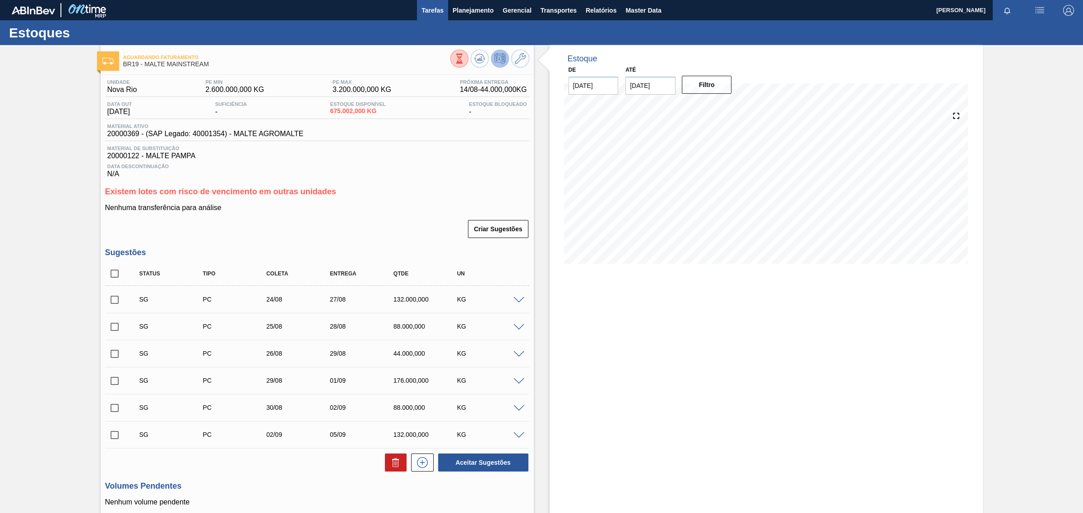
click at [429, 9] on span "Tarefas" at bounding box center [432, 10] width 22 height 11
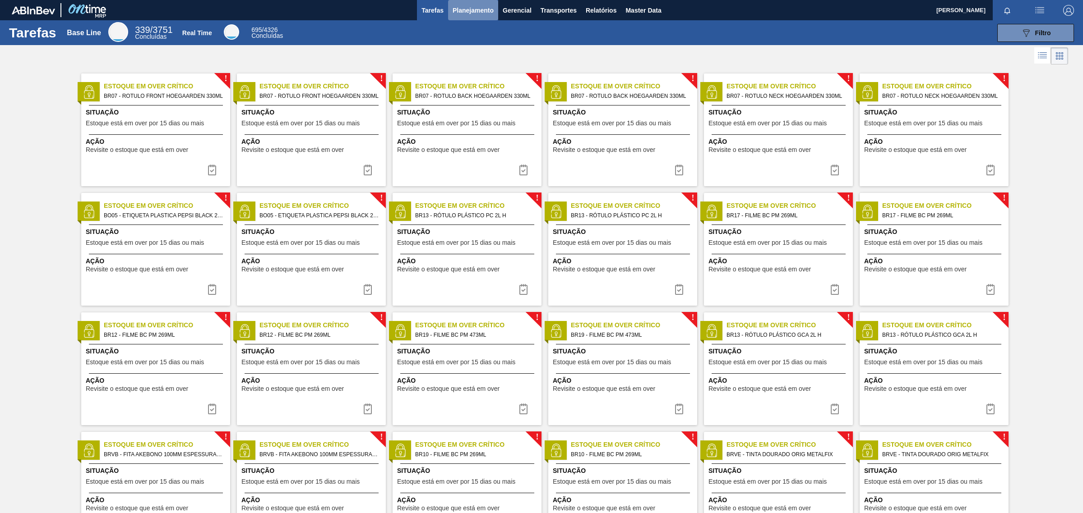
click at [461, 9] on span "Planejamento" at bounding box center [472, 10] width 41 height 11
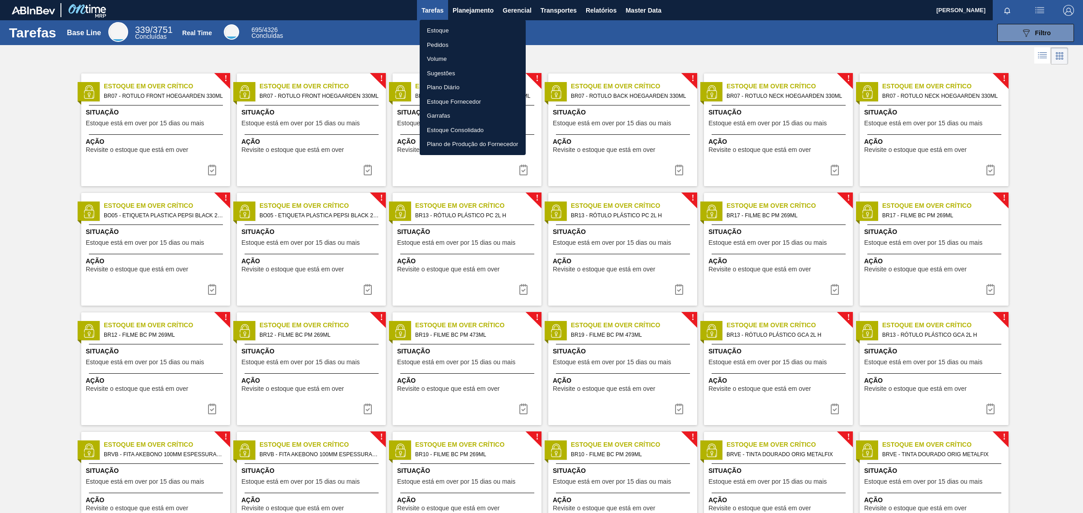
click at [1076, 34] on div at bounding box center [541, 256] width 1083 height 513
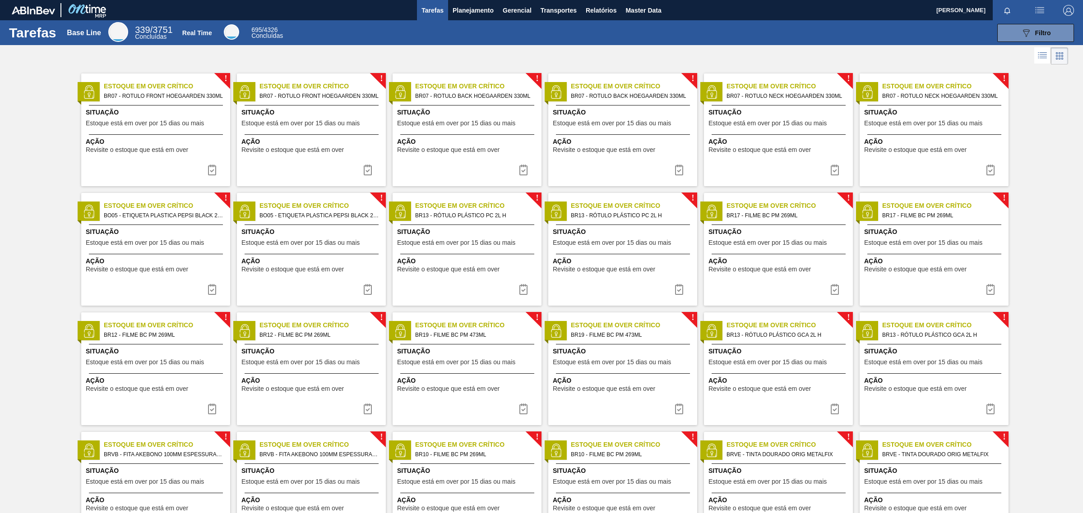
click at [1056, 0] on body "Tarefas Planejamento Gerencial Transportes Relatórios Master Data Amanda Ramos …" at bounding box center [541, 0] width 1083 height 0
click at [1056, 32] on button "089F7B8B-B2A5-4AFE-B5C0-19BA573D28AC Filtro" at bounding box center [1035, 33] width 77 height 18
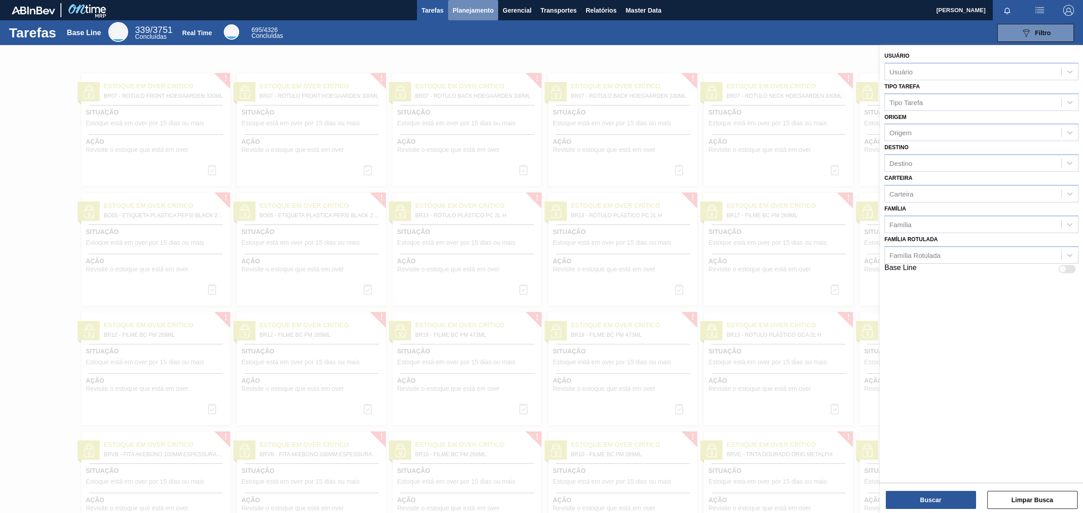
click at [470, 14] on span "Planejamento" at bounding box center [472, 10] width 41 height 11
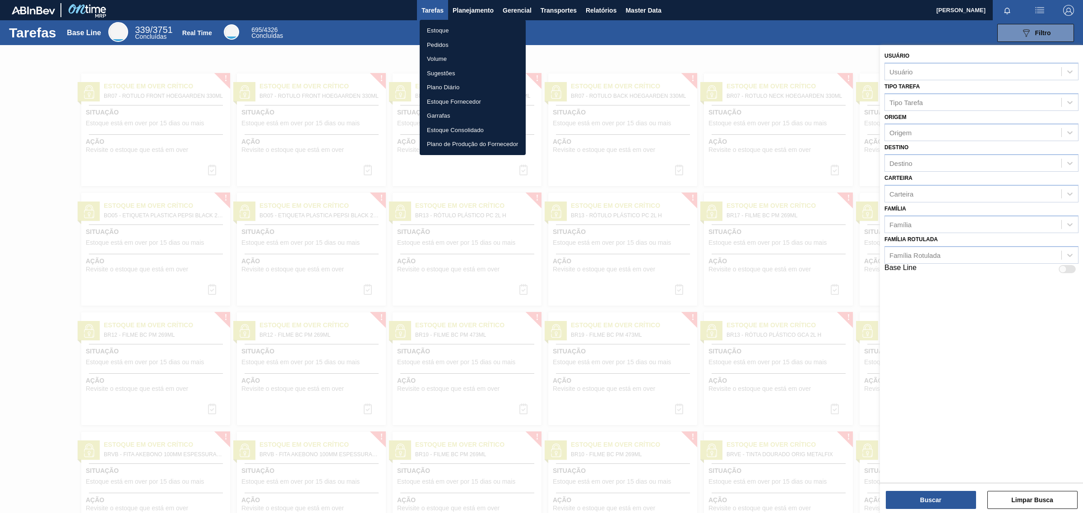
click at [507, 5] on div at bounding box center [541, 256] width 1083 height 513
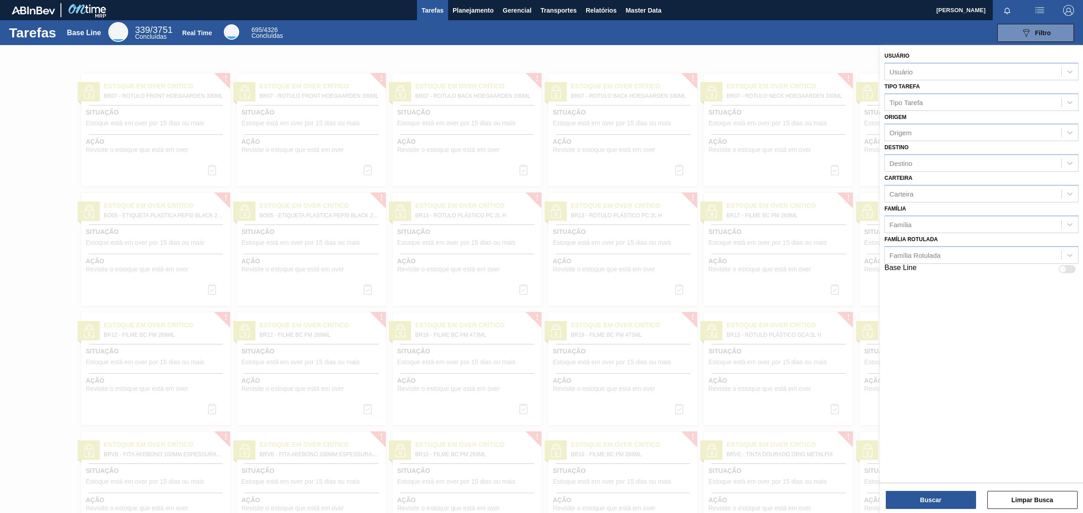
click at [508, 0] on body "Tarefas Planejamento Gerencial Transportes Relatórios Master Data Amanda Ramos …" at bounding box center [541, 0] width 1083 height 0
click at [508, 10] on span "Gerencial" at bounding box center [517, 10] width 29 height 11
click at [511, 43] on li "Itens Críticos" at bounding box center [516, 45] width 65 height 14
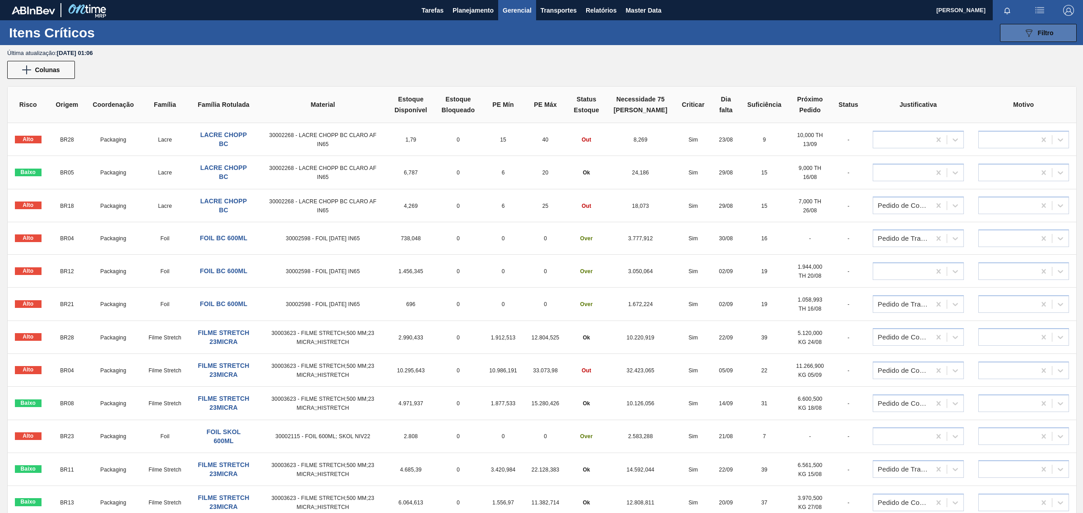
click at [1055, 31] on button "089F7B8B-B2A5-4AFE-B5C0-19BA573D28AC Filtro" at bounding box center [1038, 33] width 77 height 18
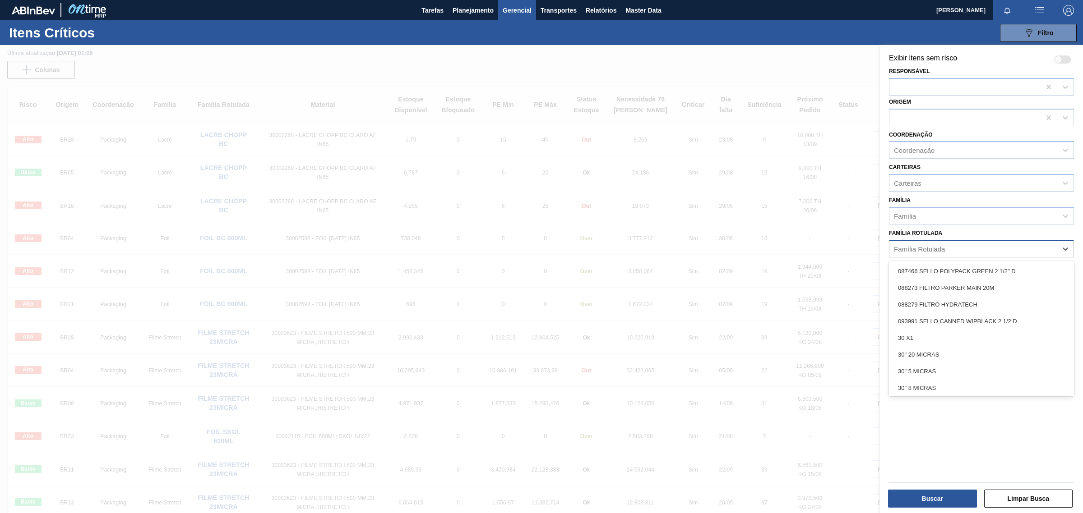
click at [916, 245] on div "Família Rotulada" at bounding box center [919, 249] width 51 height 8
type Rotulada "MALTE MAI"
click at [967, 271] on div "MALTE MAINSTREAM" at bounding box center [981, 271] width 185 height 17
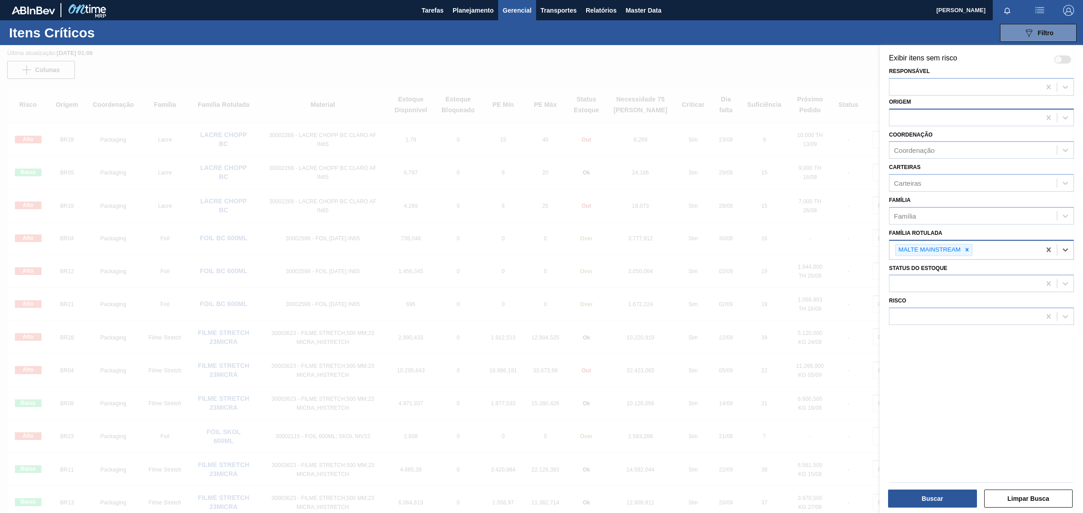
click at [919, 118] on div at bounding box center [964, 117] width 151 height 13
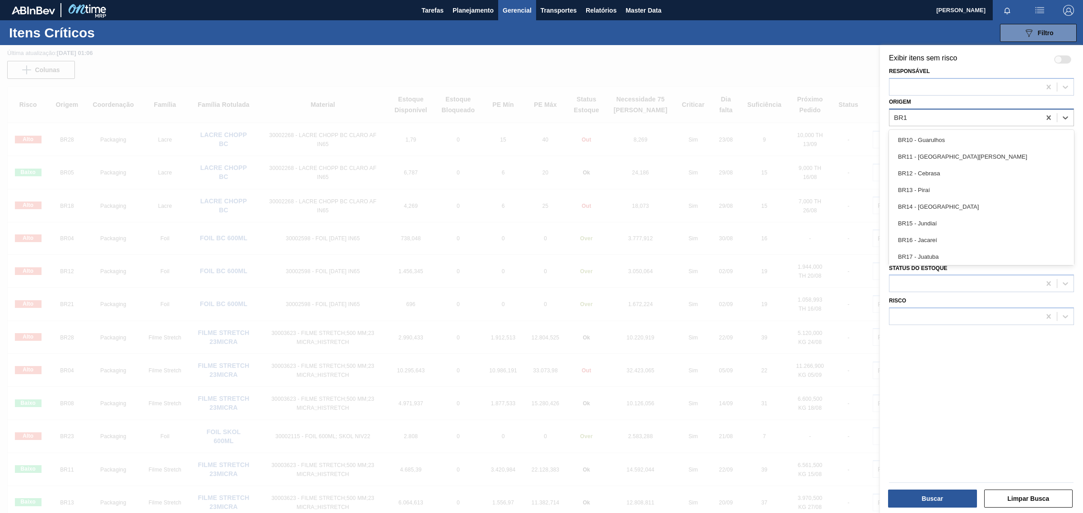
type input "BR19"
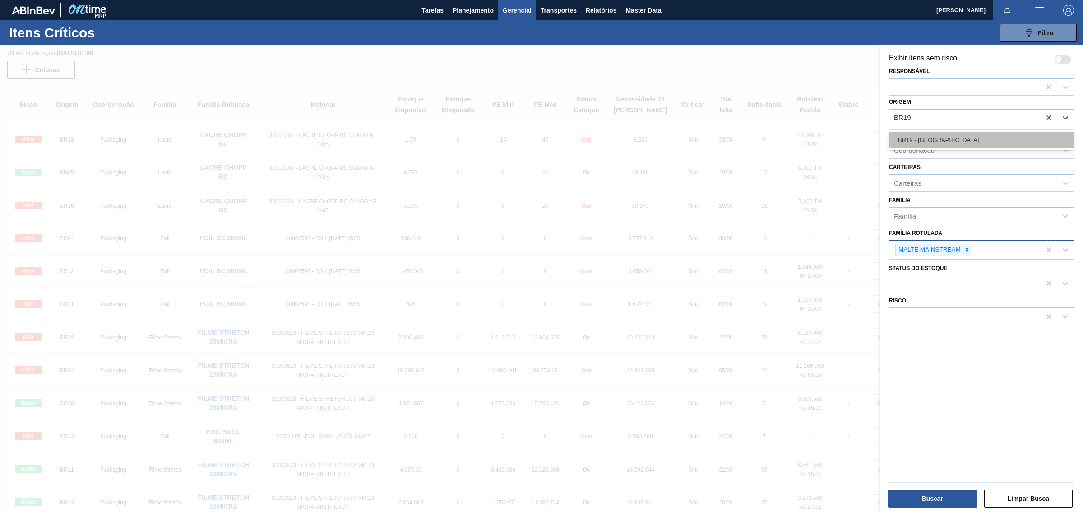
click at [926, 130] on div "BR19 - Nova Rio" at bounding box center [981, 140] width 185 height 20
click at [925, 136] on div "BR19 - Nova Rio" at bounding box center [981, 140] width 185 height 17
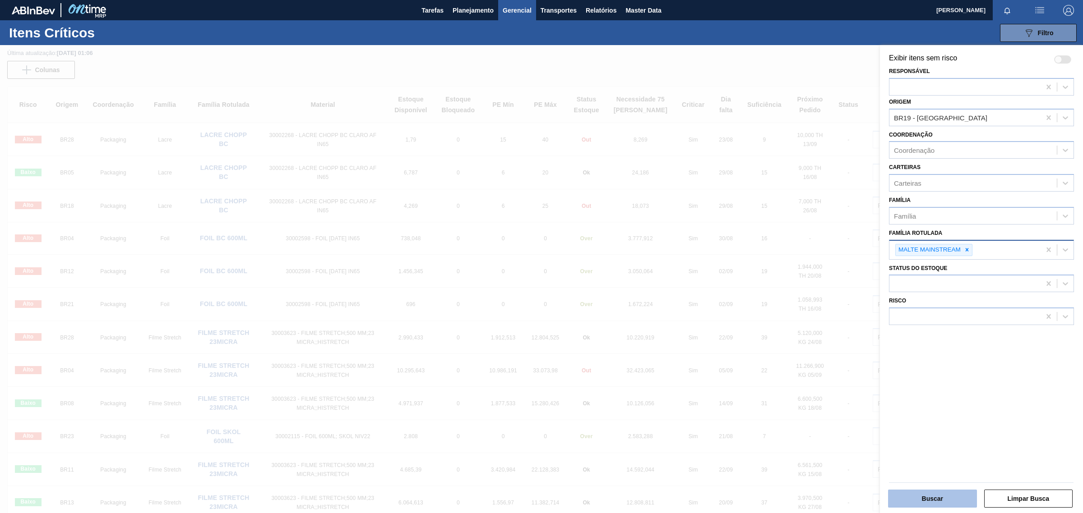
click at [913, 493] on button "Buscar" at bounding box center [932, 499] width 89 height 18
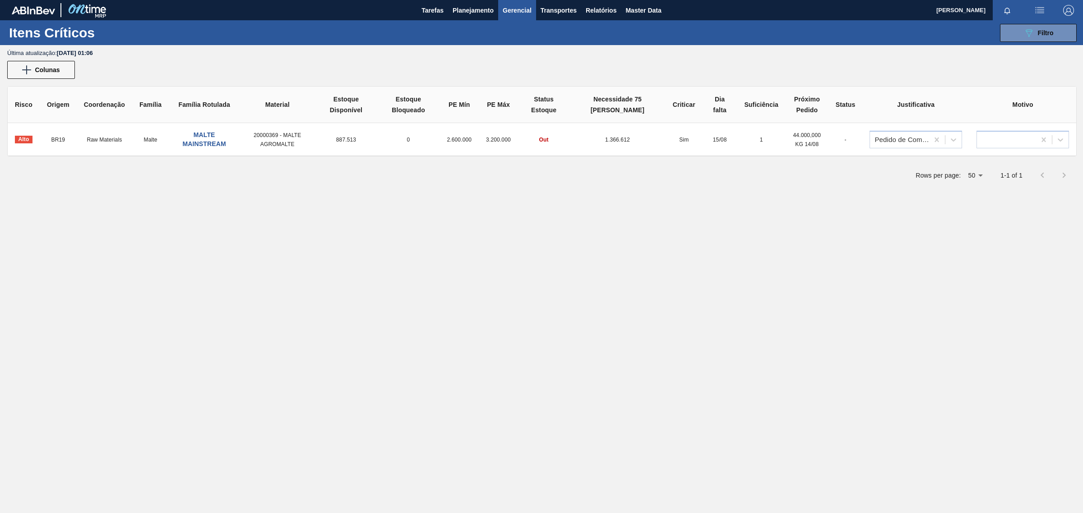
click at [549, 138] on span "Out" at bounding box center [543, 140] width 9 height 6
click at [491, 12] on span "Planejamento" at bounding box center [472, 10] width 41 height 11
click at [474, 12] on span "Planejamento" at bounding box center [472, 10] width 41 height 11
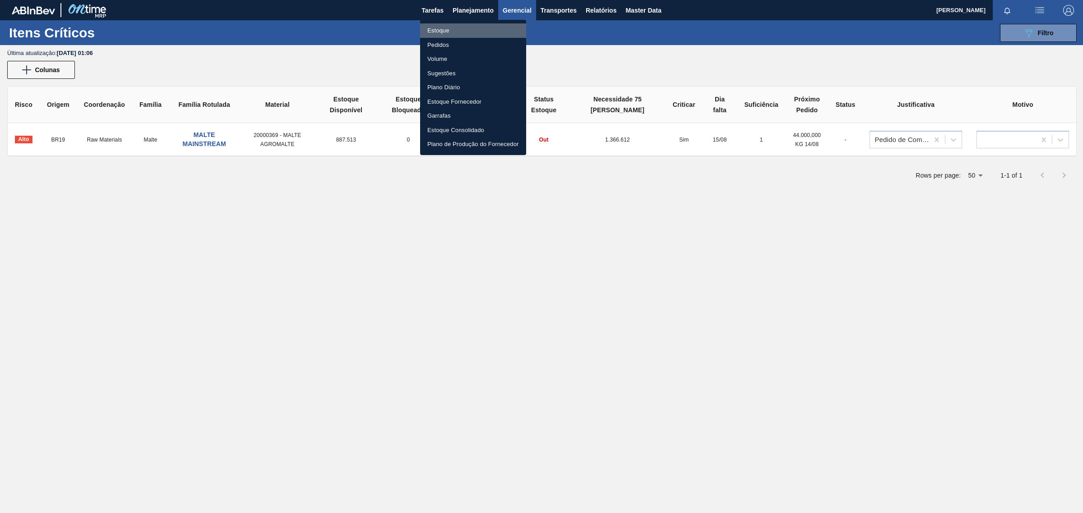
click at [438, 30] on li "Estoque" at bounding box center [473, 30] width 106 height 14
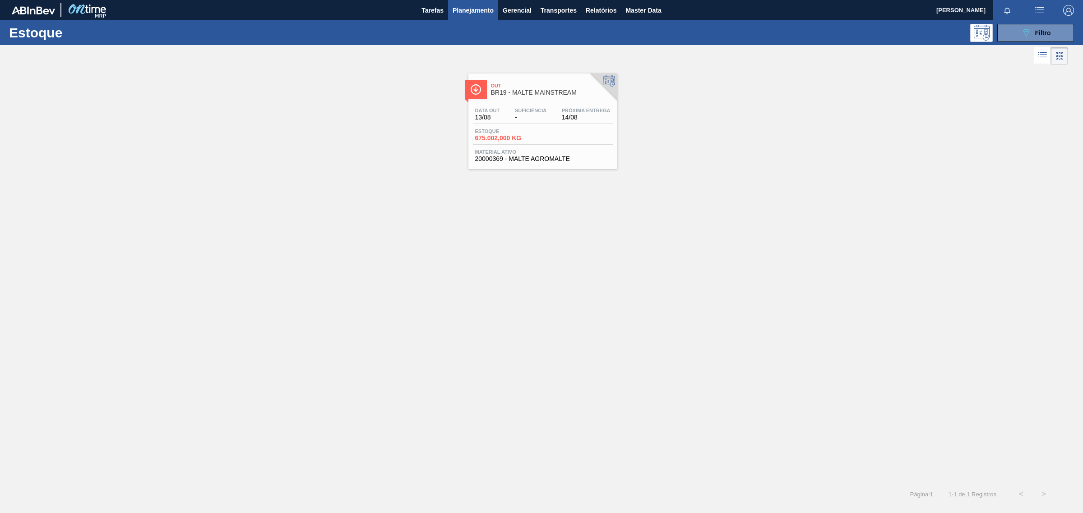
click at [533, 100] on div "Out BR19 - MALTE MAINSTREAM Data out 13/08 Suficiência - Próxima Entrega 14/08 …" at bounding box center [542, 122] width 149 height 96
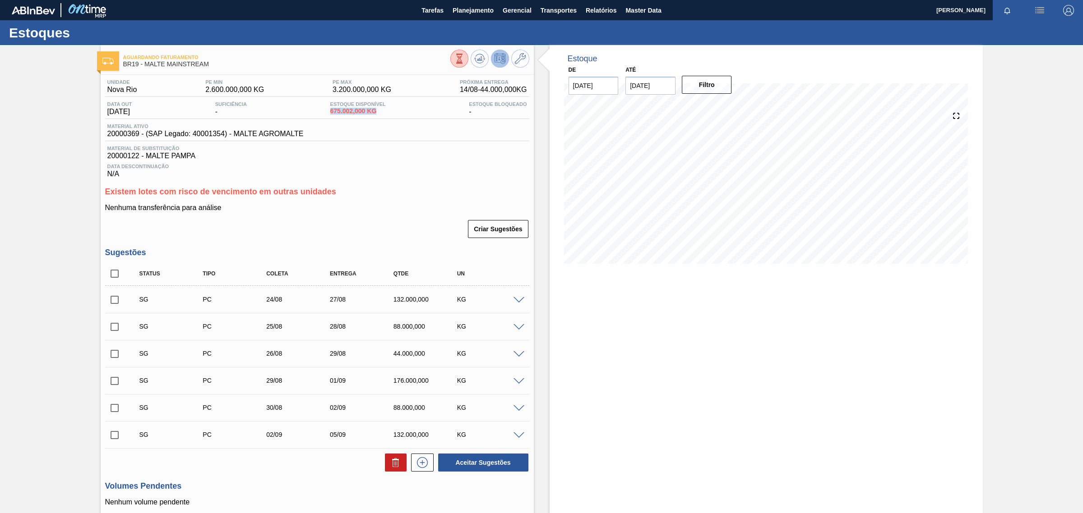
drag, startPoint x: 326, startPoint y: 116, endPoint x: 398, endPoint y: 114, distance: 72.2
click at [398, 114] on div "Data out 13/08/2025 Suficiência - Estoque Disponível 675.002,000 KG Estoque Blo…" at bounding box center [317, 110] width 424 height 18
click at [402, 116] on div "Data out 13/08/2025 Suficiência - Estoque Disponível 675.002,000 KG Estoque Blo…" at bounding box center [317, 110] width 424 height 18
drag, startPoint x: 199, startPoint y: 91, endPoint x: 395, endPoint y: 89, distance: 196.2
click at [395, 89] on div "Unidade Nova Rio PE MIN 2.600.000,000 KG PE MAX 3.200.000,000 KG Próxima Entreg…" at bounding box center [317, 88] width 424 height 18
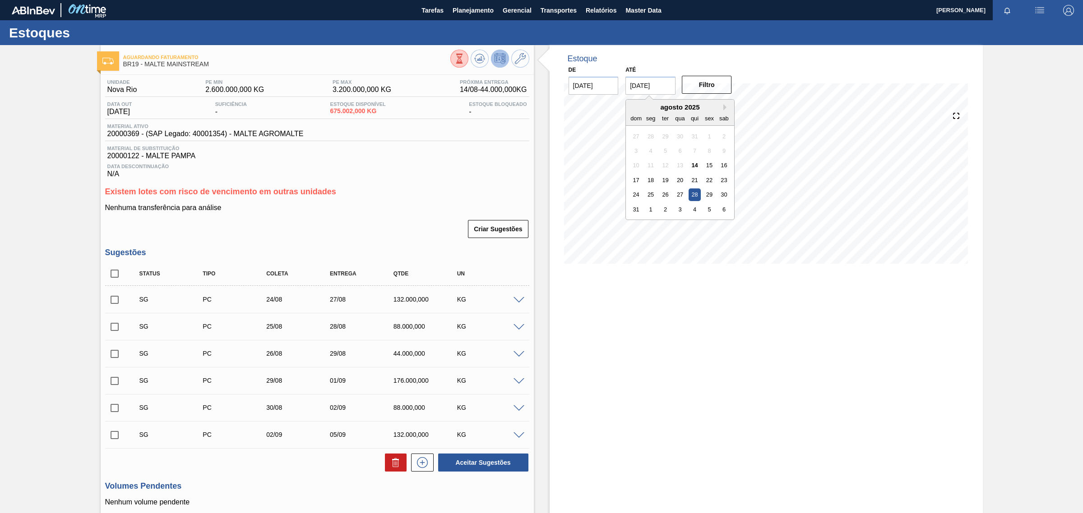
click at [643, 84] on input "[DATE]" at bounding box center [650, 86] width 50 height 18
type input "[DATE]"
click at [722, 86] on button "Filtro" at bounding box center [707, 85] width 50 height 18
click at [953, 118] on icon at bounding box center [956, 116] width 13 height 13
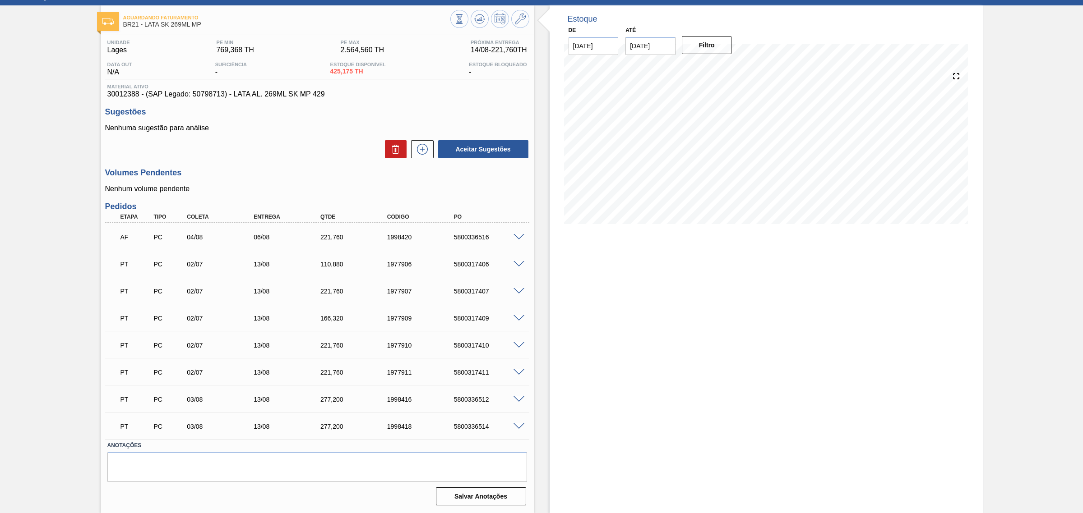
scroll to position [41, 0]
drag, startPoint x: 413, startPoint y: 294, endPoint x: 379, endPoint y: 289, distance: 33.7
click at [379, 289] on div "PT PC 02/07 13/08 221,760 1977907 5800317407" at bounding box center [315, 290] width 400 height 18
copy div "1977907"
click at [511, 292] on div at bounding box center [520, 290] width 18 height 7
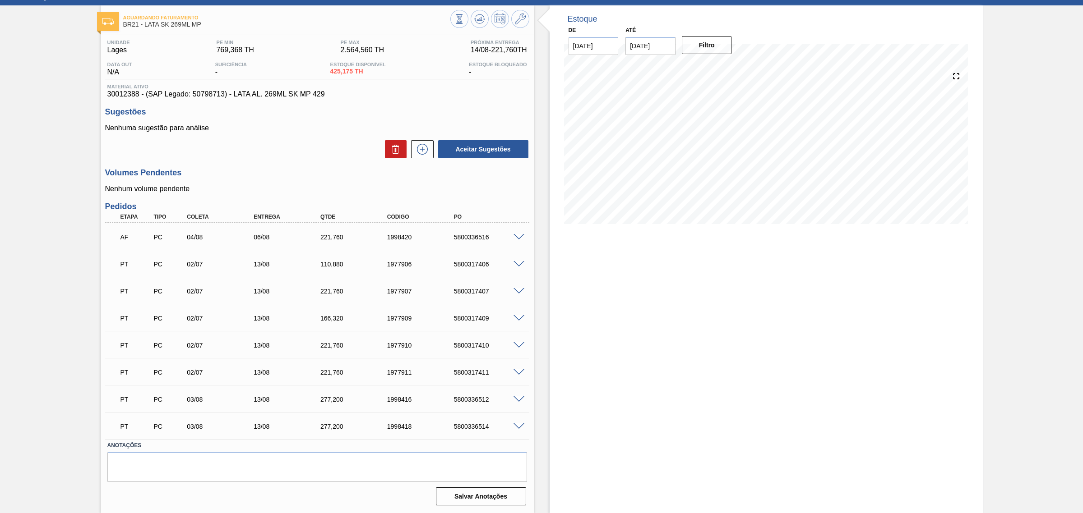
click at [514, 290] on span at bounding box center [518, 291] width 11 height 7
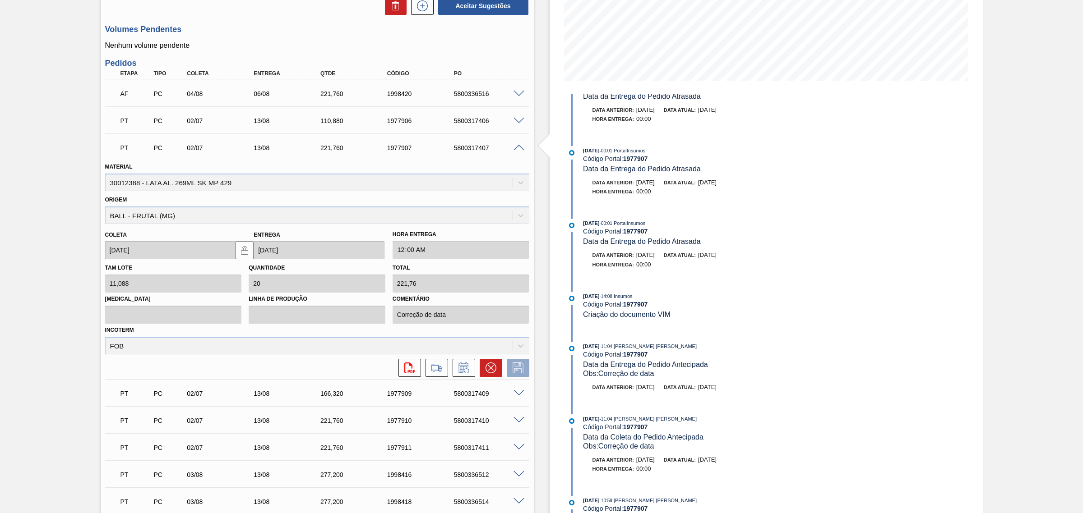
scroll to position [145, 0]
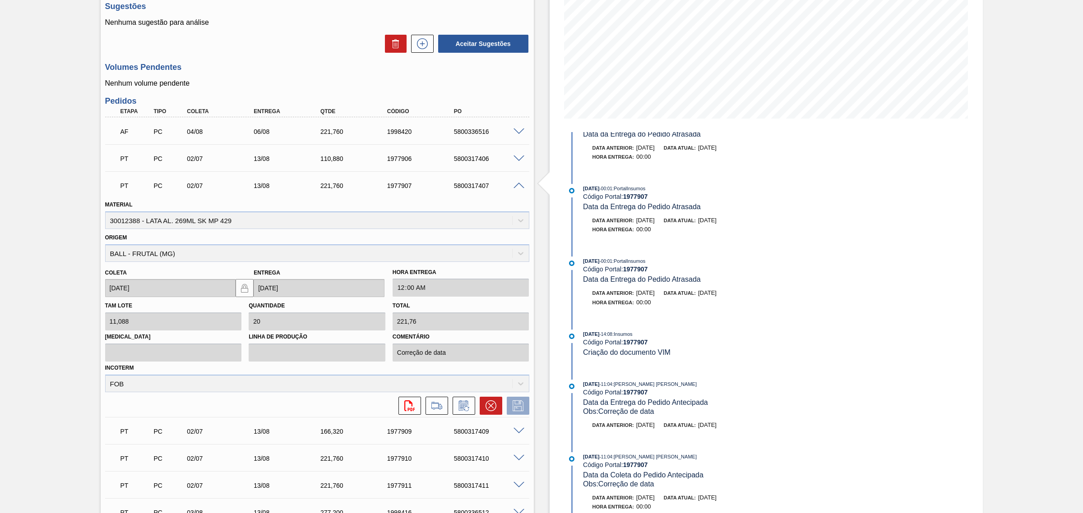
click at [512, 188] on div at bounding box center [520, 185] width 18 height 7
click at [518, 185] on span at bounding box center [518, 186] width 11 height 7
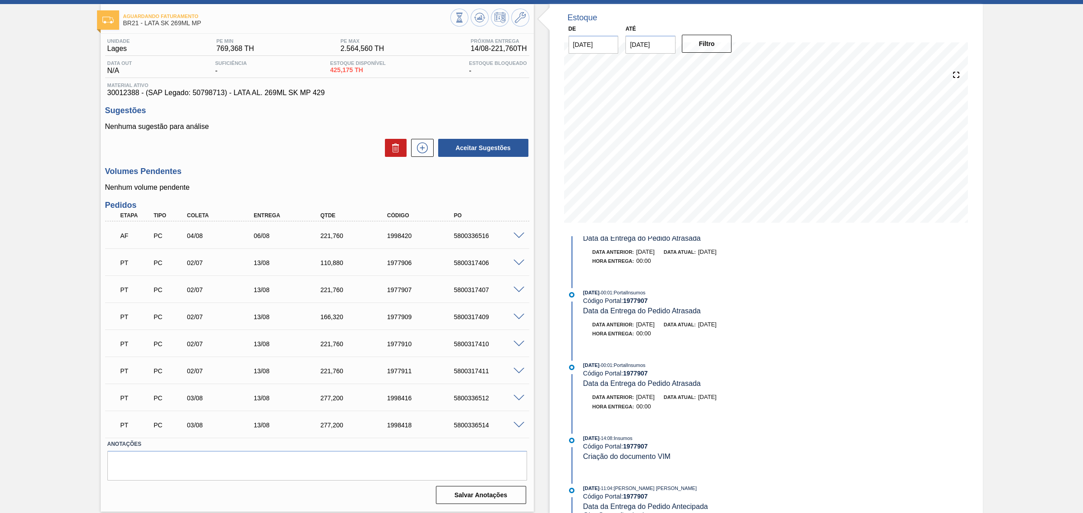
scroll to position [41, 0]
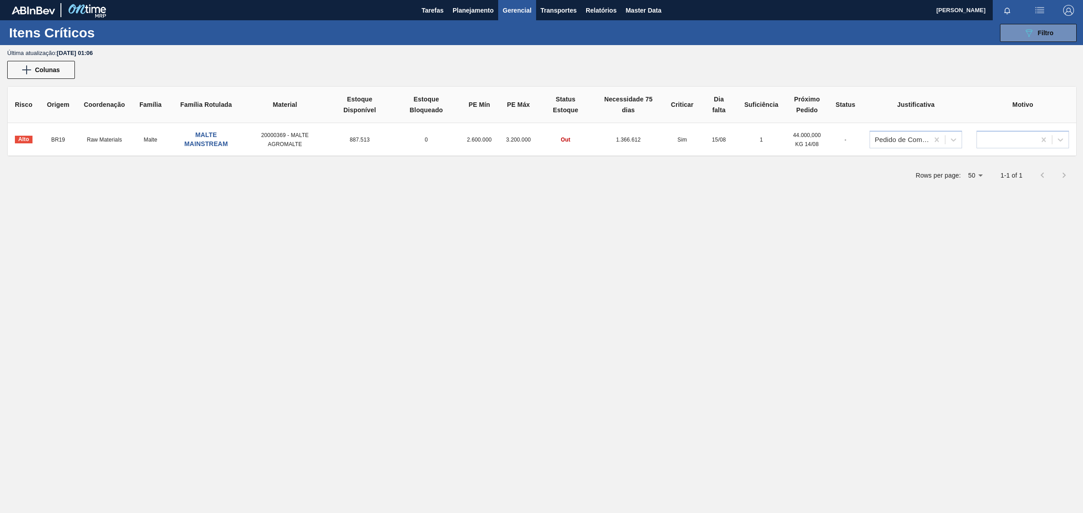
click at [567, 140] on span "Out" at bounding box center [565, 140] width 9 height 6
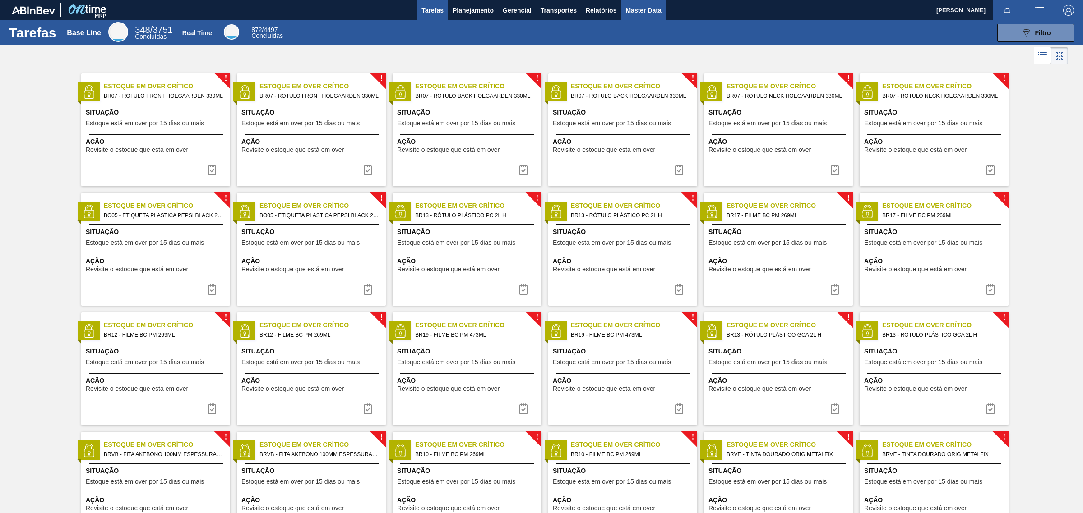
click at [641, 8] on span "Master Data" at bounding box center [643, 10] width 36 height 11
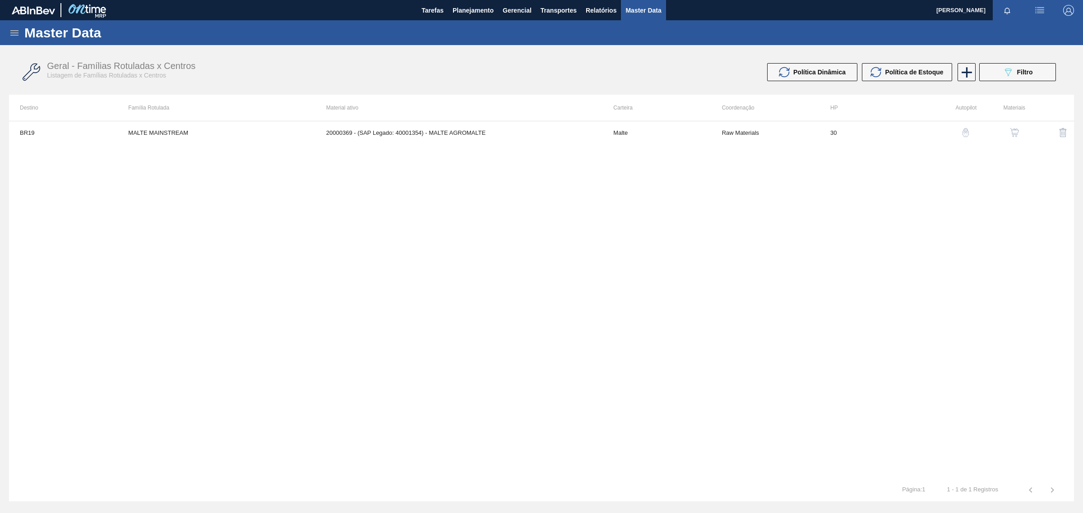
drag, startPoint x: 1019, startPoint y: 75, endPoint x: 896, endPoint y: 24, distance: 132.4
click at [1019, 74] on span "Filtro" at bounding box center [1025, 72] width 16 height 7
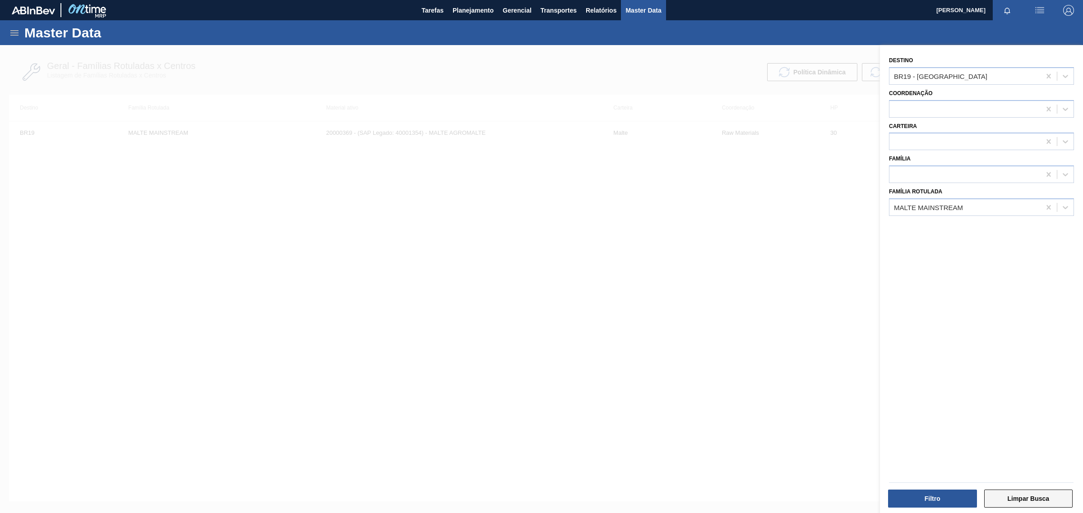
click at [1028, 494] on button "Limpar Busca" at bounding box center [1028, 499] width 89 height 18
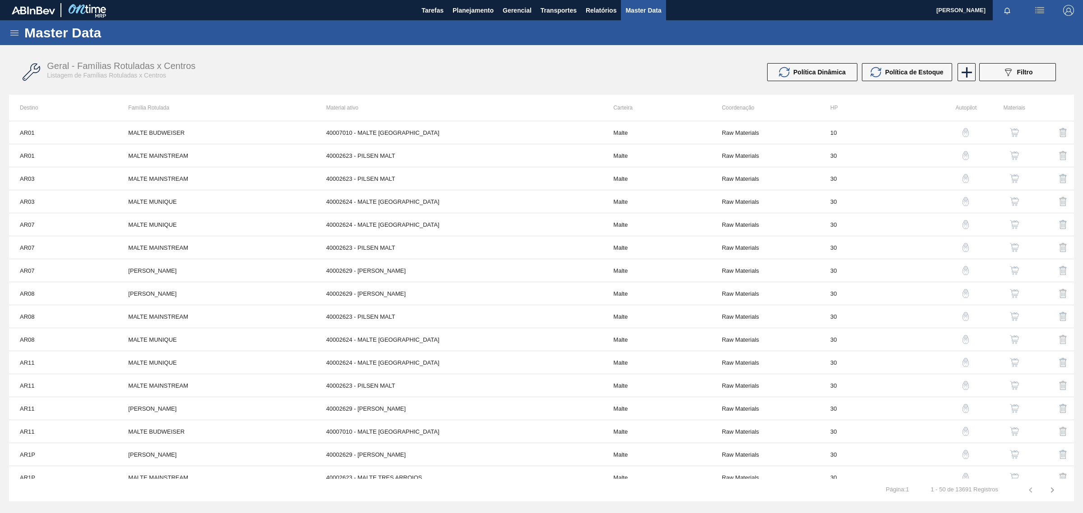
click at [14, 34] on icon at bounding box center [14, 33] width 11 height 11
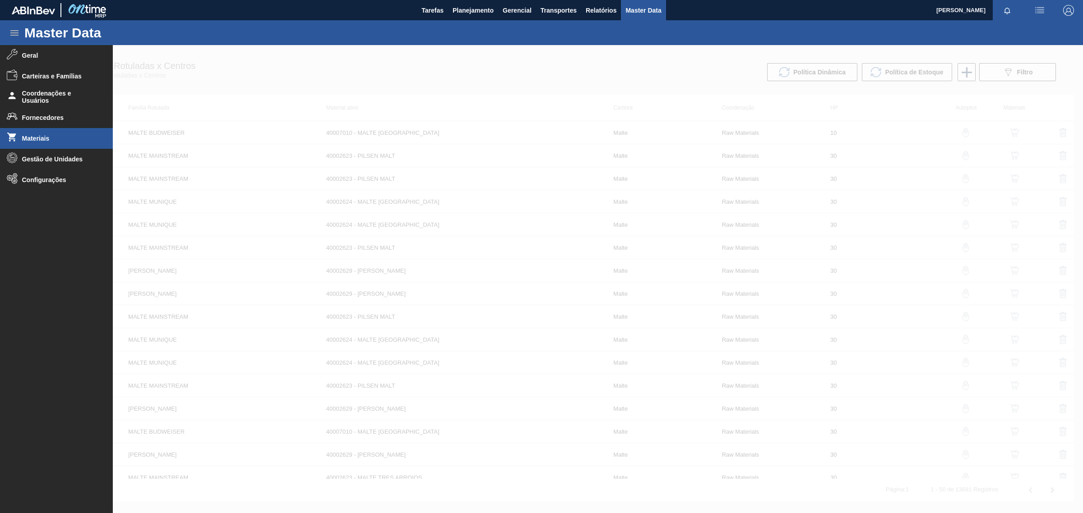
click at [32, 138] on span "Materiais" at bounding box center [59, 138] width 74 height 7
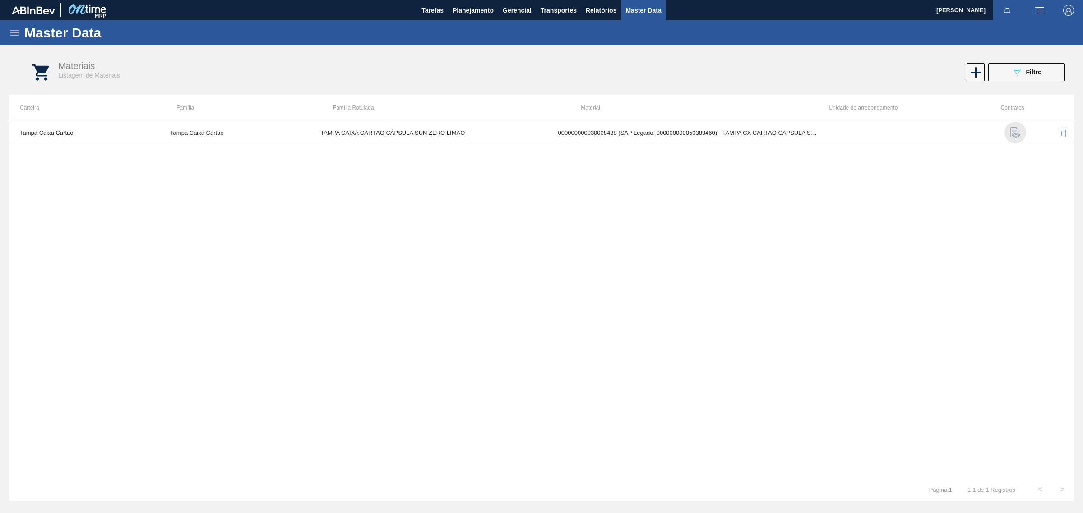
click at [1015, 134] on img "button" at bounding box center [1015, 132] width 11 height 11
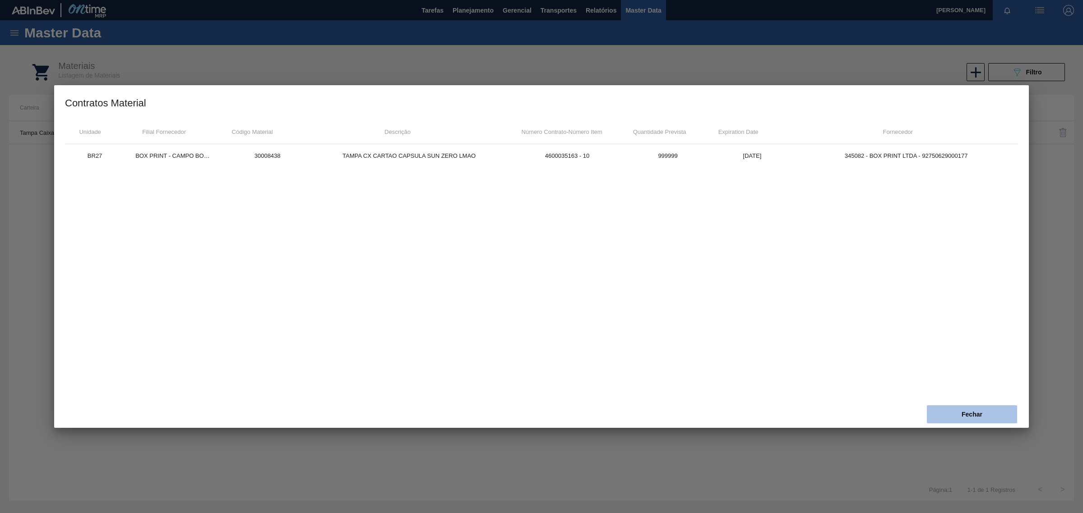
click at [975, 409] on button "Fechar" at bounding box center [972, 415] width 90 height 18
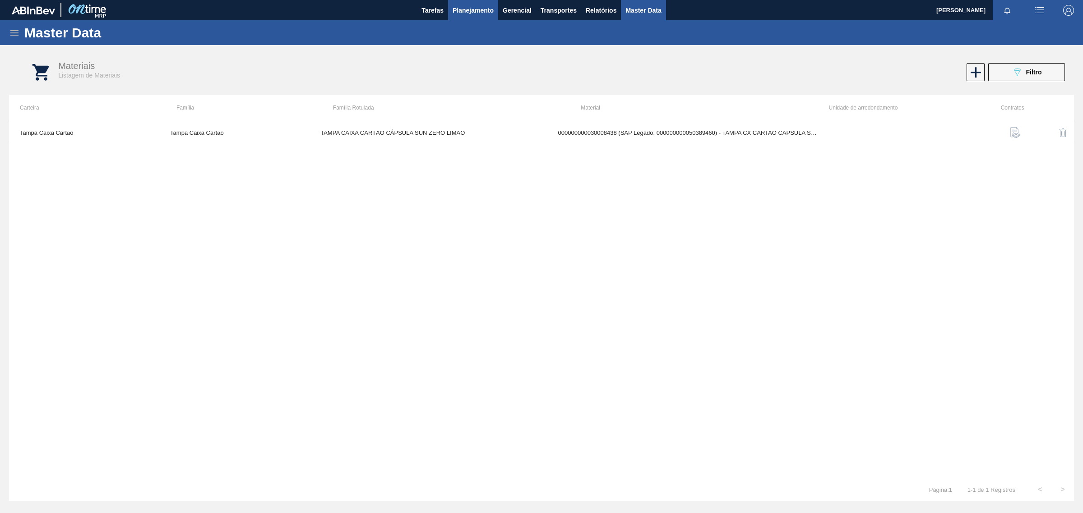
click at [465, 10] on span "Planejamento" at bounding box center [472, 10] width 41 height 11
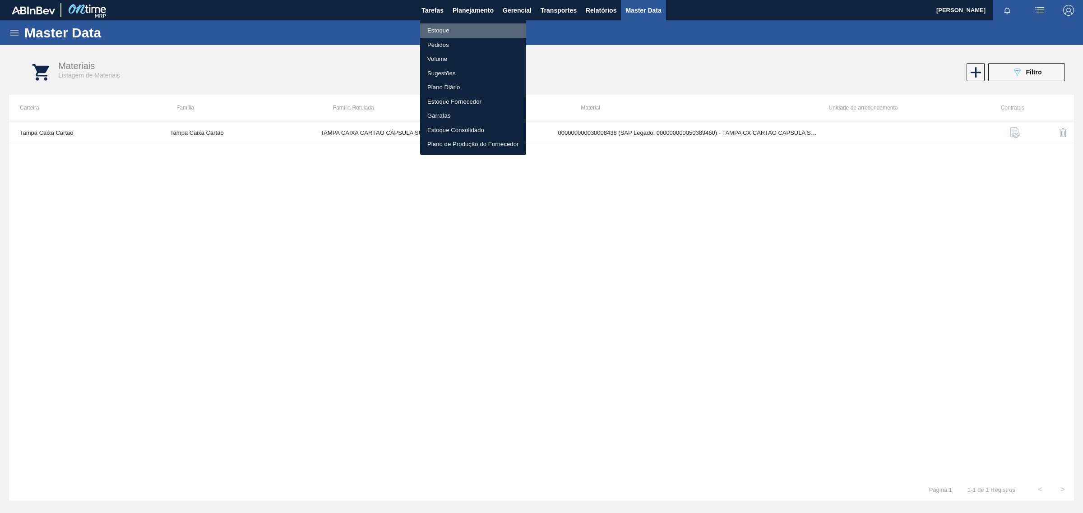
click at [447, 30] on li "Estoque" at bounding box center [473, 30] width 106 height 14
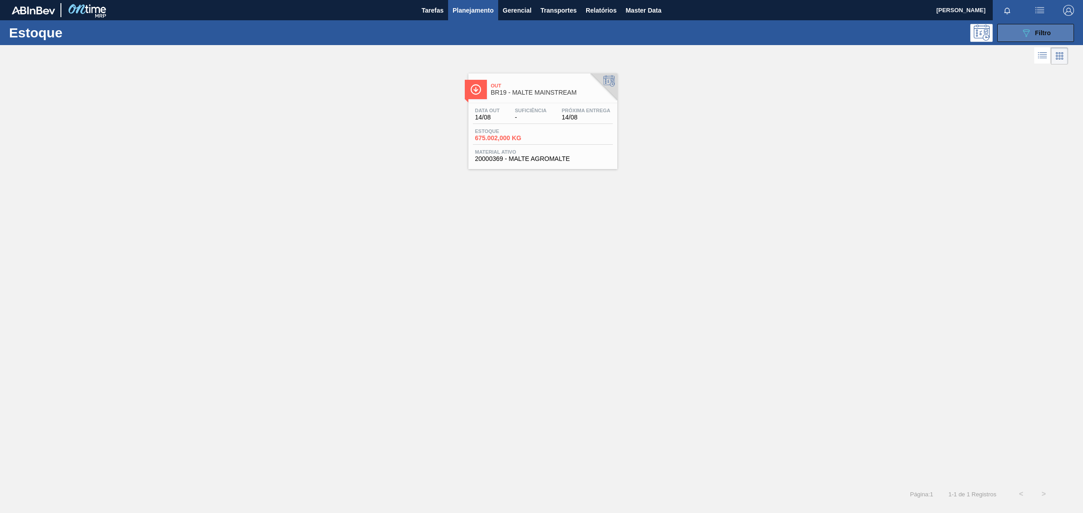
click at [1038, 31] on span "Filtro" at bounding box center [1043, 32] width 16 height 7
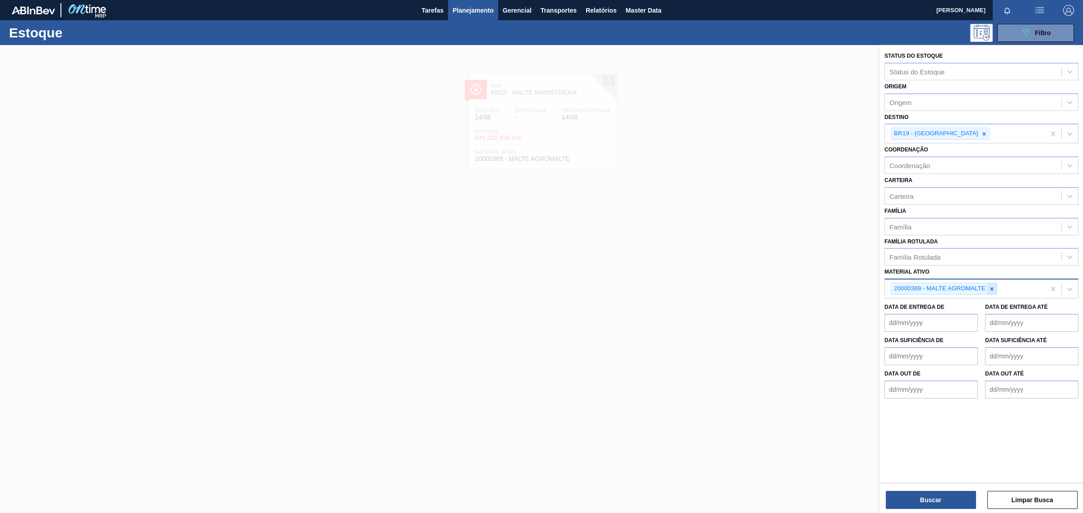
click at [992, 287] on icon at bounding box center [991, 288] width 3 height 3
click at [982, 132] on icon at bounding box center [983, 133] width 3 height 3
click at [959, 289] on div "Material ativo" at bounding box center [973, 285] width 176 height 13
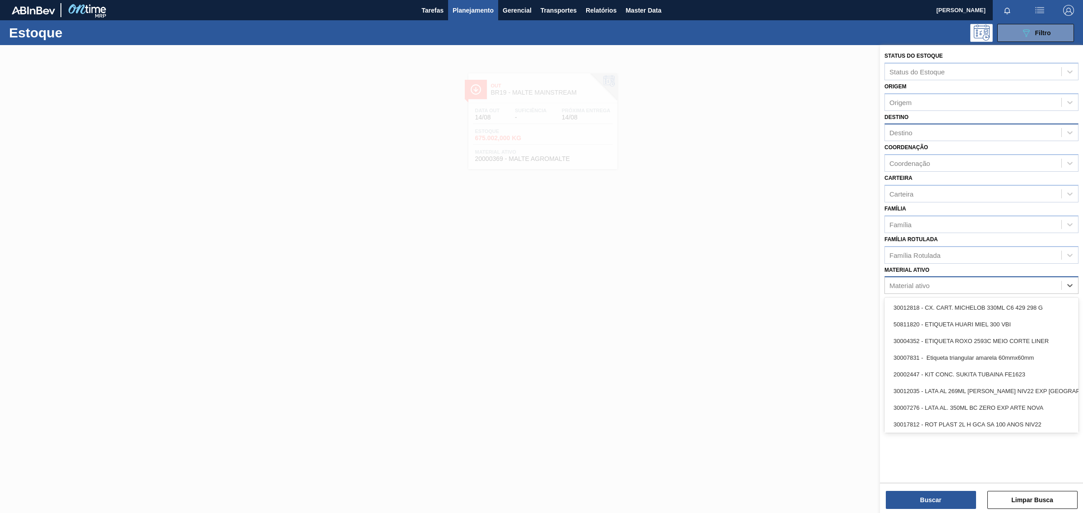
paste ativo "30003637"
type ativo "30003637"
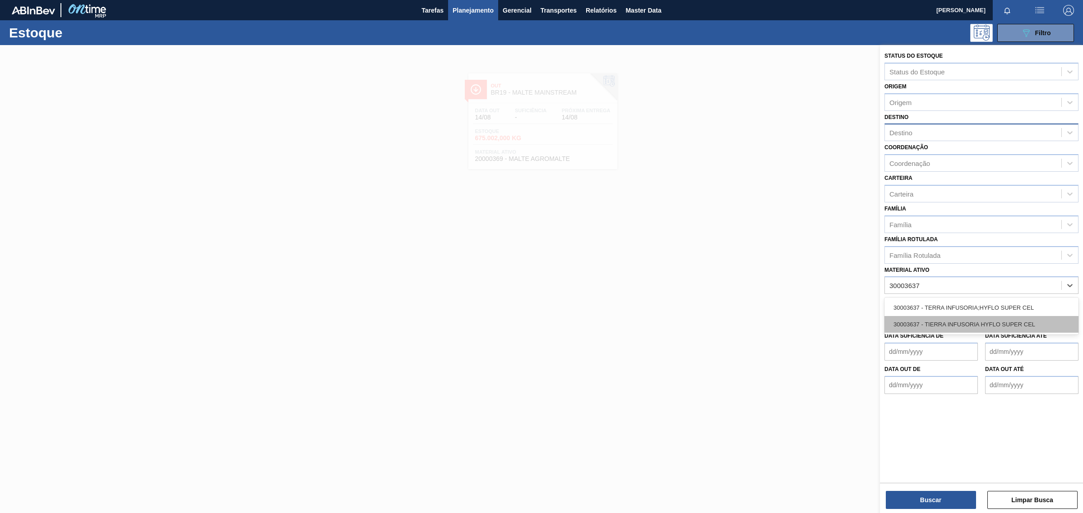
click at [939, 325] on div "30003637 - TIERRA INFUSORIA HYFLO SUPER CEL" at bounding box center [981, 324] width 194 height 17
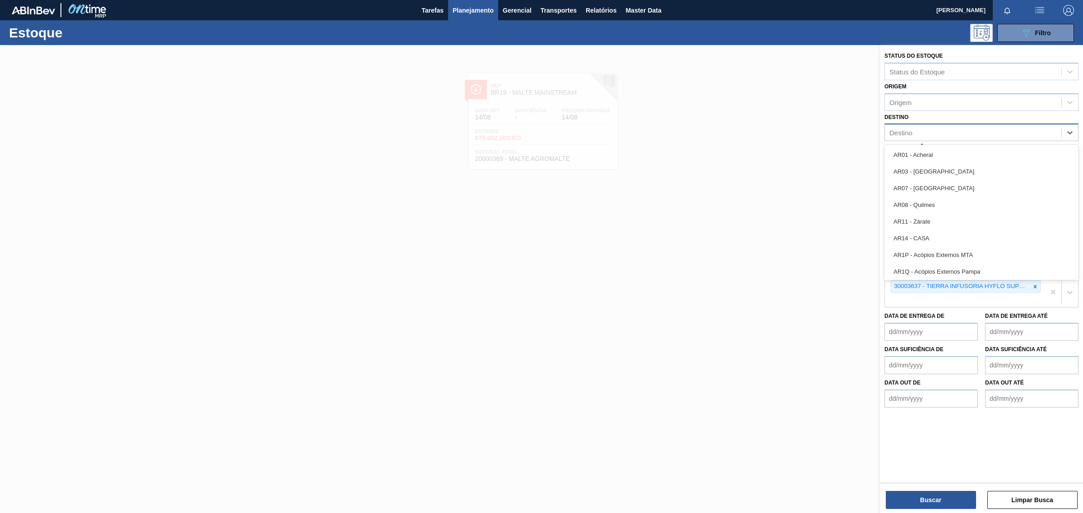
click at [922, 137] on div "Destino" at bounding box center [973, 132] width 176 height 13
type input "BR26"
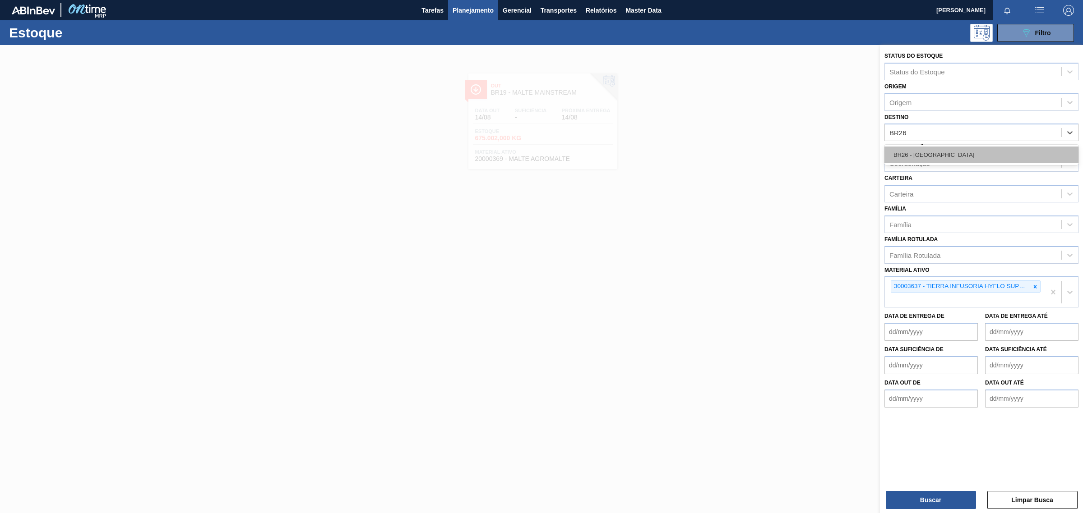
click at [930, 152] on div "BR26 - [GEOGRAPHIC_DATA]" at bounding box center [981, 155] width 194 height 17
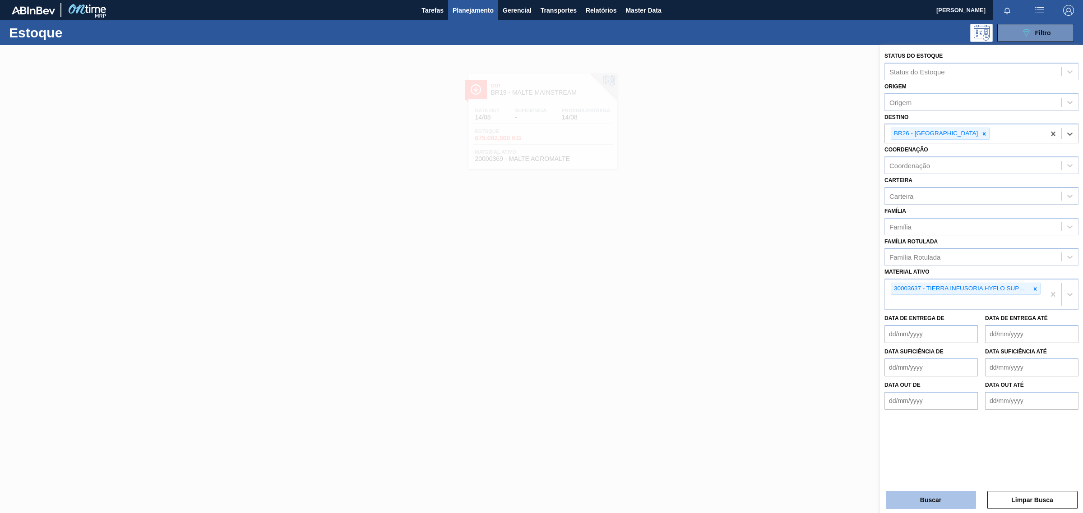
click at [933, 493] on button "Buscar" at bounding box center [931, 500] width 90 height 18
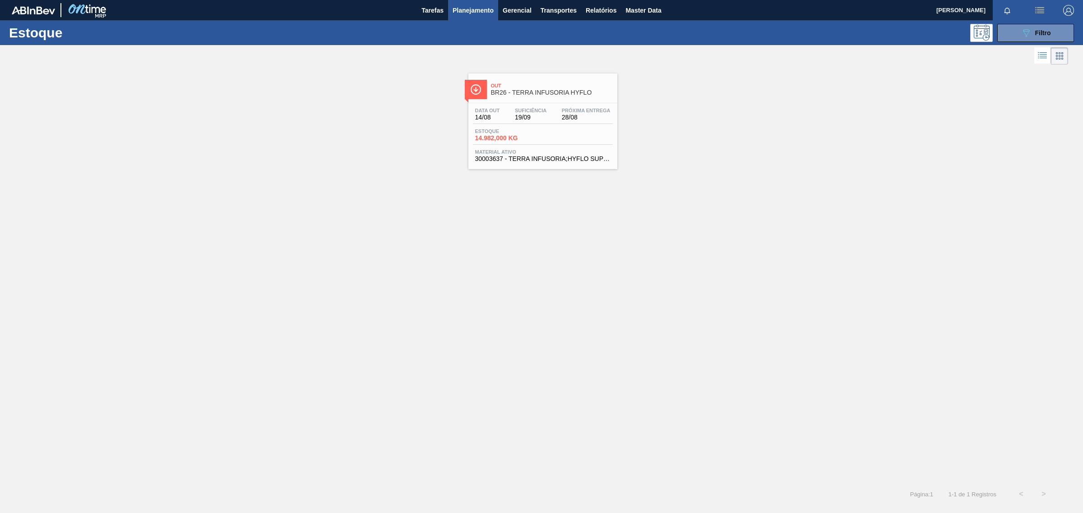
click at [540, 144] on div "Estoque 14.982,000 KG" at bounding box center [543, 137] width 140 height 16
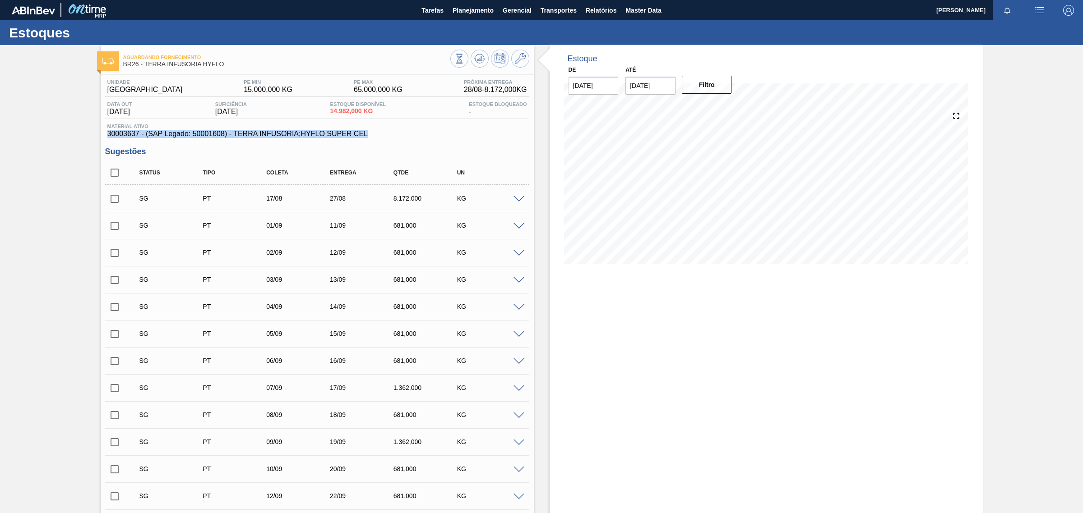
drag, startPoint x: 378, startPoint y: 136, endPoint x: 104, endPoint y: 131, distance: 273.9
click at [105, 131] on div "Material ativo 30003637 - (SAP Legado: 50001608) - TERRA INFUSORIA;HYFLO SUPER …" at bounding box center [317, 131] width 424 height 14
copy span "30003637 - (SAP Legado: 50001608) - TERRA INFUSORIA;HYFLO SUPER CEL"
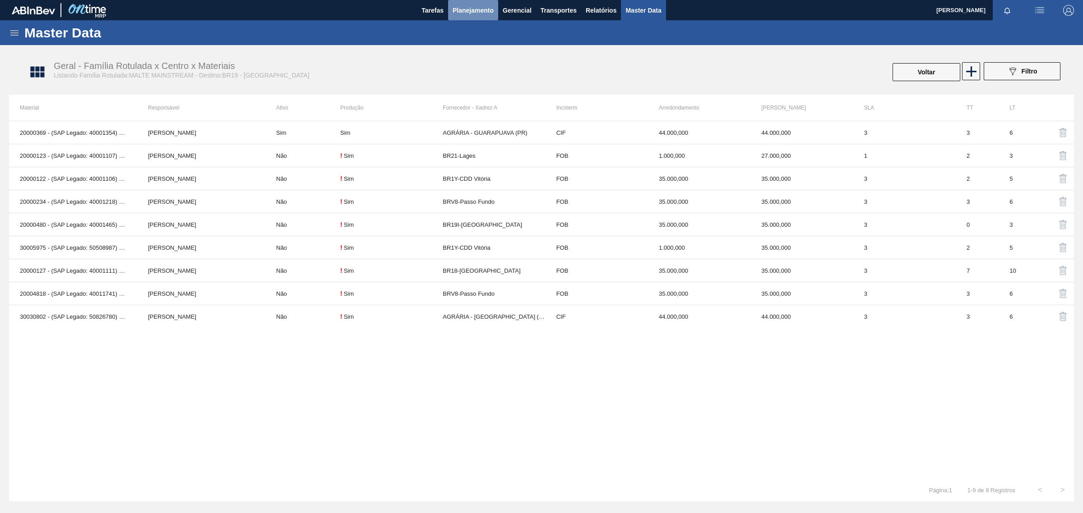
click at [483, 11] on span "Planejamento" at bounding box center [472, 10] width 41 height 11
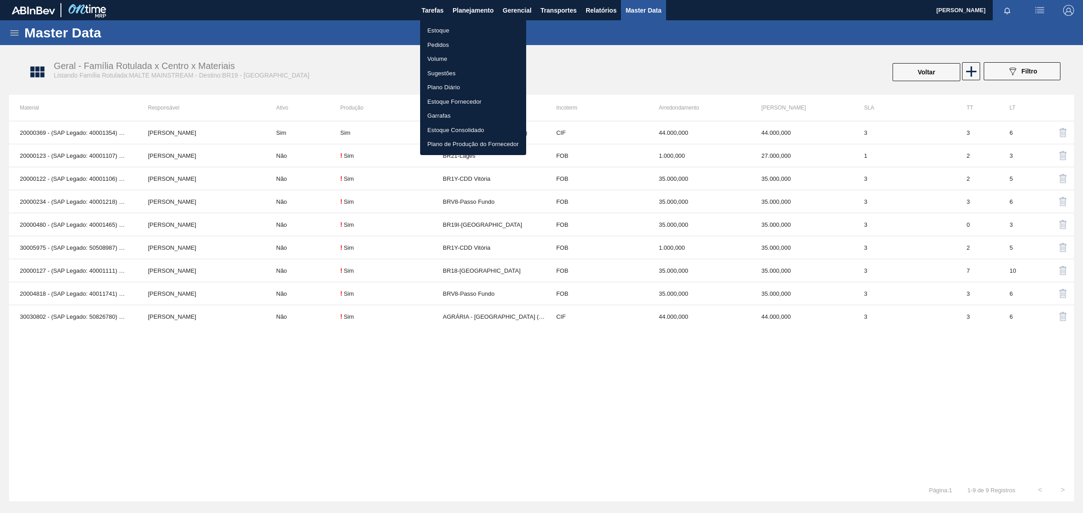
click at [447, 32] on li "Estoque" at bounding box center [473, 30] width 106 height 14
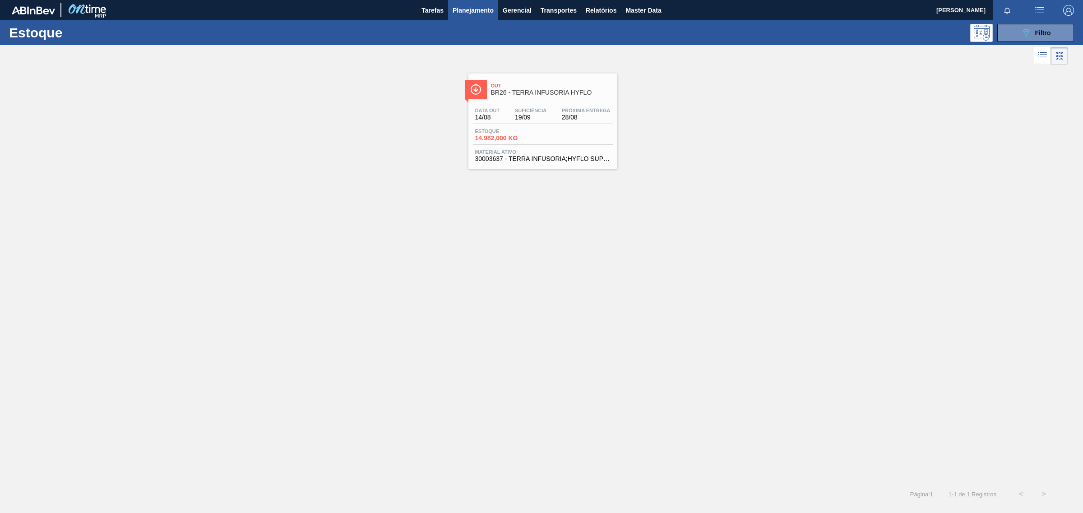
click at [547, 118] on div "Suficiência 19/09" at bounding box center [530, 114] width 36 height 13
